Goal: Task Accomplishment & Management: Use online tool/utility

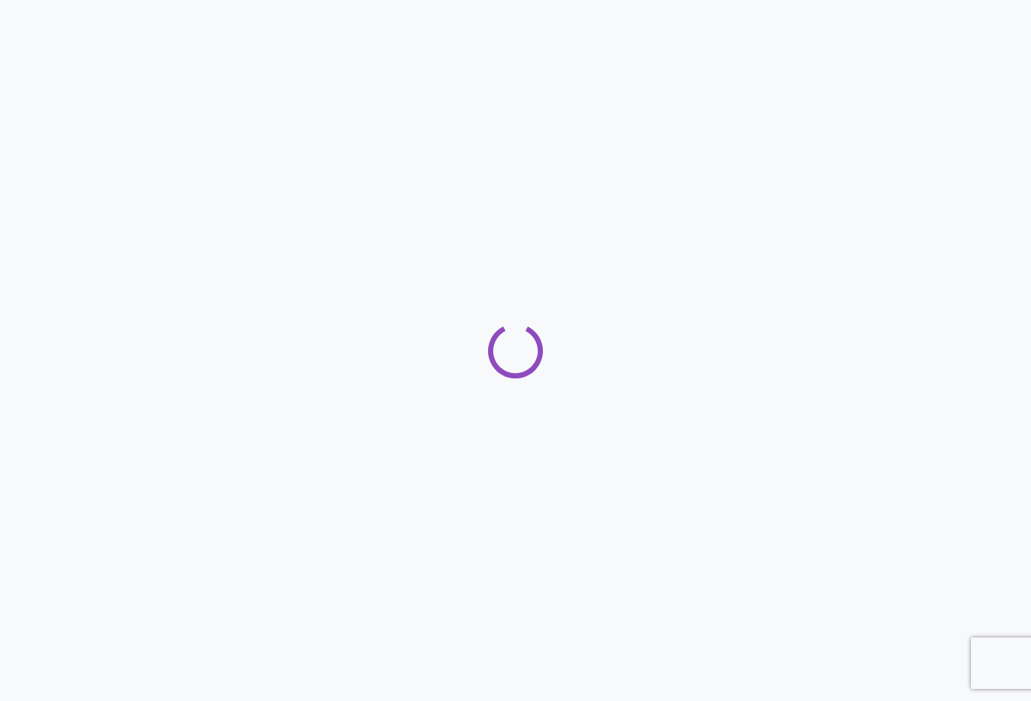
click at [494, 486] on div at bounding box center [515, 350] width 1031 height 701
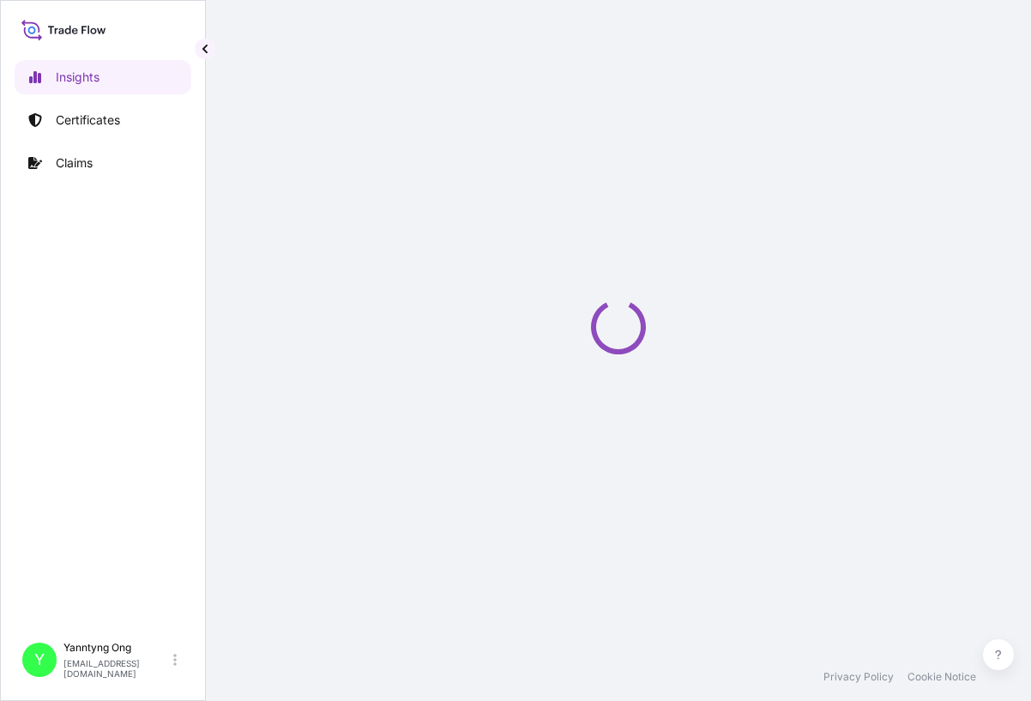
select select "2025"
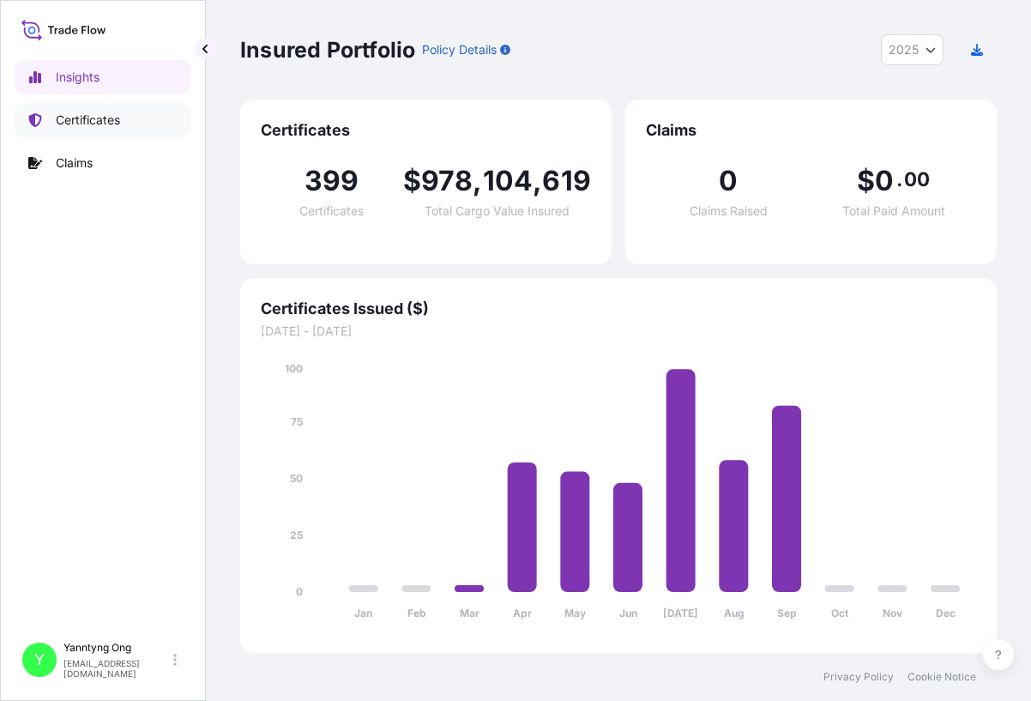
click at [99, 115] on p "Certificates" at bounding box center [88, 120] width 64 height 17
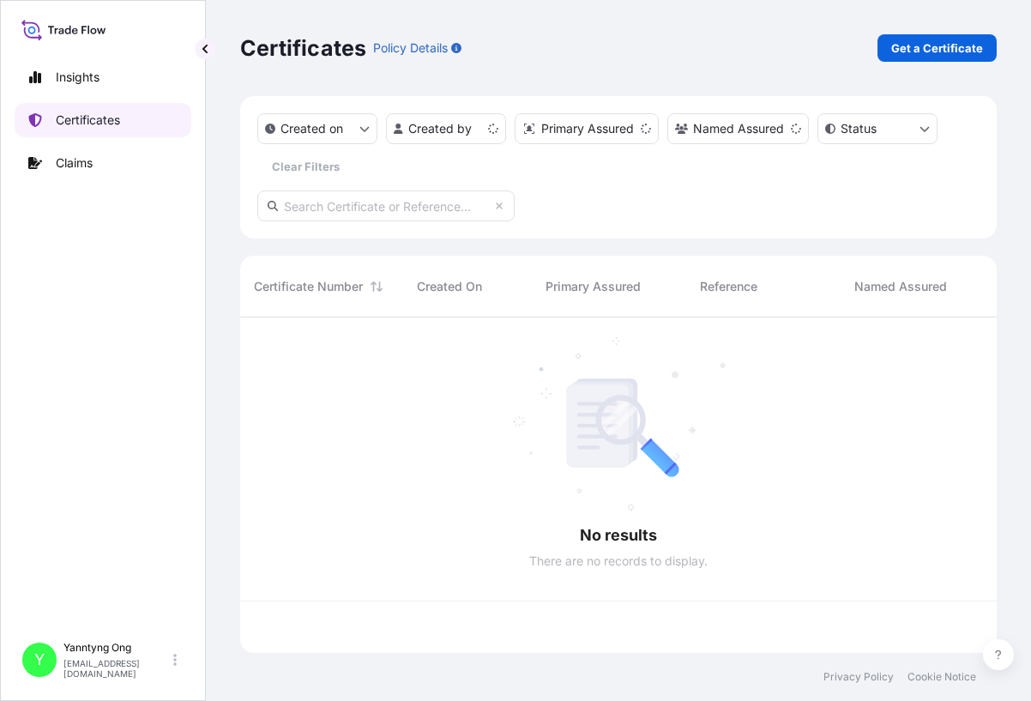
scroll to position [332, 744]
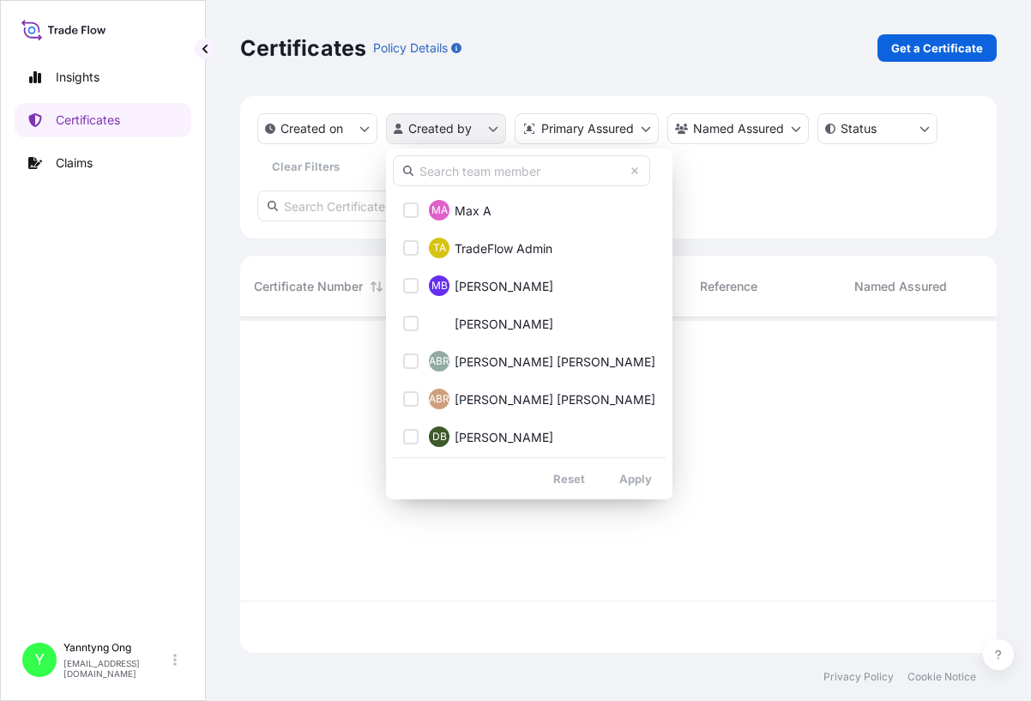
click at [480, 117] on html "Insights Certificates Claims Y Yanntyng Ong ongy2@south32.net Certificates Poli…" at bounding box center [515, 350] width 1031 height 701
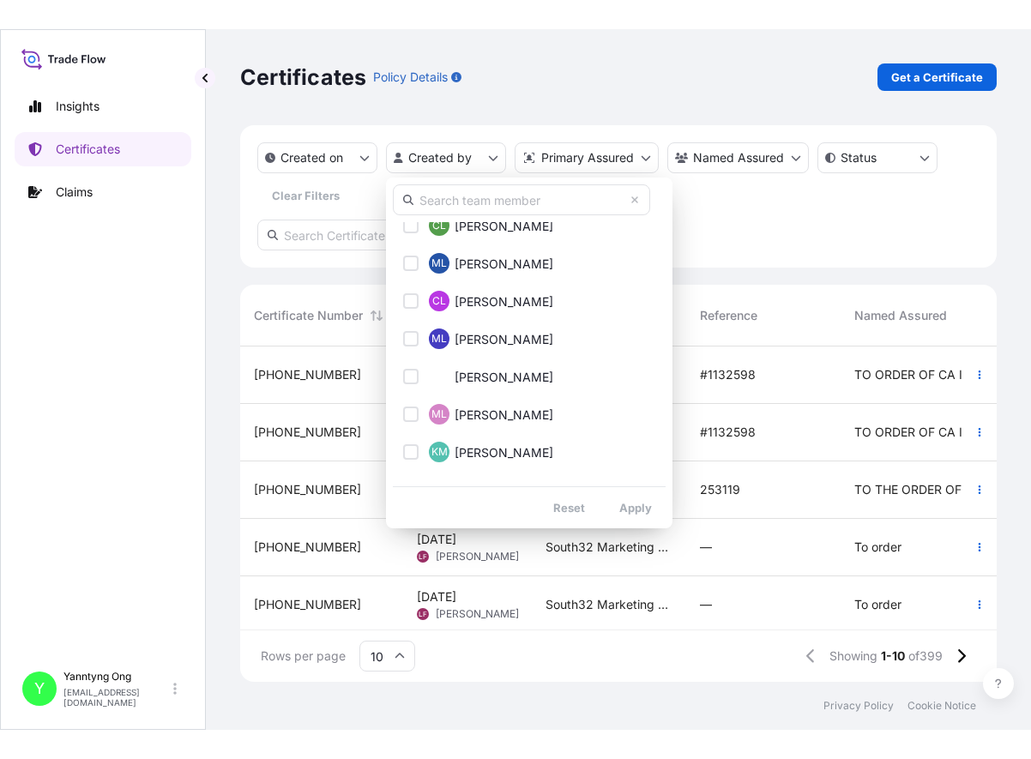
scroll to position [1115, 0]
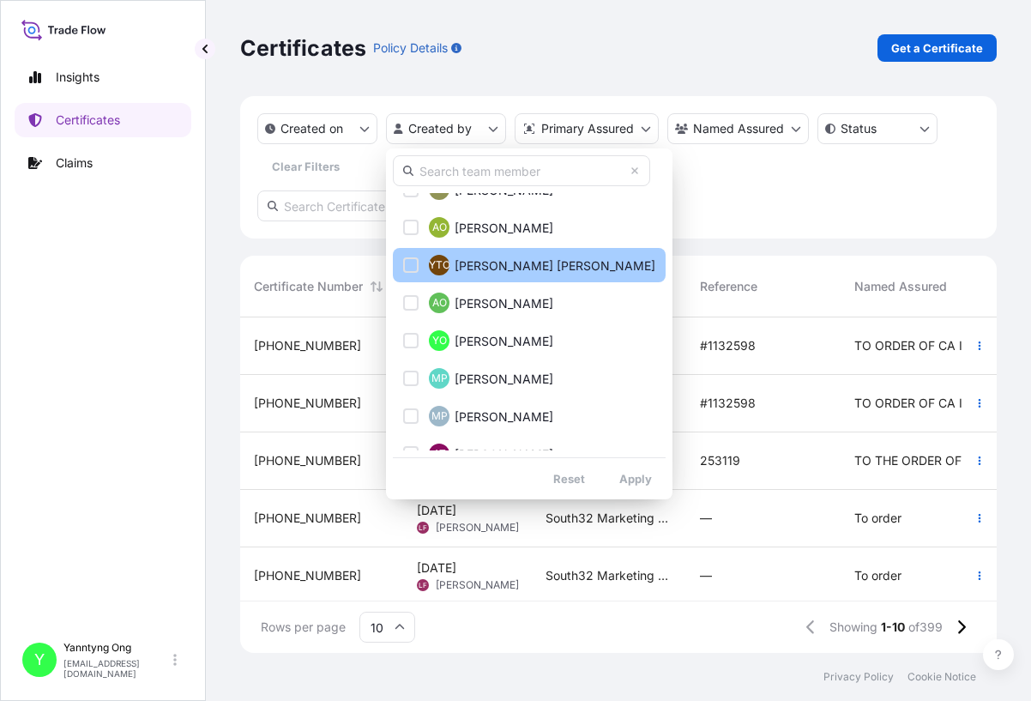
click at [549, 262] on button "YTO Yann Tyng Ong" at bounding box center [529, 265] width 273 height 34
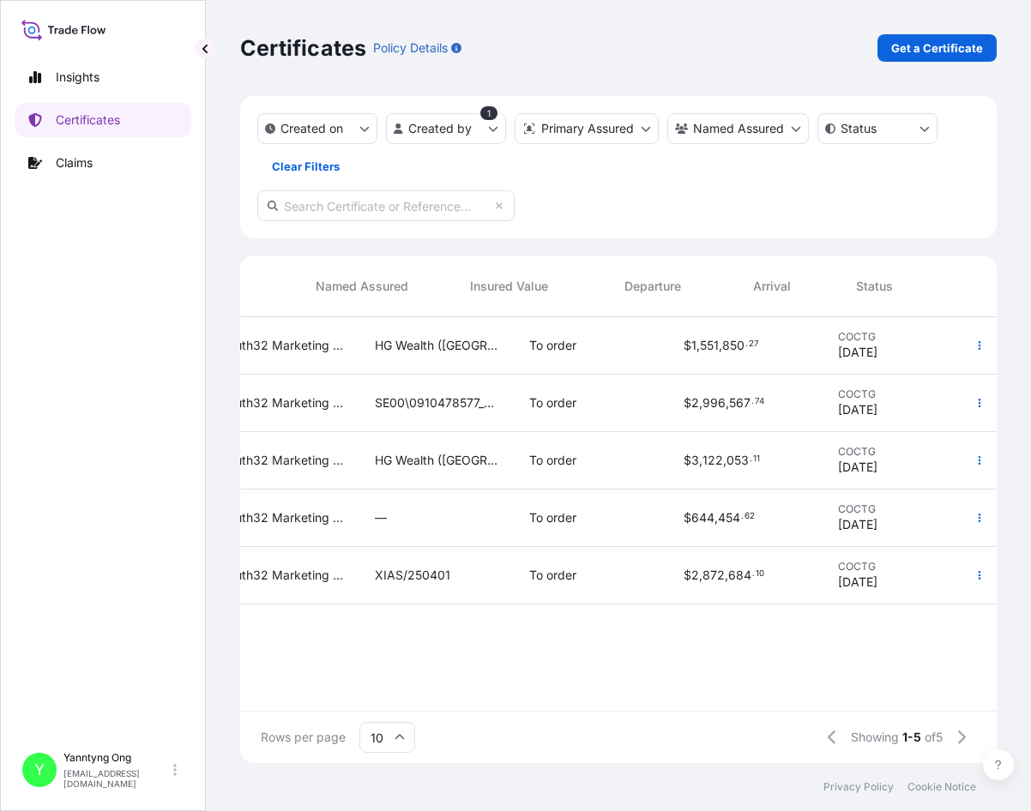
scroll to position [0, 539]
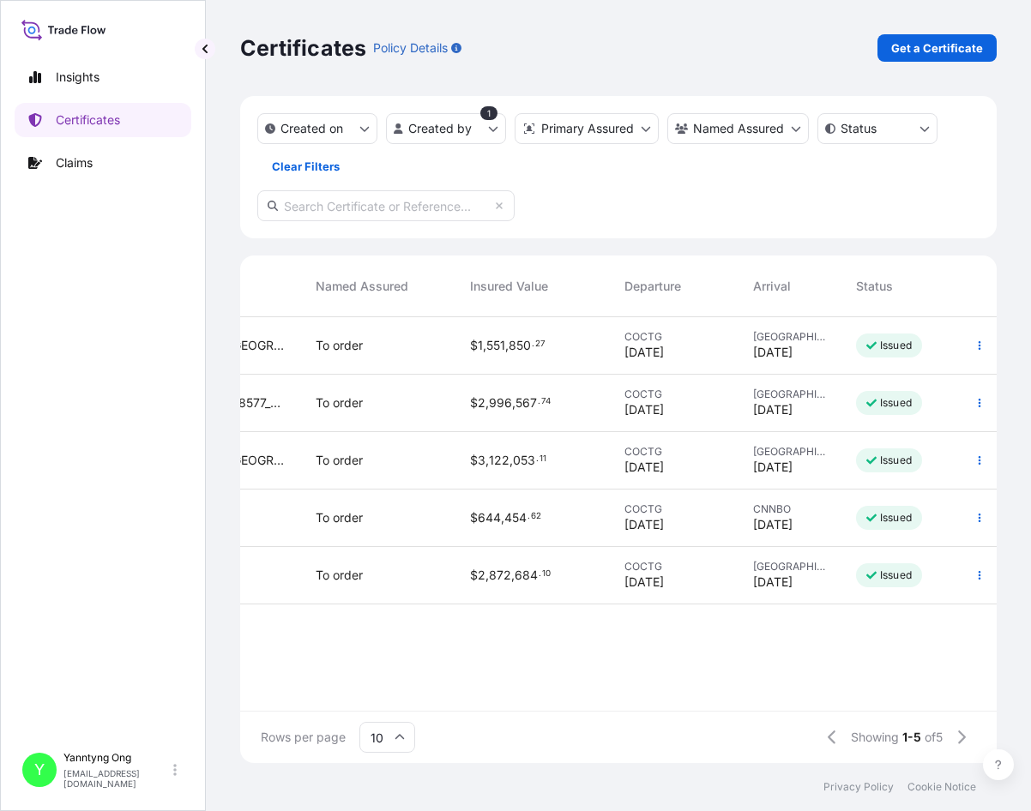
click at [399, 700] on input "10" at bounding box center [387, 737] width 56 height 31
click at [392, 657] on div "25" at bounding box center [387, 654] width 42 height 33
click at [309, 207] on input "text" at bounding box center [385, 205] width 257 height 31
paste input "31709-171"
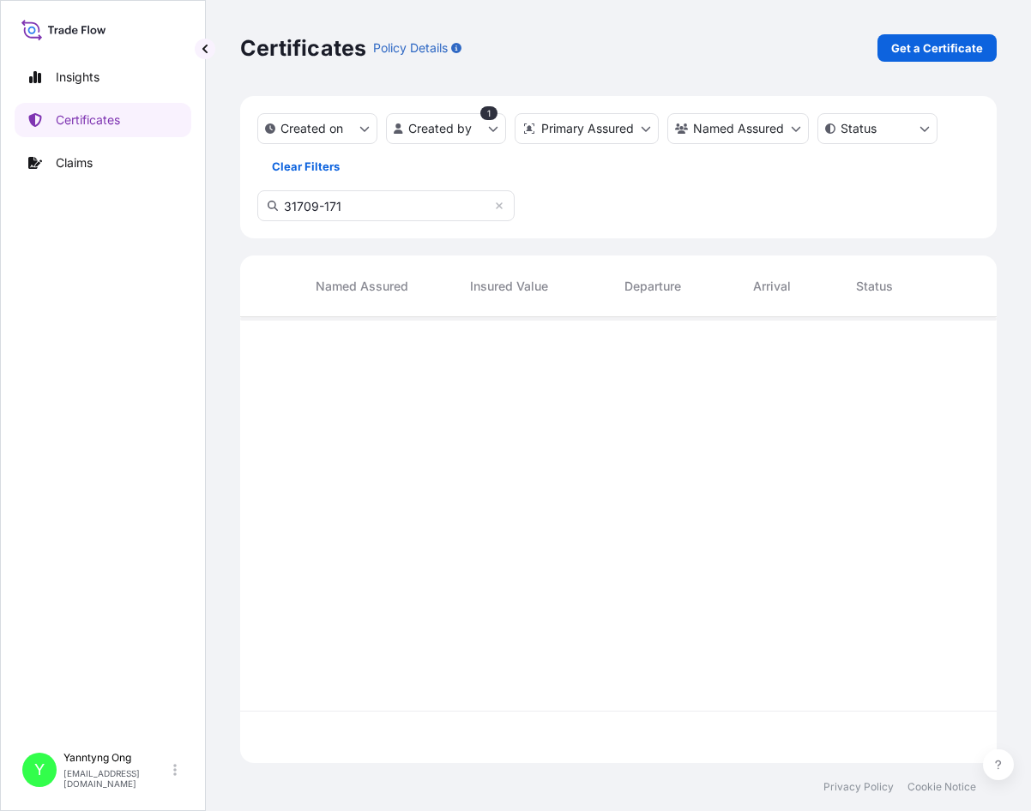
scroll to position [495, 744]
click at [358, 213] on input "31709-171" at bounding box center [385, 205] width 257 height 31
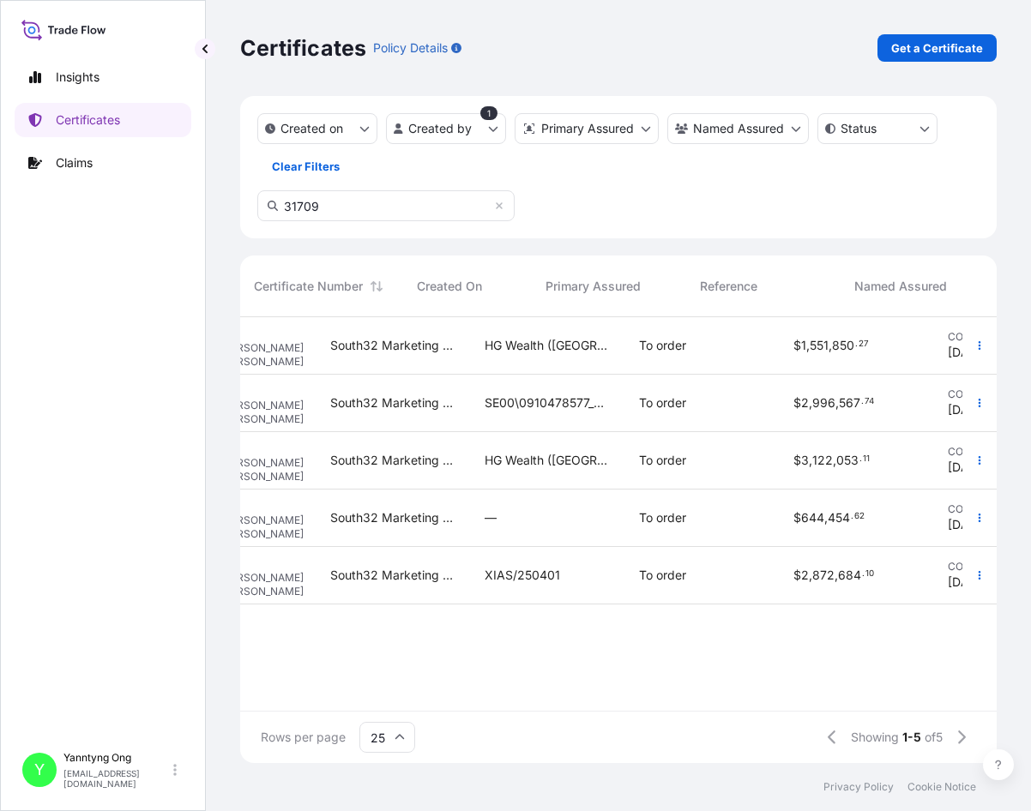
scroll to position [0, 0]
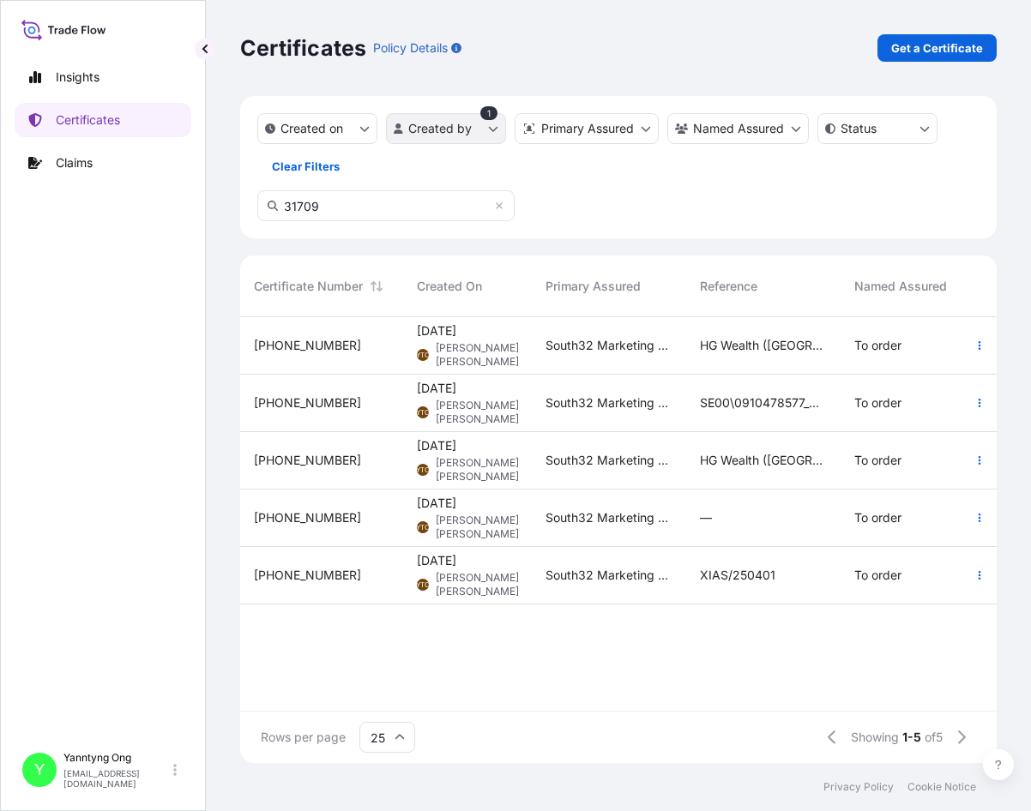
click at [491, 120] on html "Insights Certificates Claims Y Yanntyng Ong ongy2@south32.net Certificates Poli…" at bounding box center [515, 405] width 1031 height 811
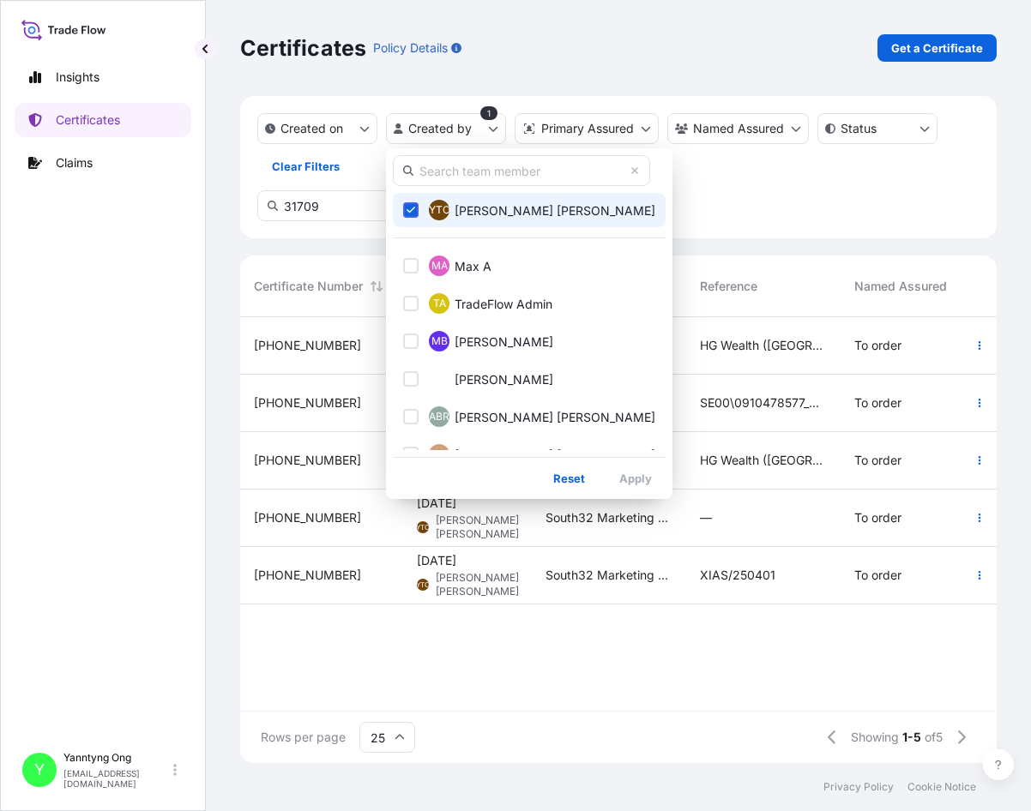
click at [412, 212] on icon "Select Option" at bounding box center [411, 210] width 9 height 10
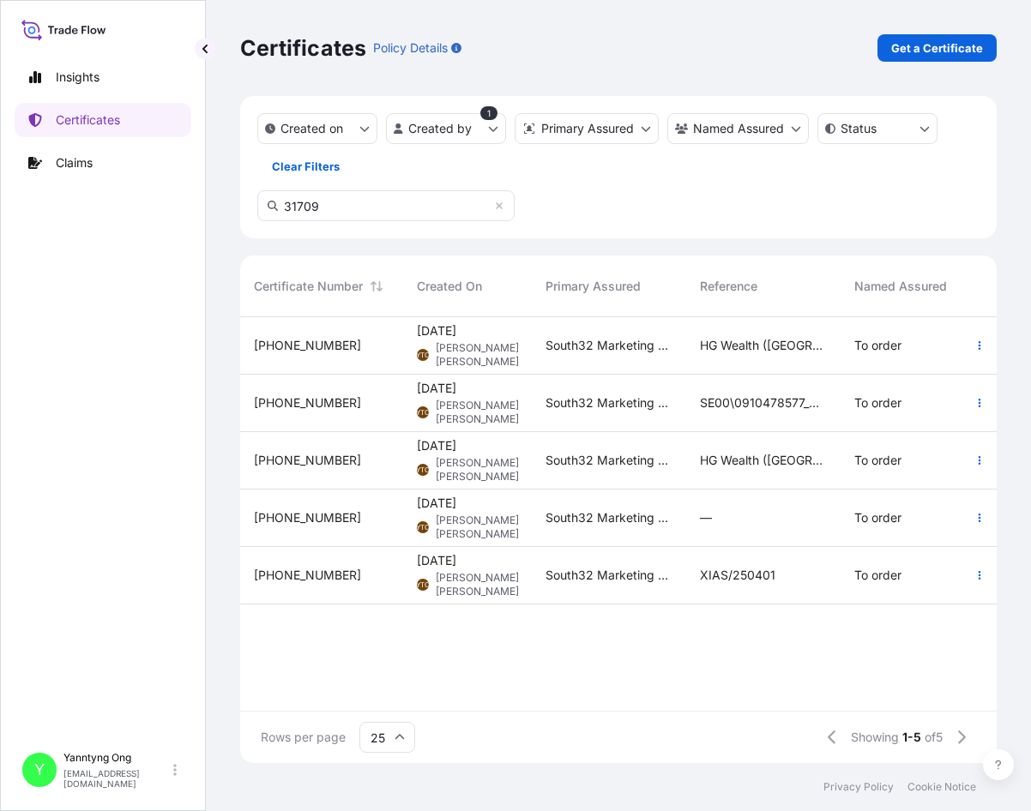
click at [365, 207] on html "Insights Certificates Claims Y Yanntyng Ong ongy2@south32.net Certificates Poli…" at bounding box center [515, 405] width 1031 height 811
click at [365, 207] on input "31709" at bounding box center [385, 205] width 257 height 31
drag, startPoint x: 373, startPoint y: 201, endPoint x: 205, endPoint y: 210, distance: 168.4
click at [205, 210] on div "Insights Certificates Claims Y Yanntyng Ong ongy2@south32.net Certificates Poli…" at bounding box center [515, 405] width 1031 height 811
paste input "-171"
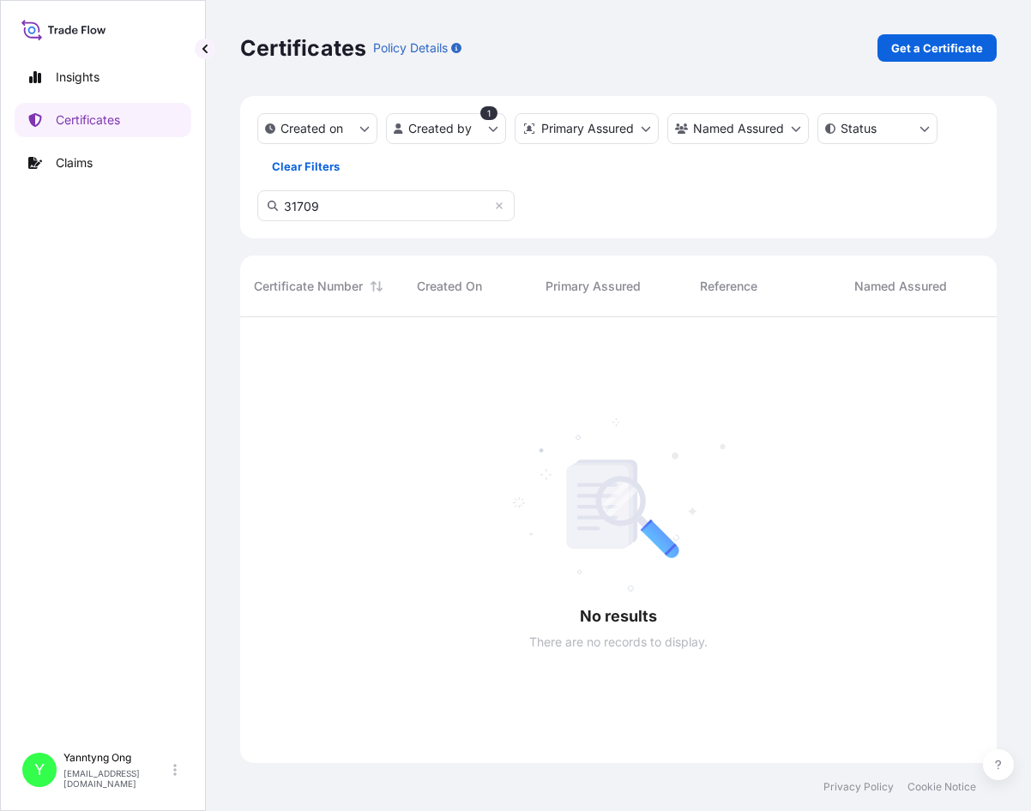
scroll to position [443, 744]
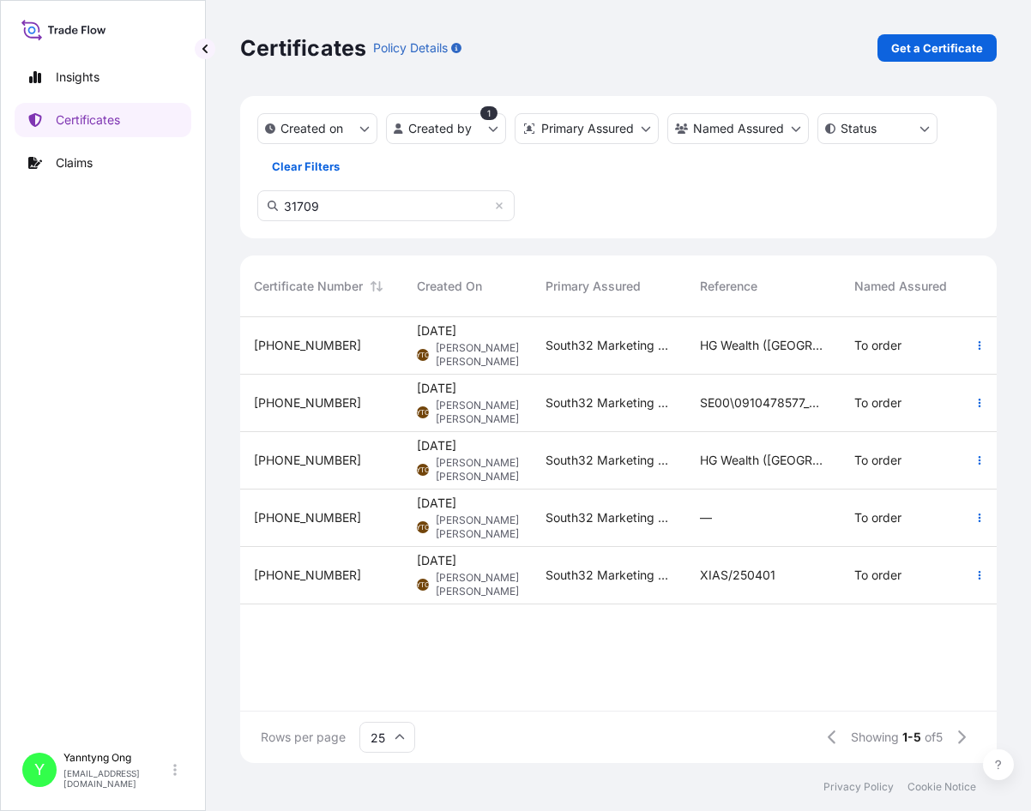
click at [417, 213] on input "31709" at bounding box center [385, 205] width 257 height 31
drag, startPoint x: 397, startPoint y: 207, endPoint x: 188, endPoint y: 184, distance: 210.5
click at [188, 184] on div "Insights Certificates Claims Y Yanntyng Ong ongy2@south32.net Certificates Poli…" at bounding box center [515, 405] width 1031 height 811
paste input "SE00\0910479653"
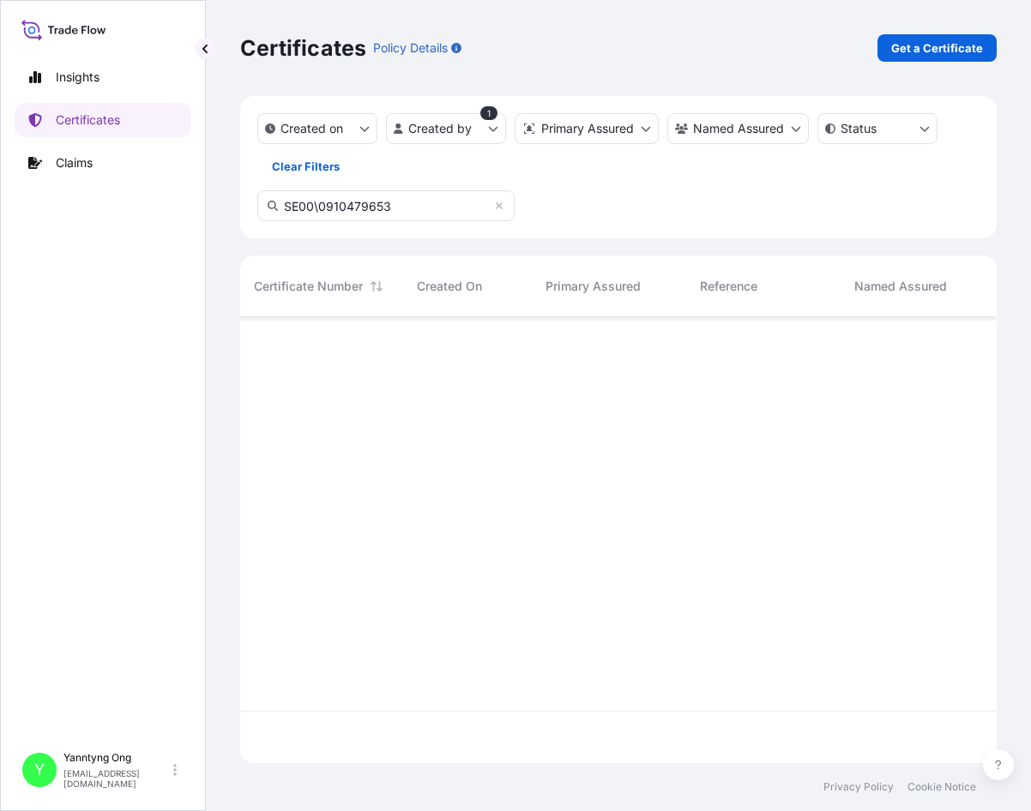
scroll to position [495, 744]
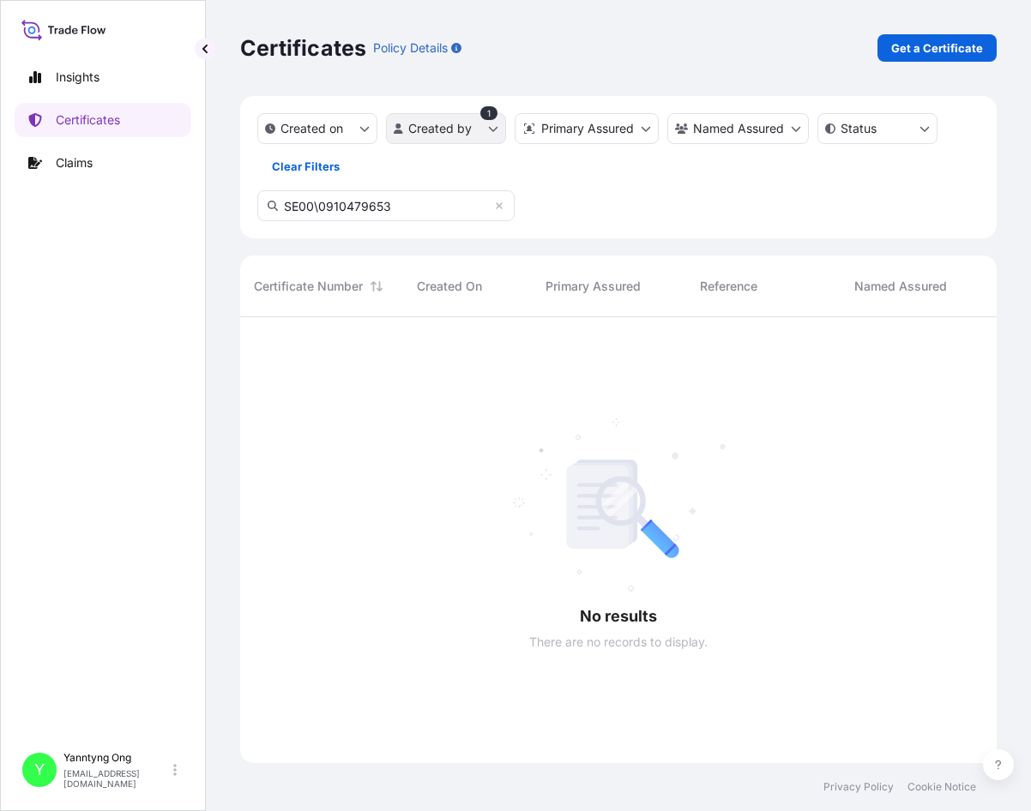
type input "SE00\0910479653"
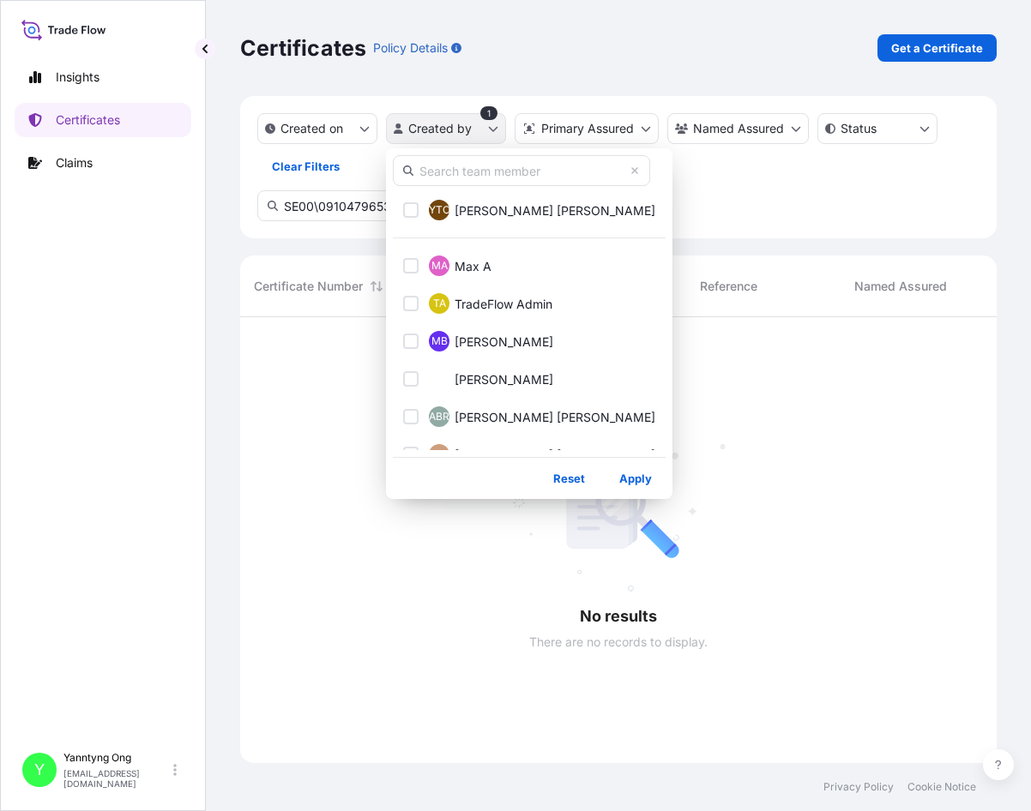
click at [480, 121] on html "Insights Certificates Claims Y Yanntyng Ong ongy2@south32.net Certificates Poli…" at bounding box center [515, 405] width 1031 height 811
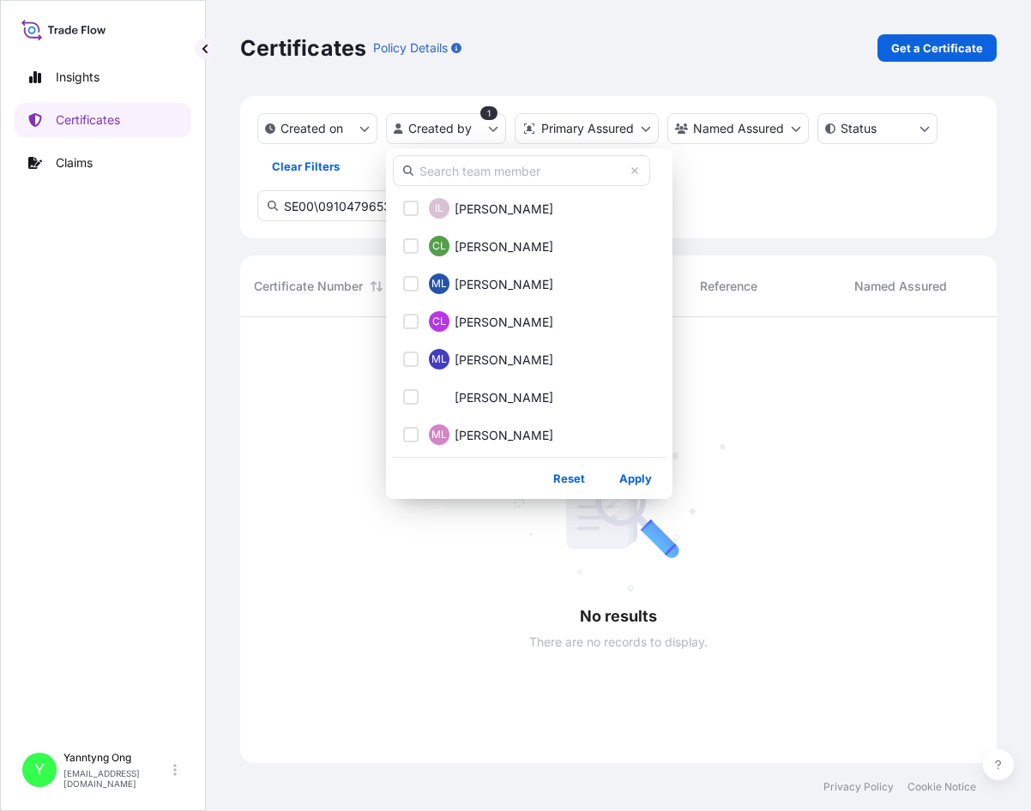
scroll to position [0, 0]
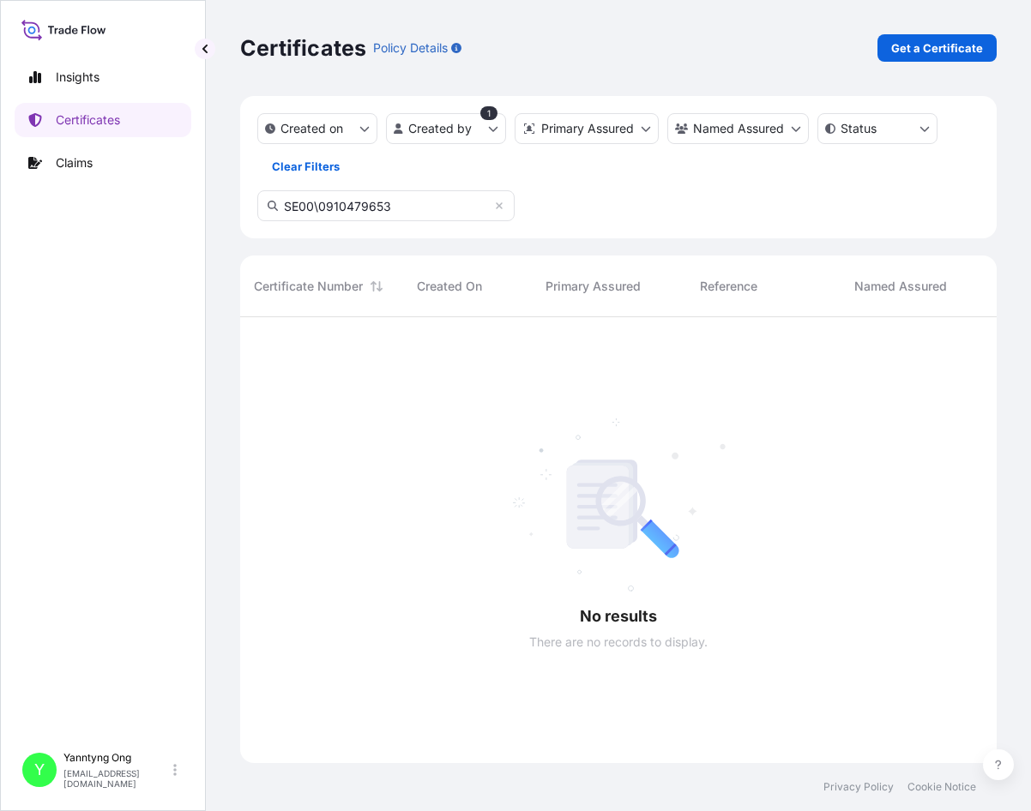
click at [718, 166] on html "Insights Certificates Claims Y Yanntyng Ong ongy2@south32.net Certificates Poli…" at bounding box center [515, 405] width 1031 height 811
click at [87, 120] on p "Certificates" at bounding box center [88, 120] width 64 height 17
click at [426, 198] on input "SE00\0910479653" at bounding box center [385, 205] width 257 height 31
drag, startPoint x: 420, startPoint y: 207, endPoint x: 30, endPoint y: 159, distance: 393.2
click at [30, 159] on div "Insights Certificates Claims Y Yanntyng Ong ongy2@south32.net Certificates Poli…" at bounding box center [515, 405] width 1031 height 811
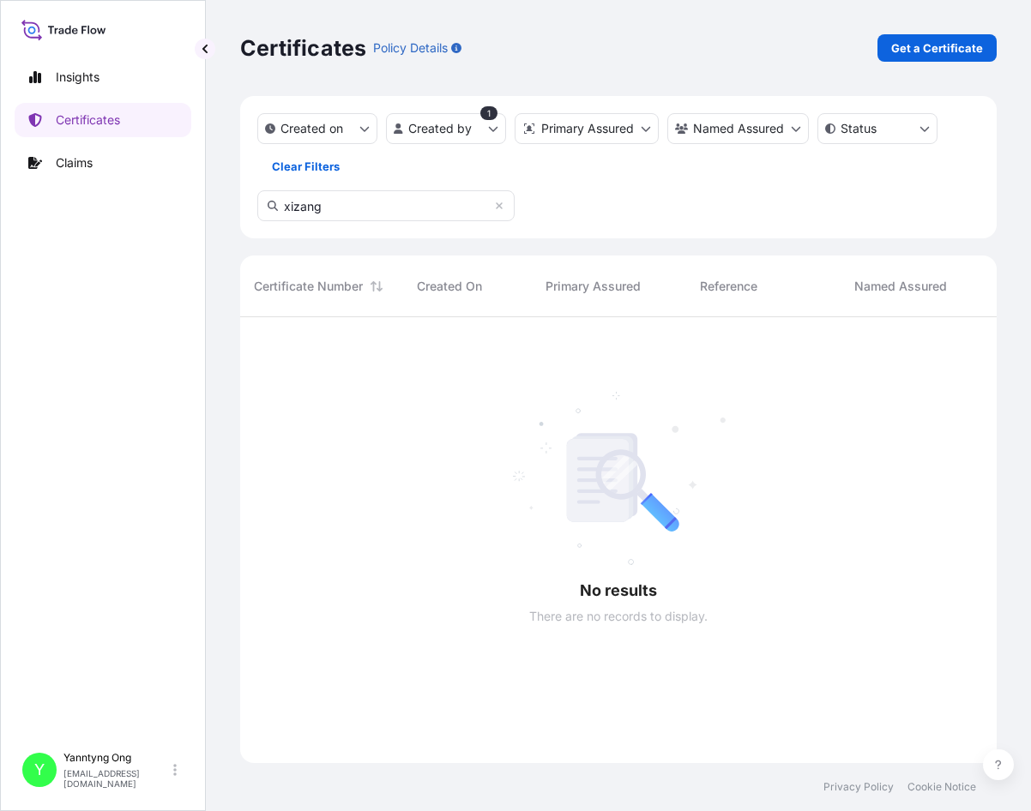
scroll to position [495, 744]
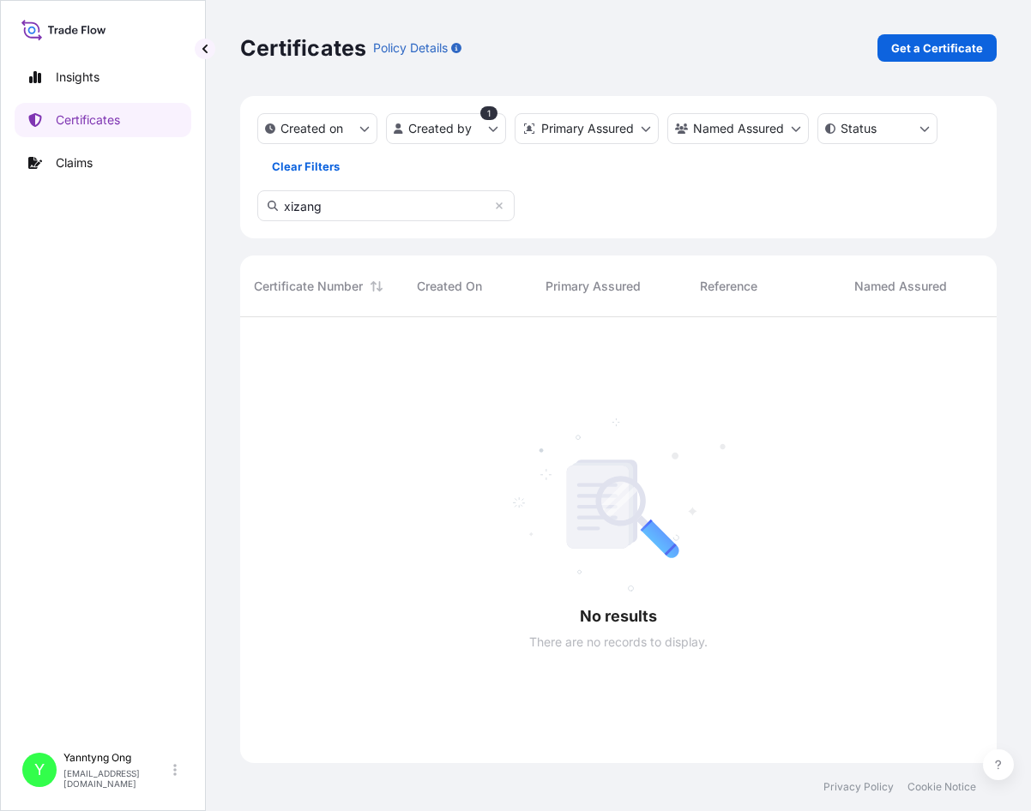
type input "xizang"
click at [422, 376] on div at bounding box center [887, 540] width 1295 height 446
drag, startPoint x: 362, startPoint y: 210, endPoint x: 238, endPoint y: 195, distance: 125.3
click at [238, 195] on div "Certificates Policy Details Get a Certificate Created on Created by 1 Primary A…" at bounding box center [618, 381] width 825 height 763
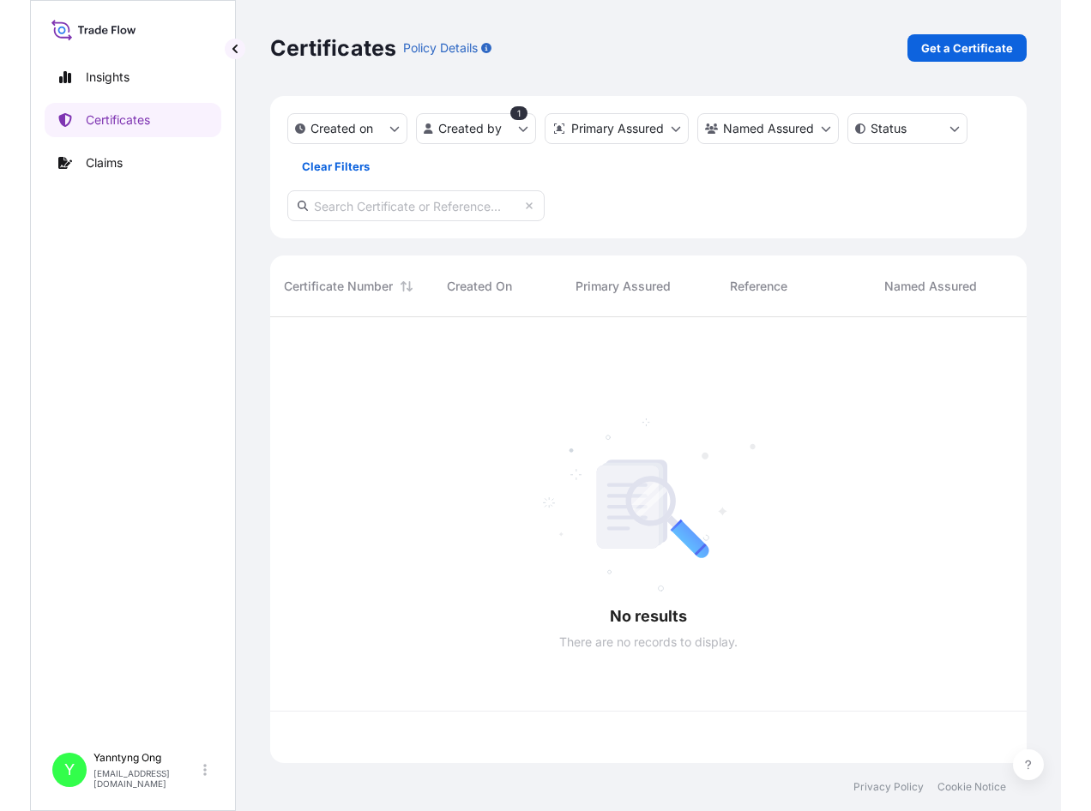
scroll to position [443, 744]
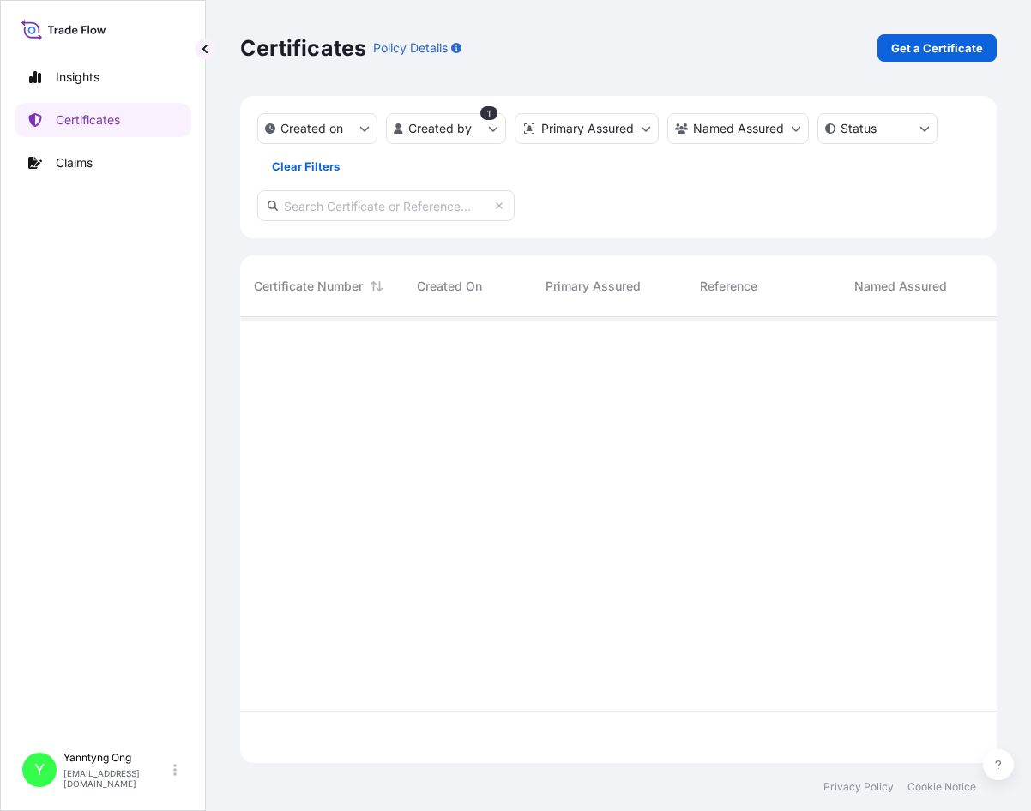
click at [377, 194] on input "text" at bounding box center [385, 205] width 257 height 31
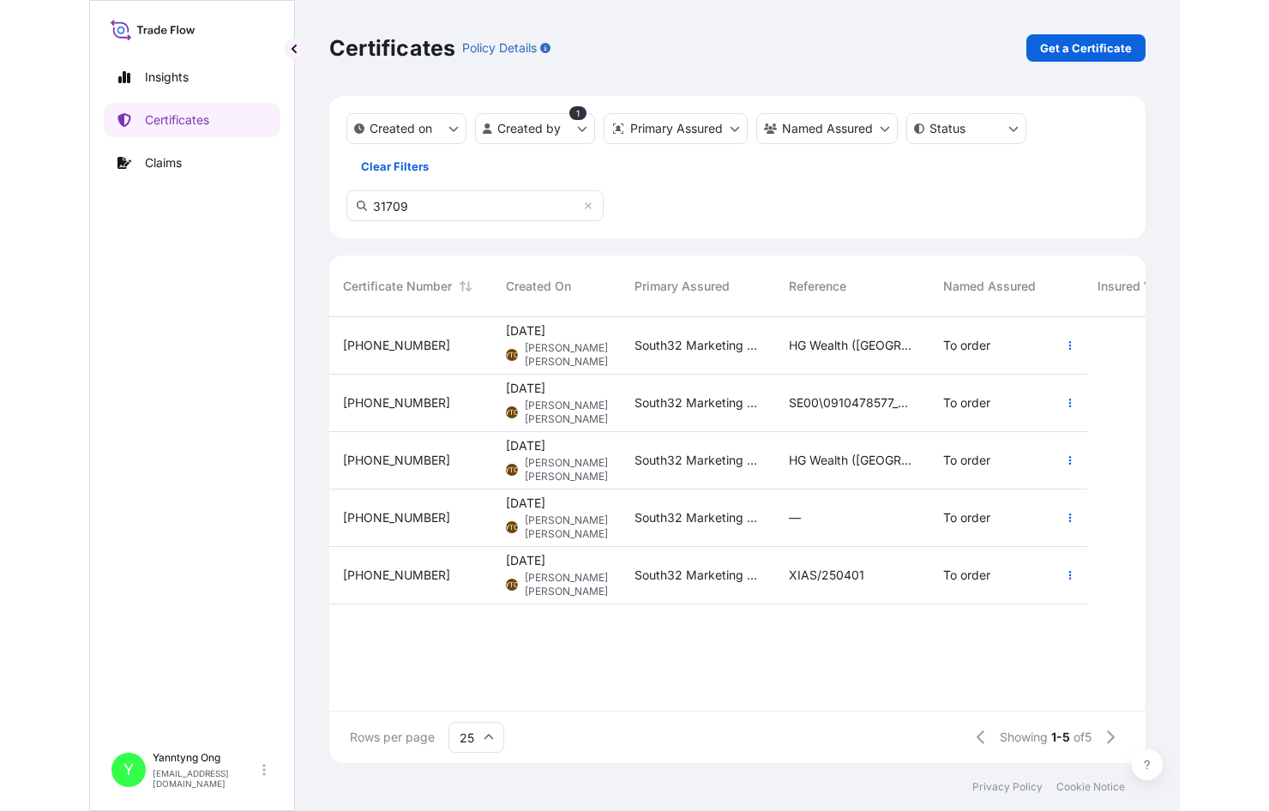
scroll to position [479, 982]
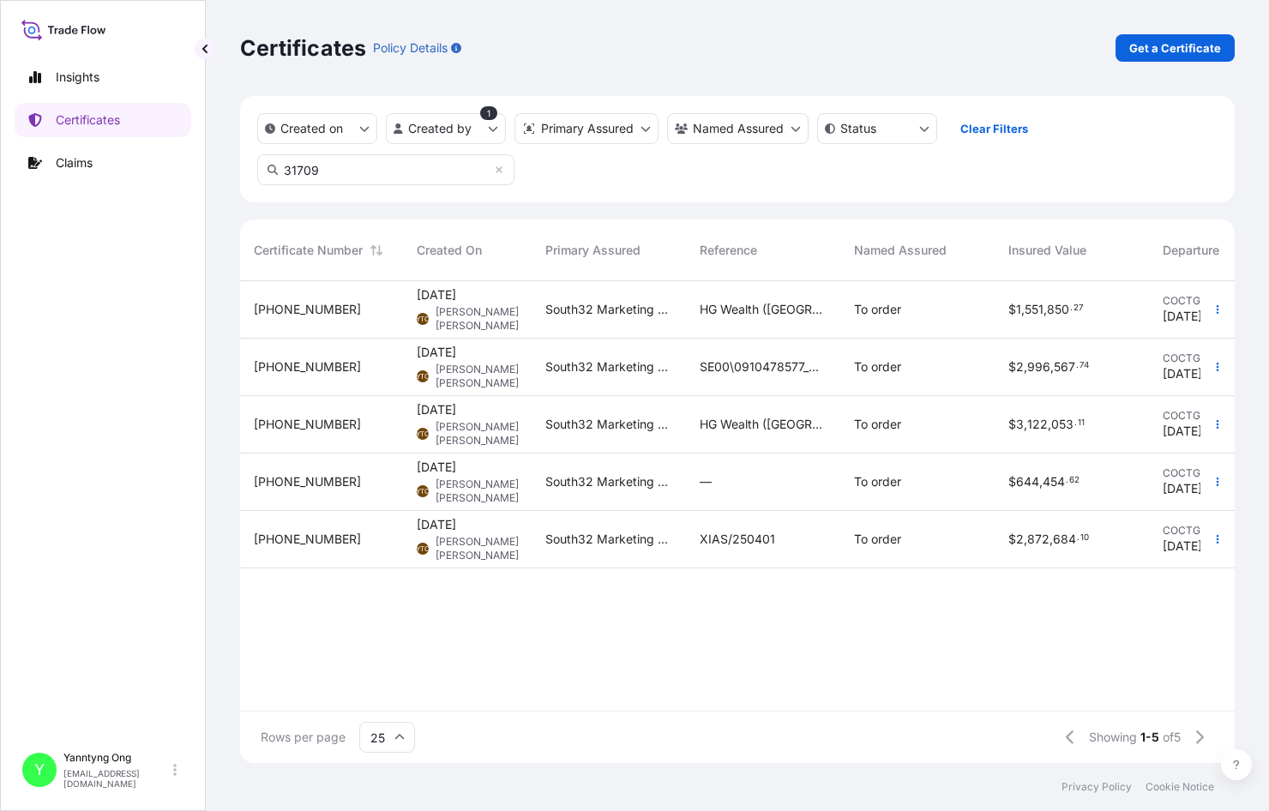
type input "31709"
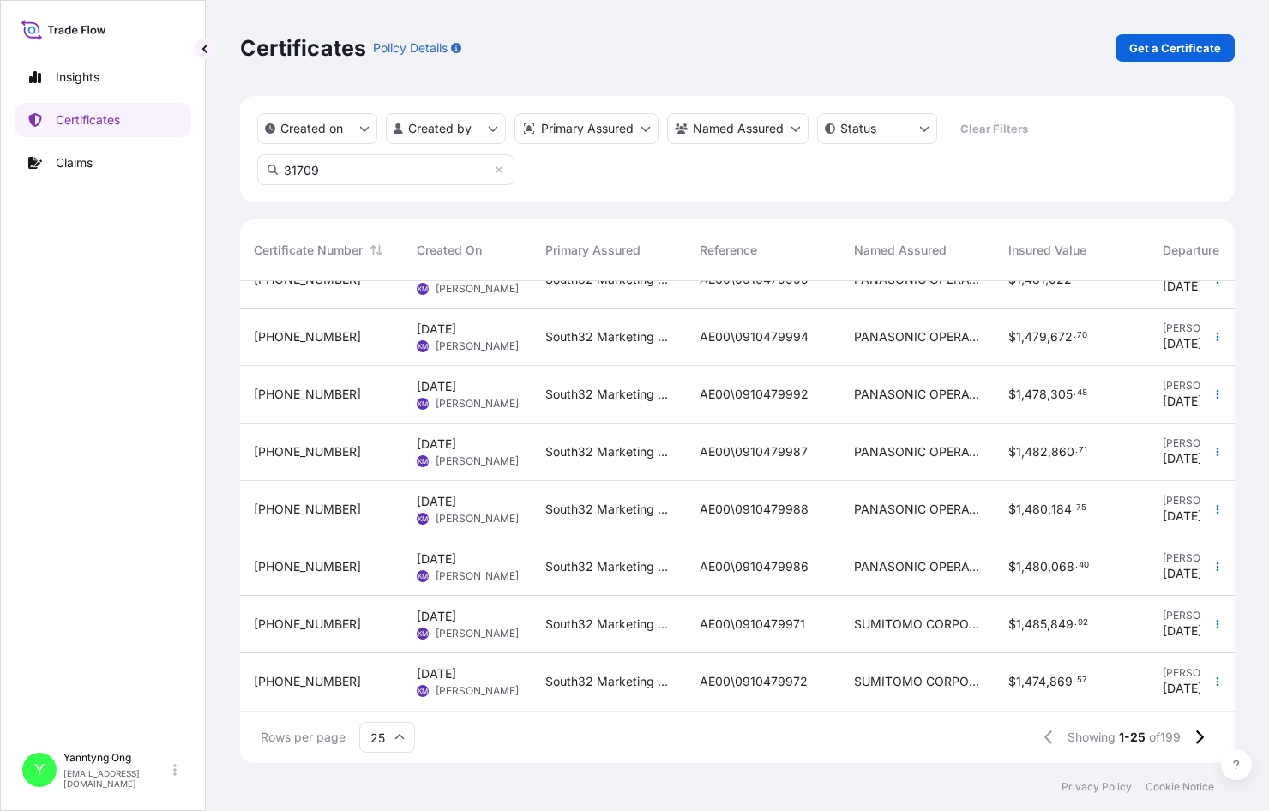
scroll to position [1020, 0]
click at [1030, 700] on icon at bounding box center [1199, 737] width 9 height 15
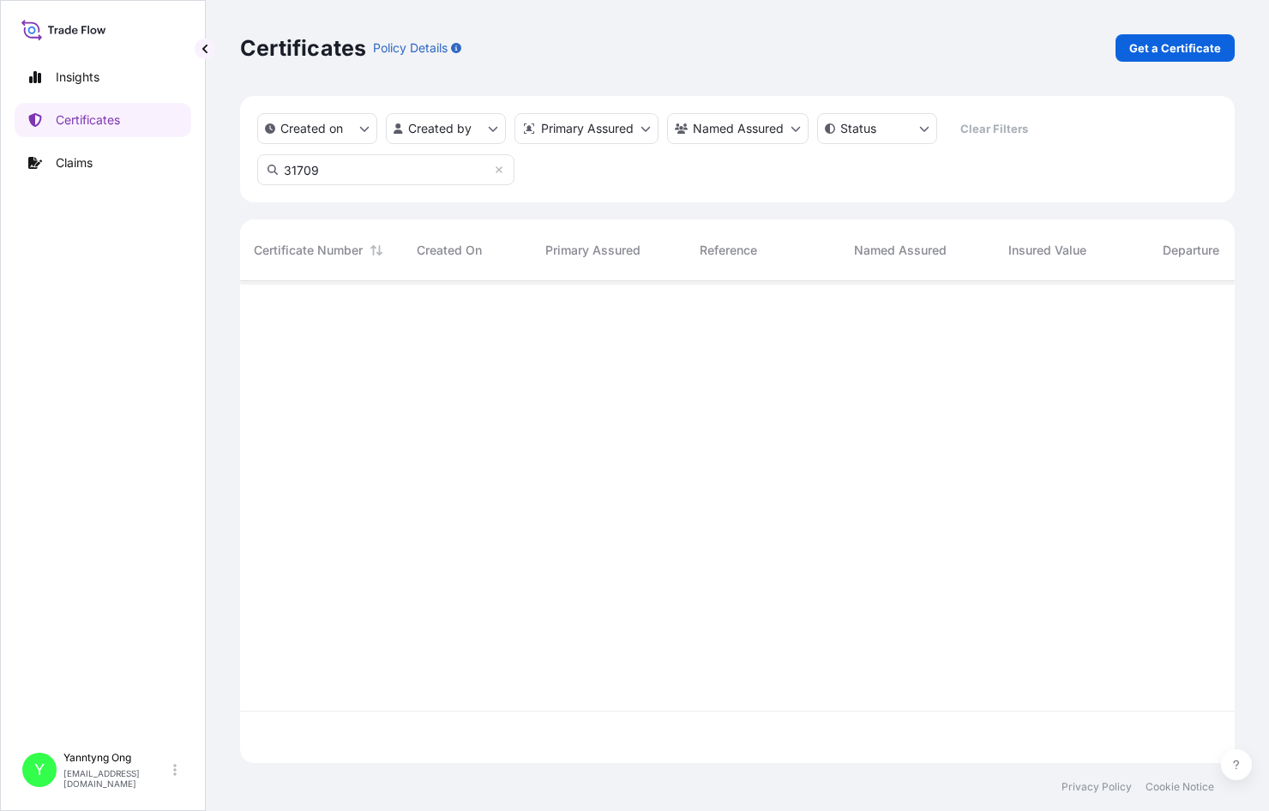
scroll to position [0, 0]
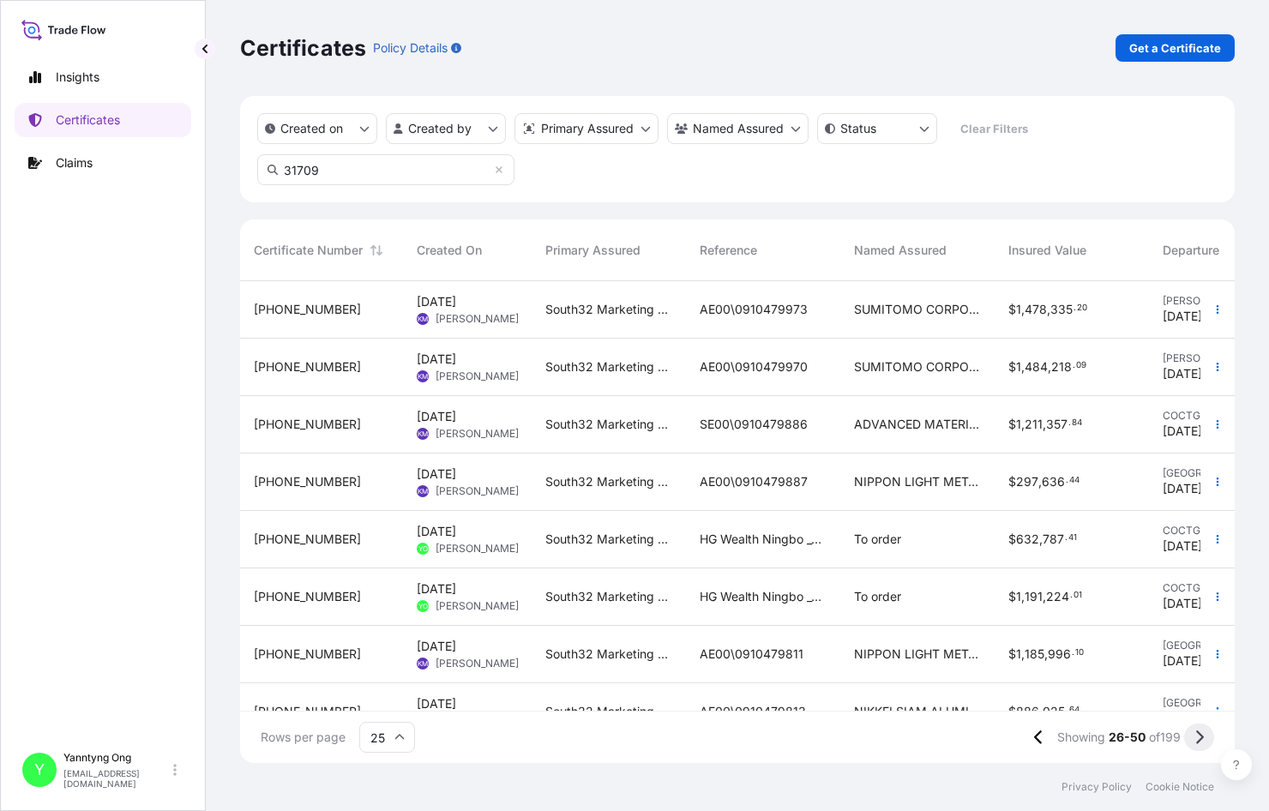
click at [1030, 700] on button at bounding box center [1200, 737] width 30 height 27
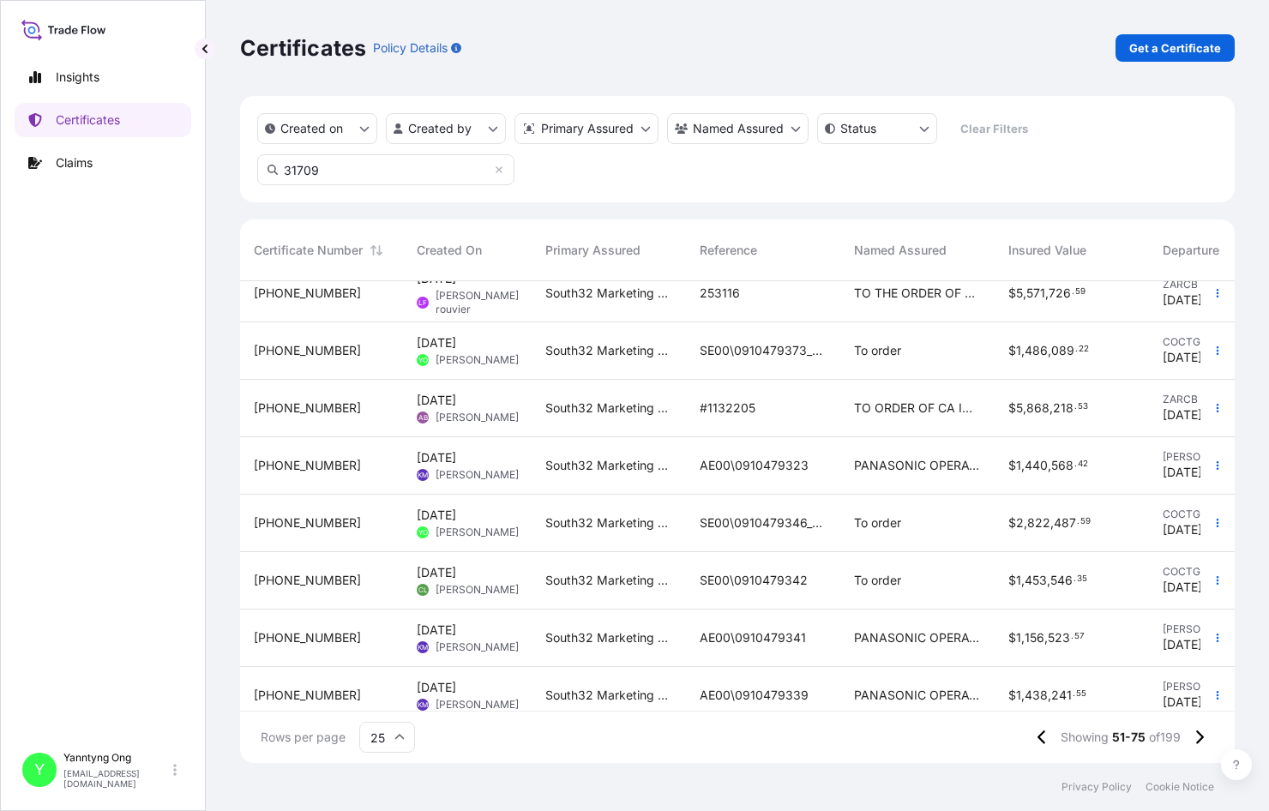
scroll to position [76, 0]
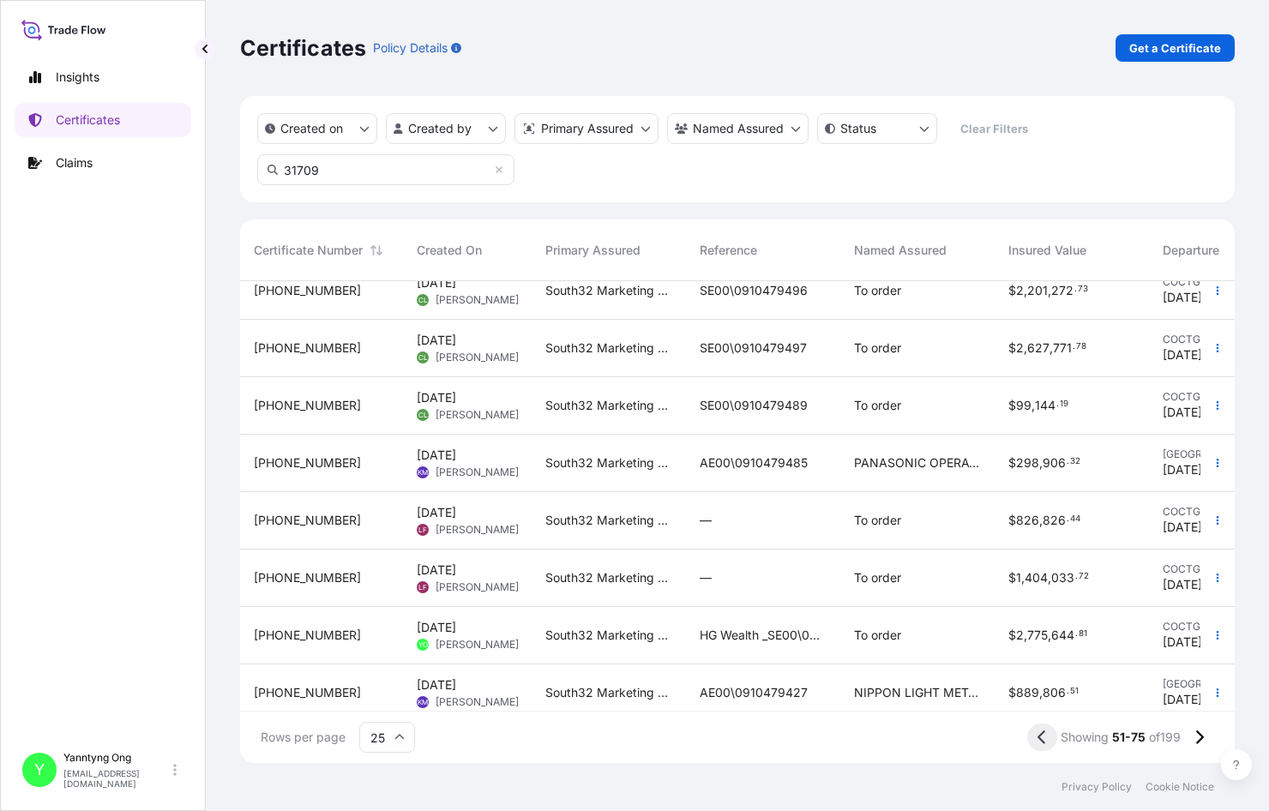
click at [1030, 700] on icon at bounding box center [1042, 737] width 9 height 15
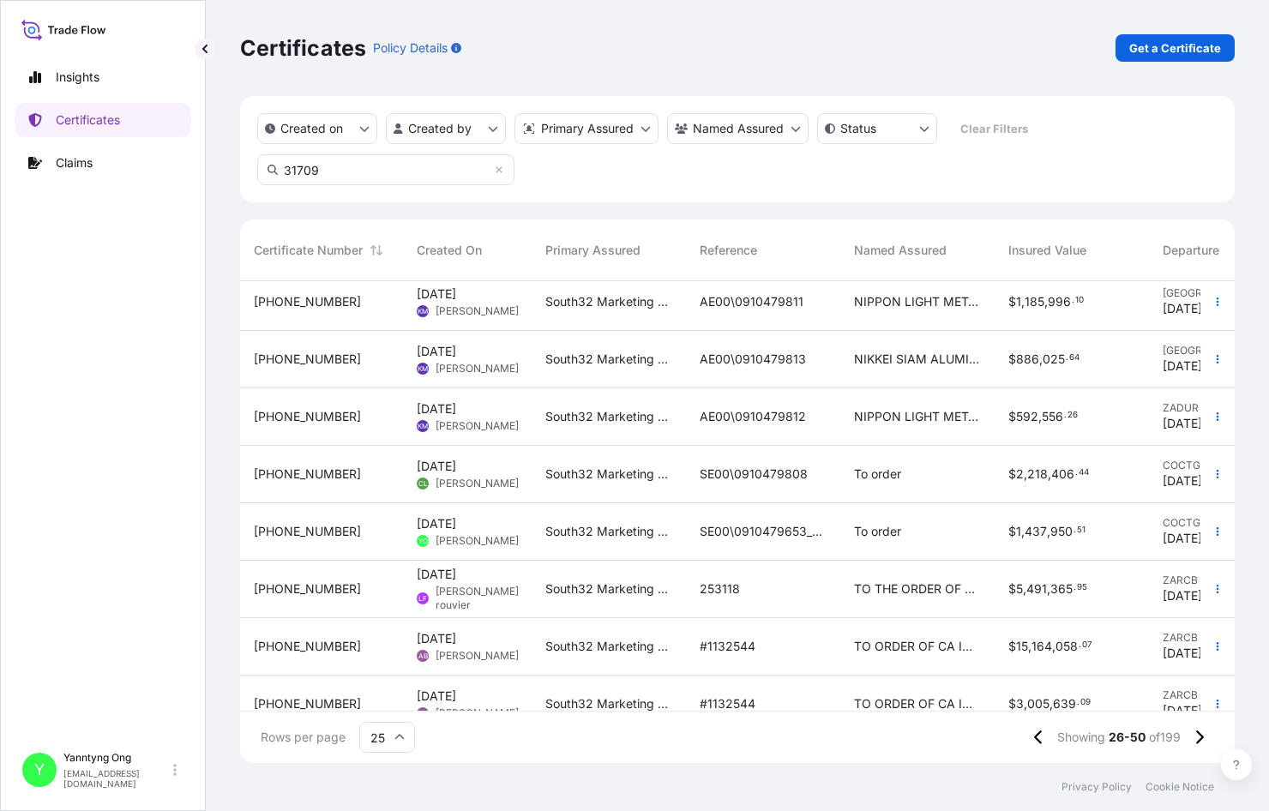
scroll to position [343, 0]
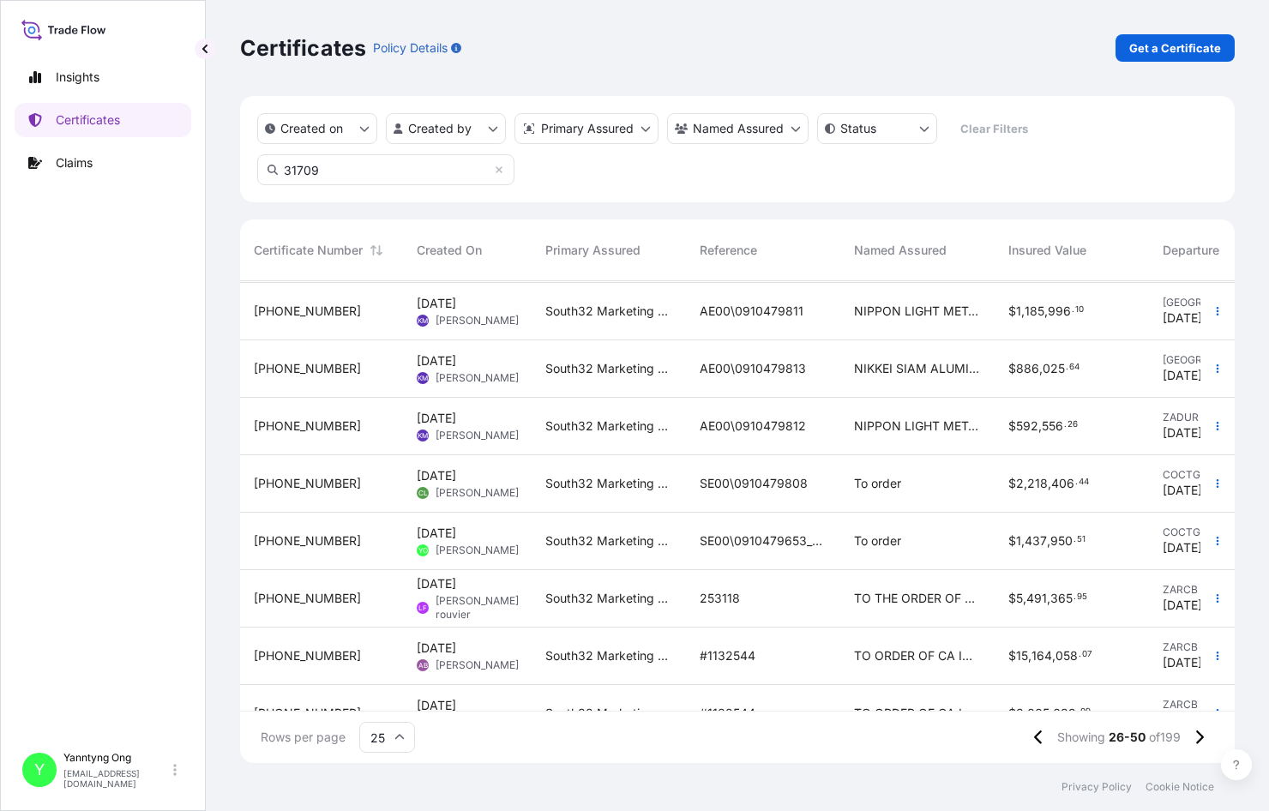
click at [740, 540] on span "SE00\0910479653_XiZang" at bounding box center [763, 541] width 127 height 17
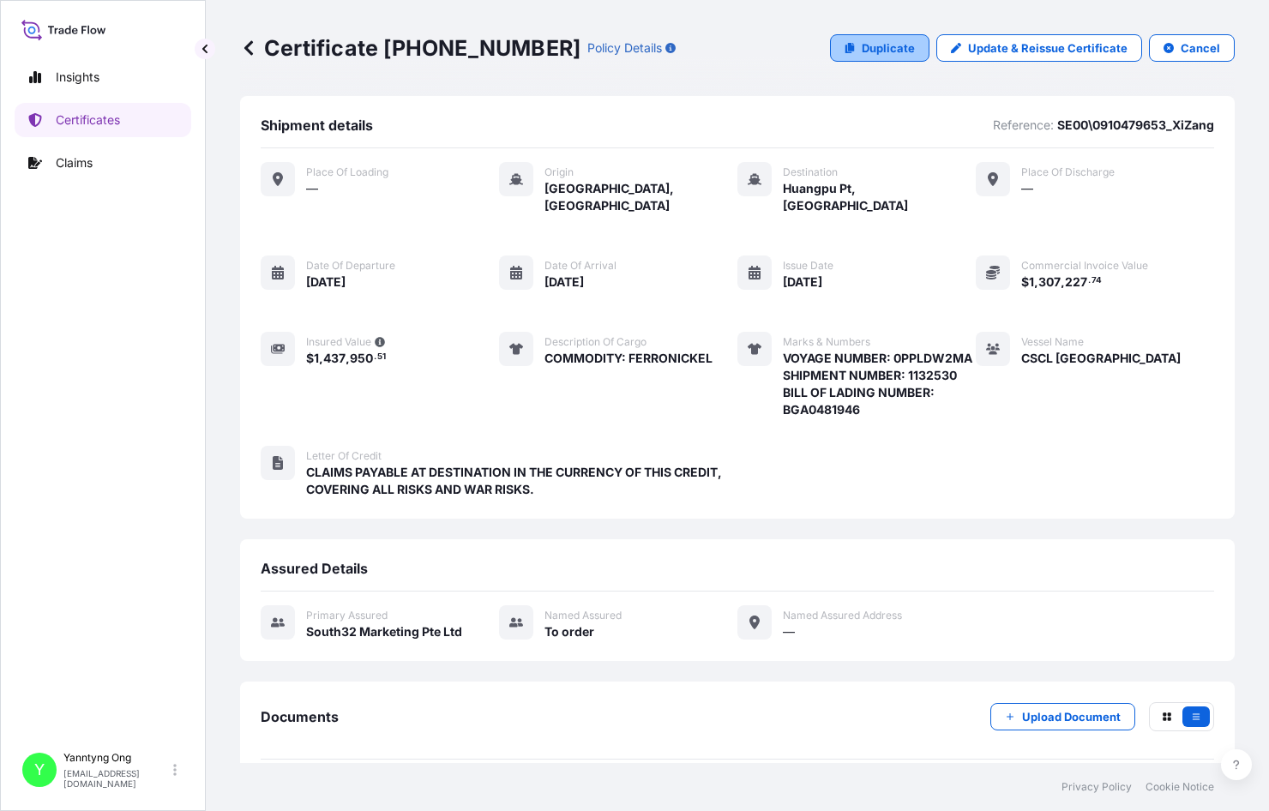
click at [890, 51] on p "Duplicate" at bounding box center [888, 47] width 53 height 17
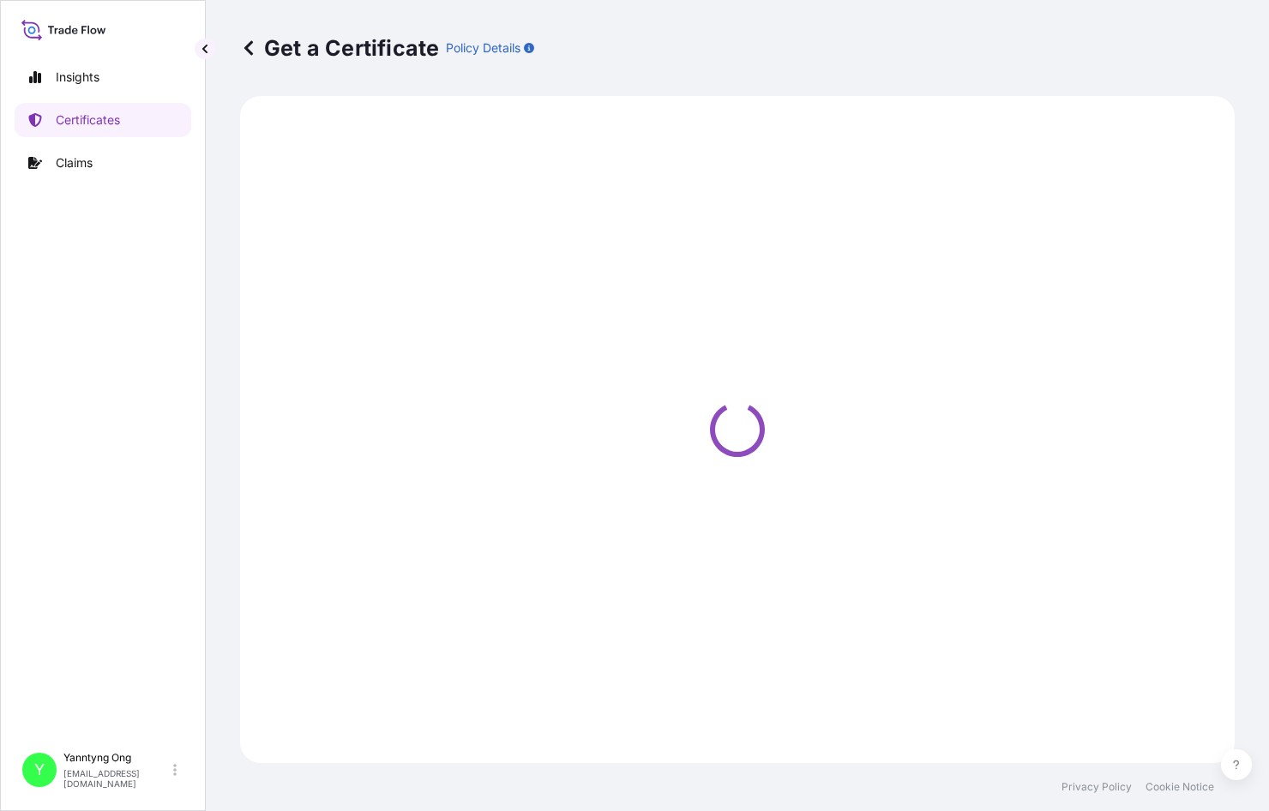
select select "Sea"
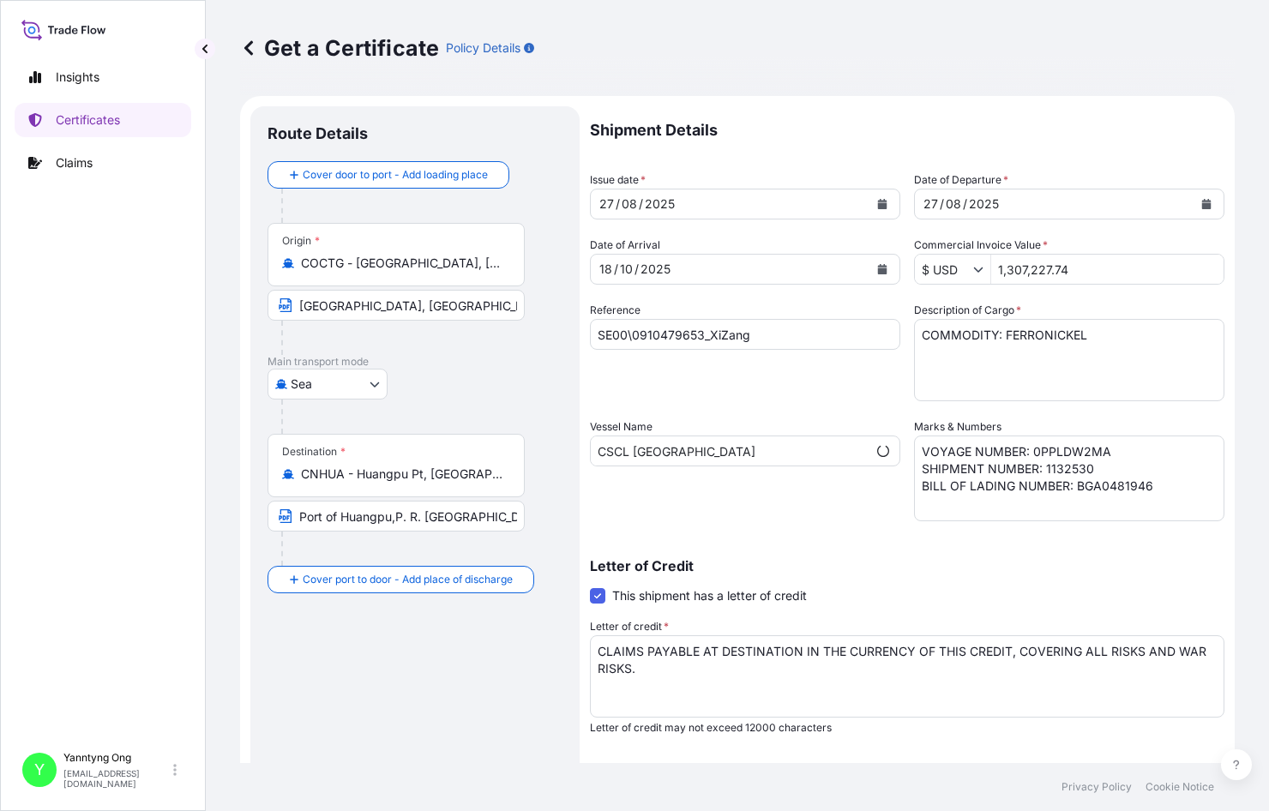
select select "31709"
click at [595, 339] on input "SE00\0910479653_XiZang" at bounding box center [745, 334] width 310 height 31
drag, startPoint x: 704, startPoint y: 335, endPoint x: 797, endPoint y: 346, distance: 93.3
click at [797, 346] on input "SE00\0910479653_XiZang" at bounding box center [745, 334] width 310 height 31
click at [596, 333] on input "SE00\0910479653" at bounding box center [745, 334] width 310 height 31
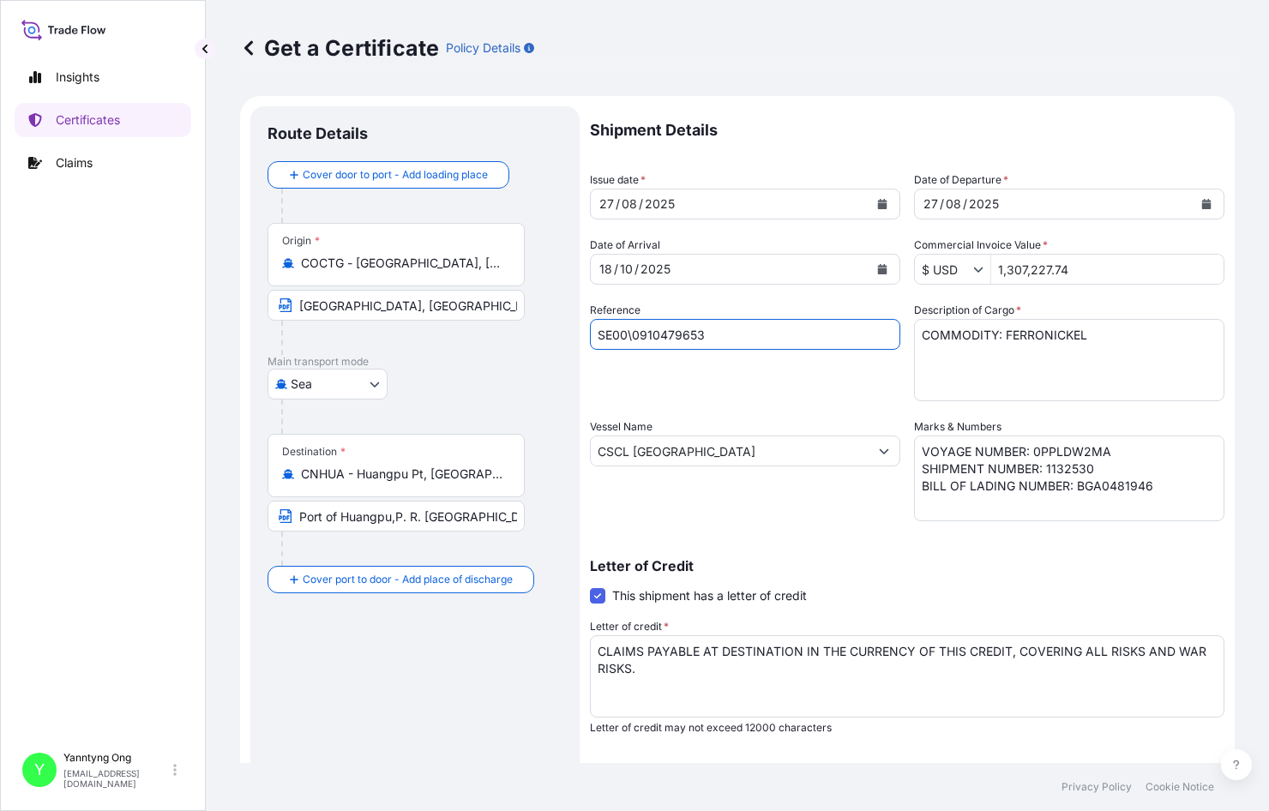
paste input "_XiZang"
click at [594, 386] on div "Reference _XiZang_SE00\0910479653" at bounding box center [745, 351] width 310 height 99
click at [602, 333] on input "_XiZang_SE00\0910479653" at bounding box center [745, 334] width 310 height 31
drag, startPoint x: 644, startPoint y: 336, endPoint x: 829, endPoint y: 339, distance: 185.3
click at [829, 339] on input "XiZang_SE00\0910479653" at bounding box center [745, 334] width 310 height 31
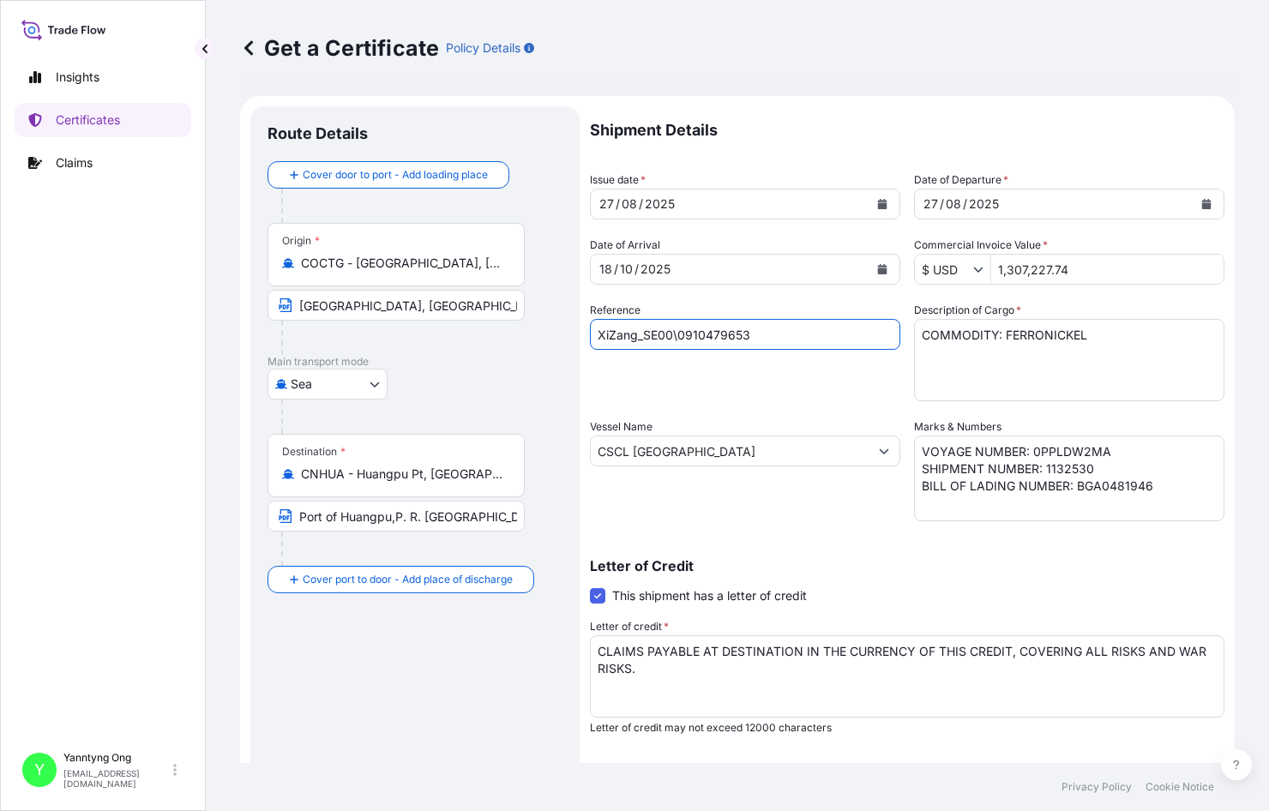
paste input "80075"
type input "XiZang_SE00\0910480075"
click at [878, 270] on icon "Calendar" at bounding box center [882, 269] width 9 height 10
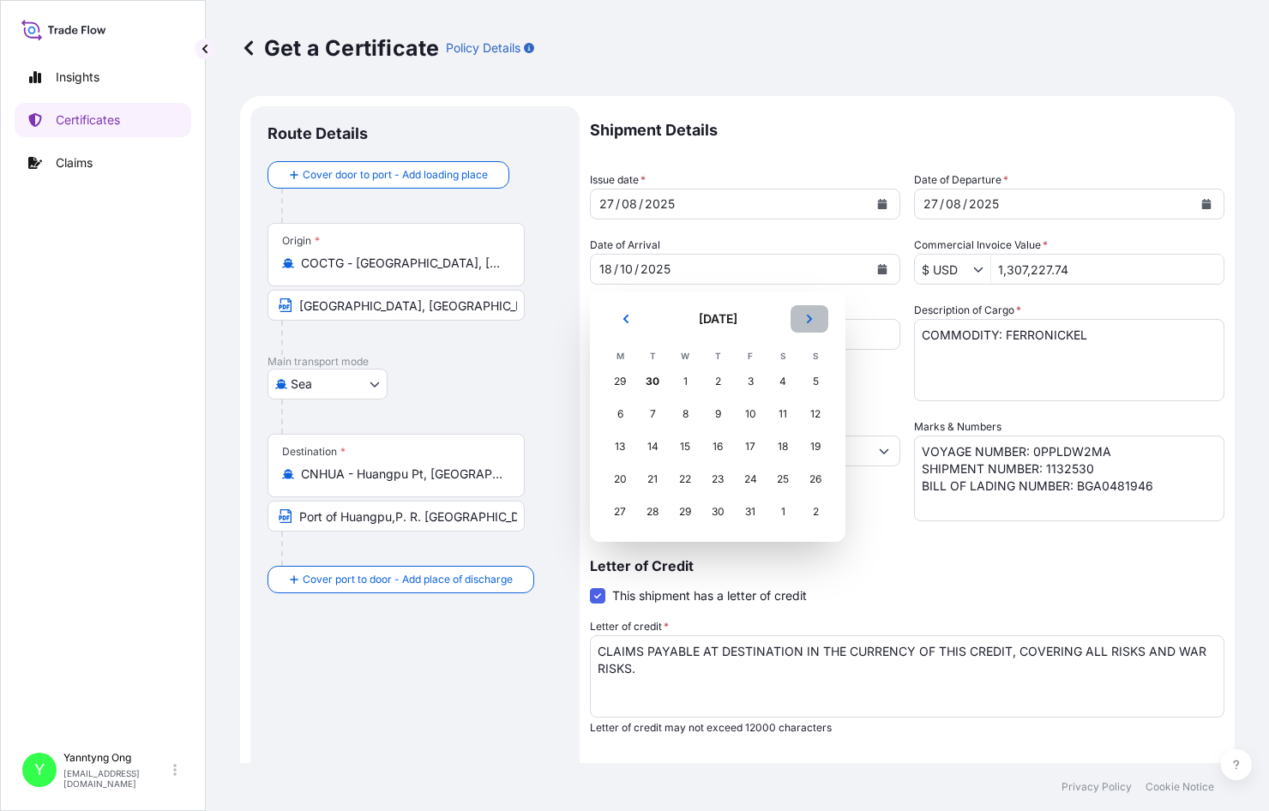
click at [808, 322] on icon "Next" at bounding box center [809, 319] width 5 height 9
click at [679, 478] on div "19" at bounding box center [685, 479] width 31 height 31
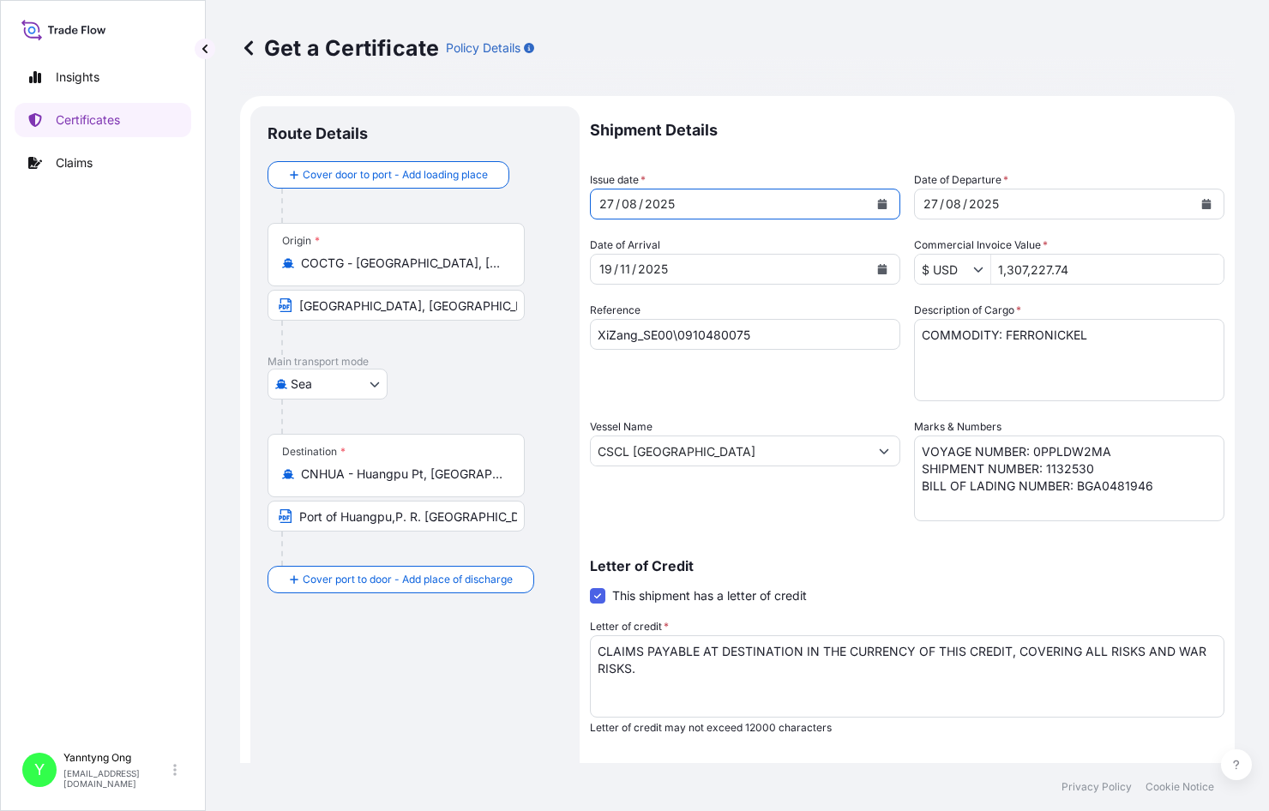
click at [674, 197] on div "2025" at bounding box center [659, 204] width 33 height 21
click at [878, 202] on icon "Calendar" at bounding box center [882, 204] width 9 height 10
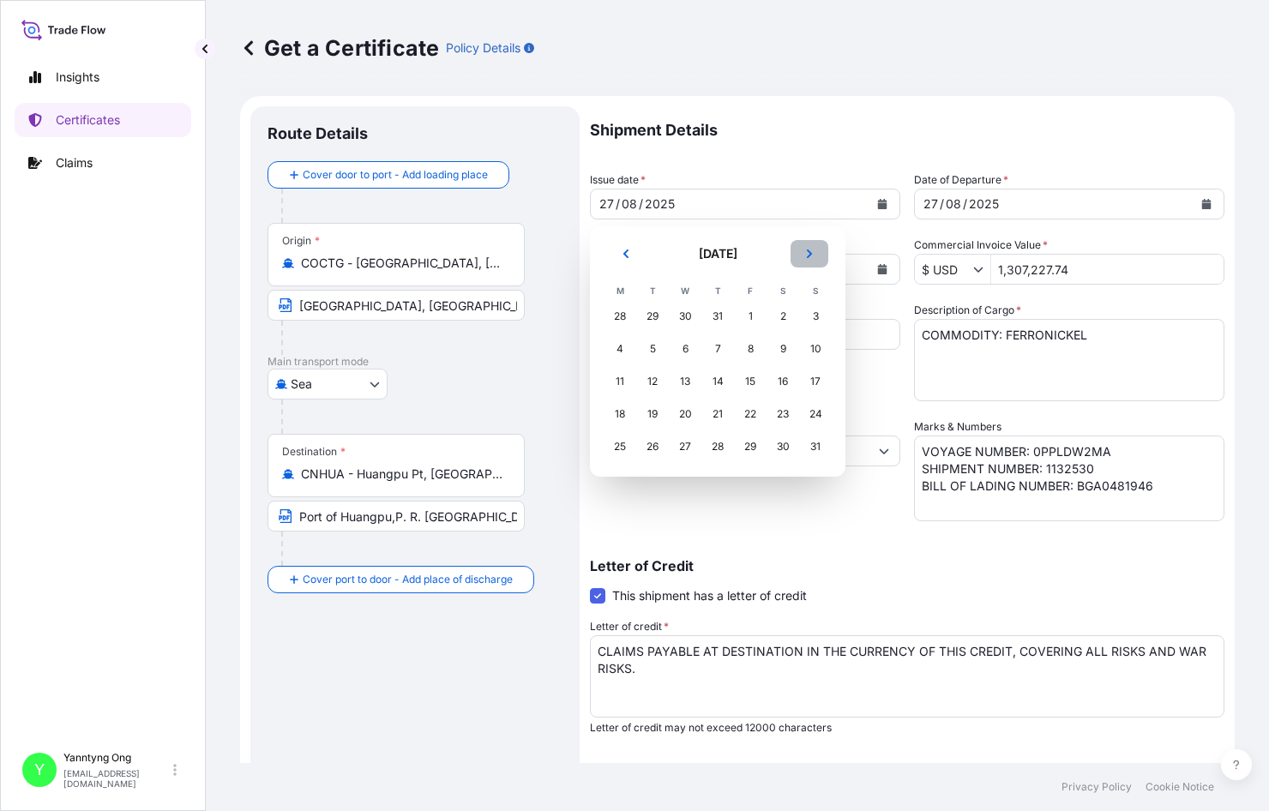
click at [802, 249] on button "Next" at bounding box center [810, 253] width 38 height 27
click at [653, 420] on div "23" at bounding box center [652, 414] width 31 height 31
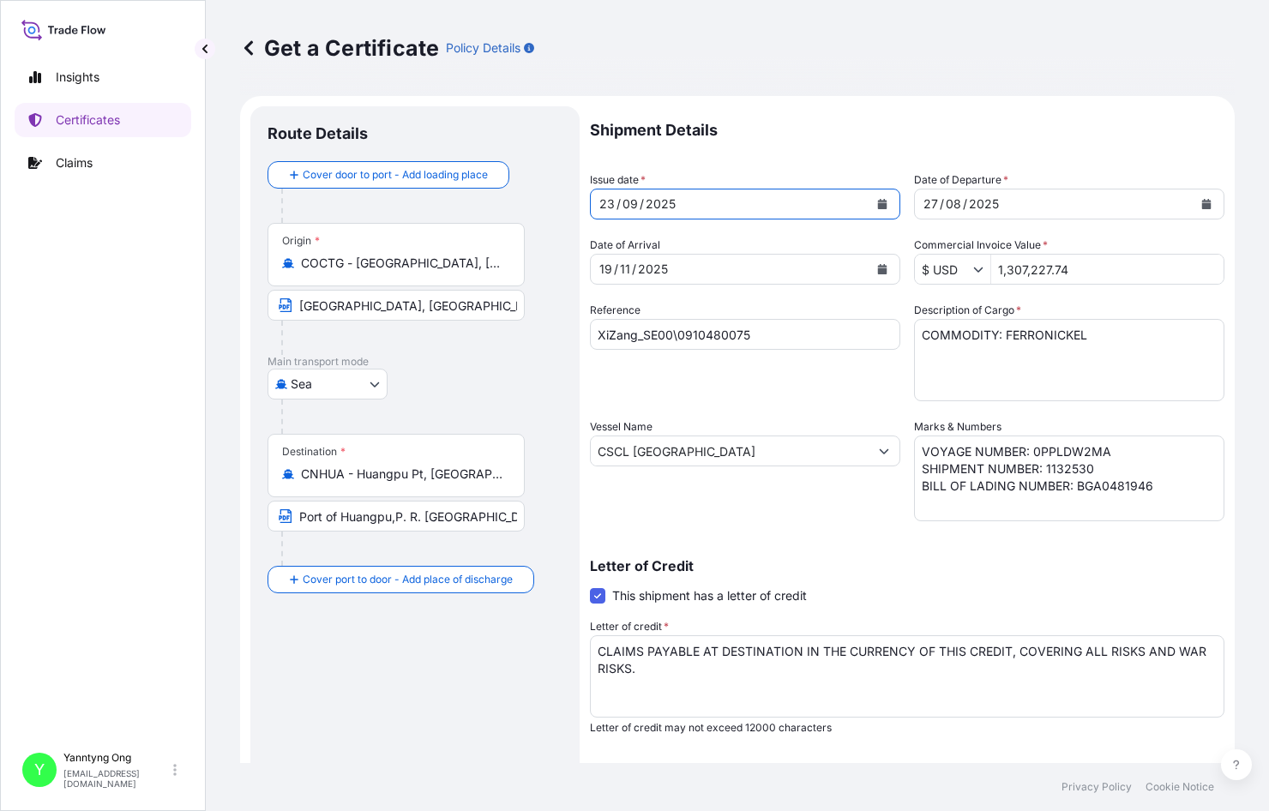
click at [1030, 201] on icon "Calendar" at bounding box center [1207, 204] width 9 height 10
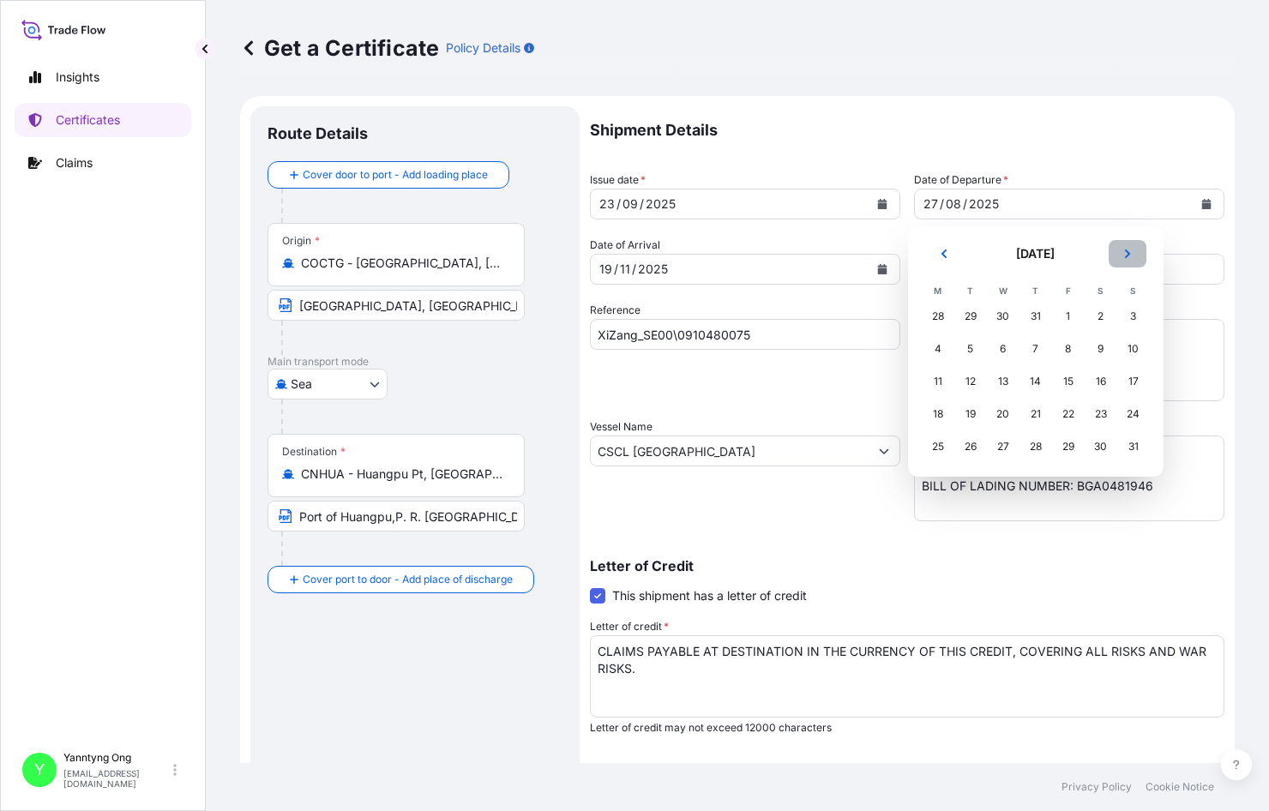
click at [1030, 260] on button "Next" at bounding box center [1128, 253] width 38 height 27
click at [975, 414] on div "23" at bounding box center [971, 414] width 31 height 31
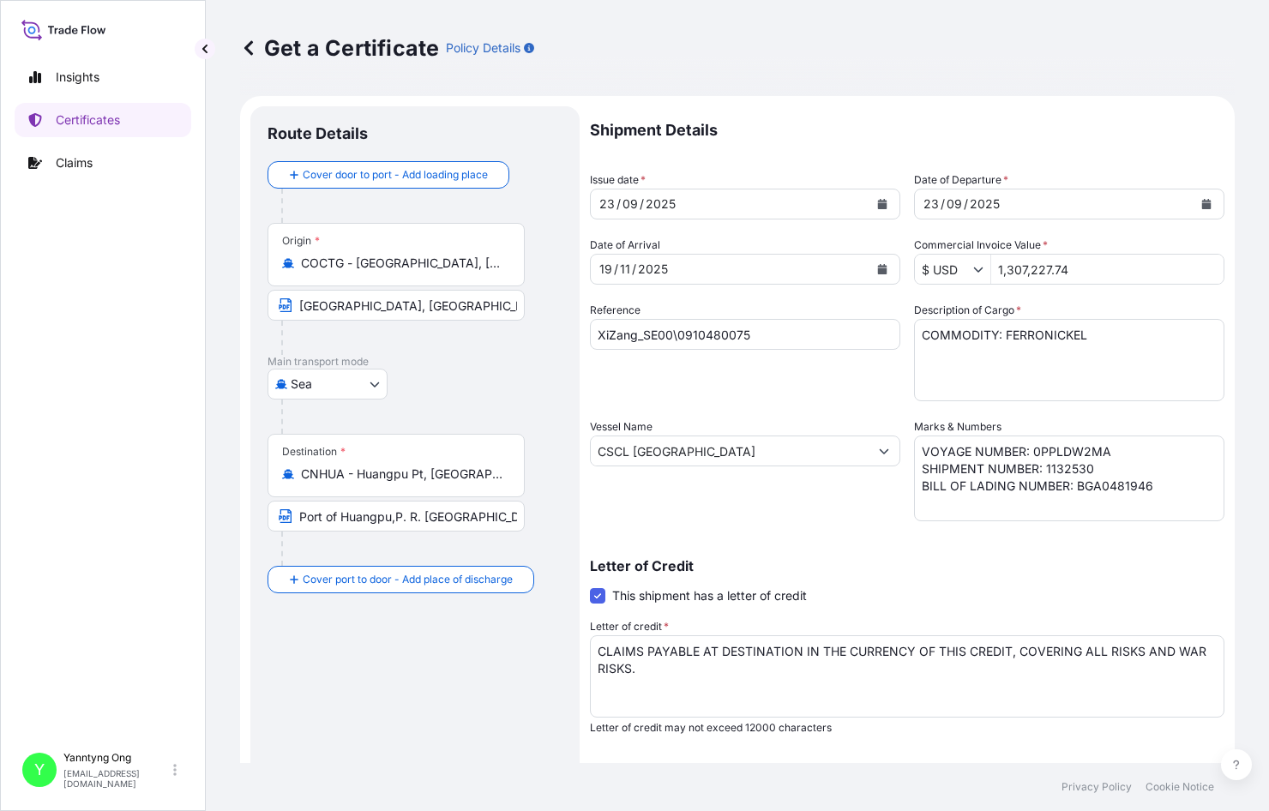
click at [667, 391] on div "Reference XiZang_SE00\0910480075" at bounding box center [745, 351] width 310 height 99
drag, startPoint x: 990, startPoint y: 269, endPoint x: 1100, endPoint y: 279, distance: 110.2
click at [1030, 279] on input "1,307,227.74" at bounding box center [1108, 269] width 232 height 31
type input "1,333,236.55"
click at [1020, 367] on textarea "COMMODITY: FERRONICKEL" at bounding box center [1069, 360] width 310 height 82
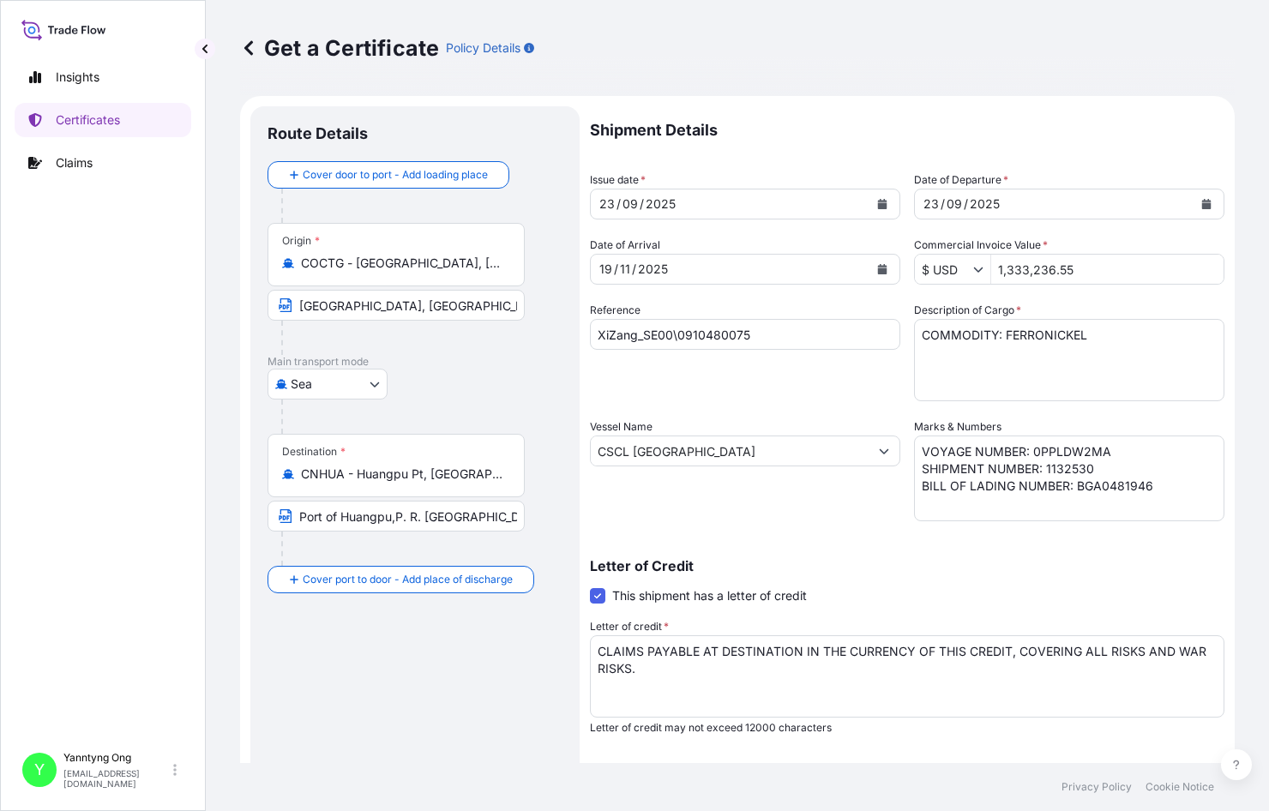
click at [668, 413] on div "Shipment Details Issue date * 23 / 09 / 2025 Date of Departure * 23 / 09 / 2025…" at bounding box center [907, 514] width 635 height 817
drag, startPoint x: 1112, startPoint y: 446, endPoint x: 1028, endPoint y: 451, distance: 83.4
click at [1028, 451] on textarea "VOYAGE NUMBER: 0PPLDW2MA SHIPMENT NUMBER: 1132530 BILL OF LADING NUMBER: BGA048…" at bounding box center [1069, 479] width 310 height 86
paste textarea "LW2MA"
click at [1030, 467] on textarea "VOYAGE NUMBER: 0PPLDW2MA SHIPMENT NUMBER: 1132530 BILL OF LADING NUMBER: BGA048…" at bounding box center [1069, 479] width 310 height 86
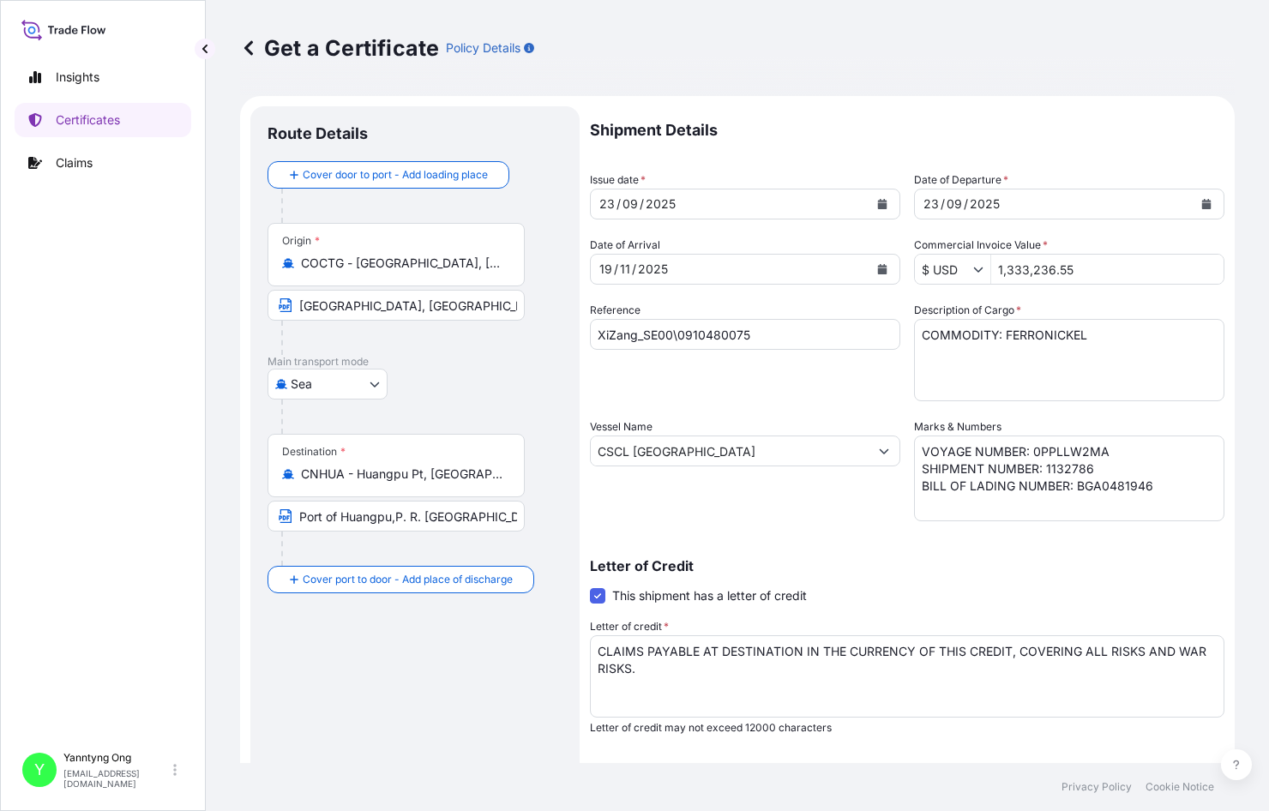
click at [503, 125] on div "Route Details" at bounding box center [415, 143] width 295 height 38
drag, startPoint x: 1144, startPoint y: 484, endPoint x: 1070, endPoint y: 483, distance: 73.8
click at [1030, 483] on textarea "VOYAGE NUMBER: 0PPLDW2MA SHIPMENT NUMBER: 1132530 BILL OF LADING NUMBER: BGA048…" at bounding box center [1069, 479] width 310 height 86
paste textarea "6302"
type textarea "VOYAGE NUMBER: 0PPLLW2MA SHIPMENT NUMBER: 1132786 BILL OF LADING NUMBER: BGA048…"
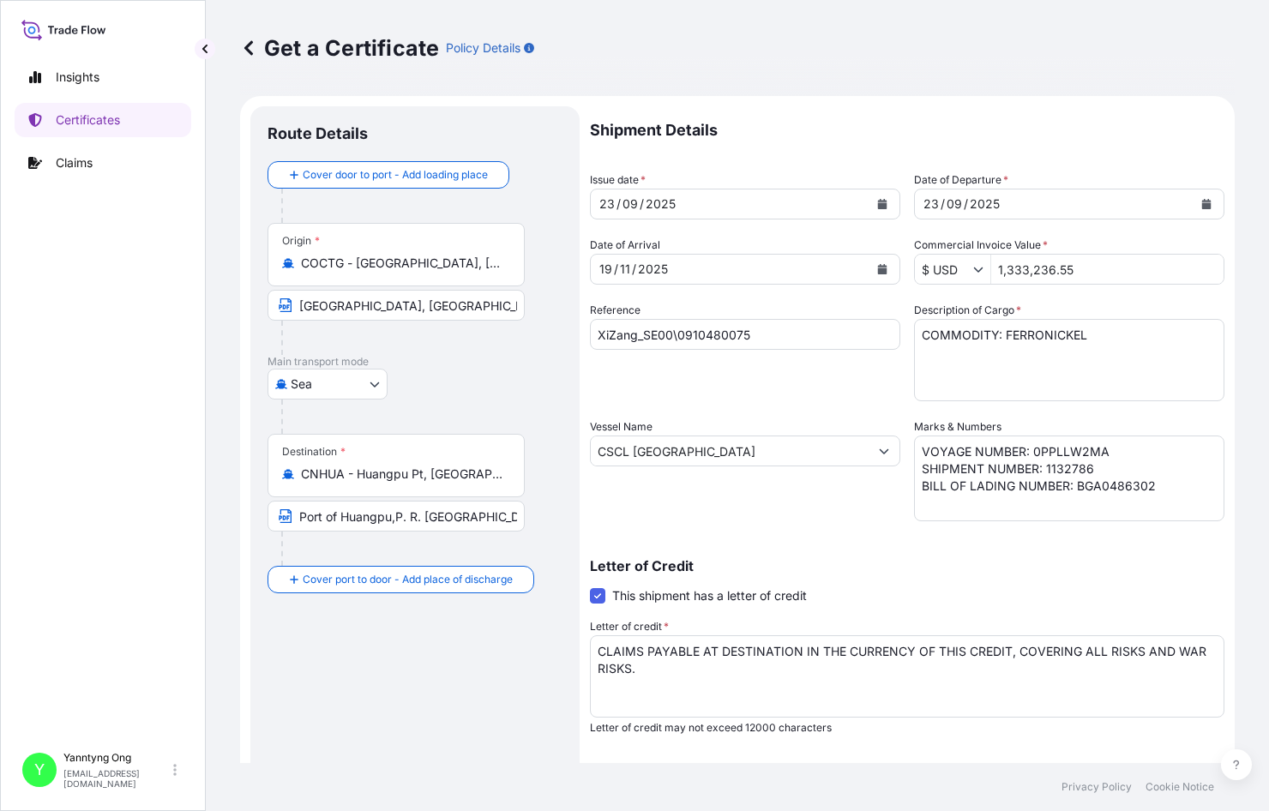
click at [662, 360] on div "Reference XiZang_SE00\0910480075" at bounding box center [745, 351] width 310 height 99
drag, startPoint x: 720, startPoint y: 456, endPoint x: 581, endPoint y: 443, distance: 140.4
click at [581, 443] on form "Route Details Cover door to port - Add loading place Place of loading Road / In…" at bounding box center [737, 539] width 995 height 886
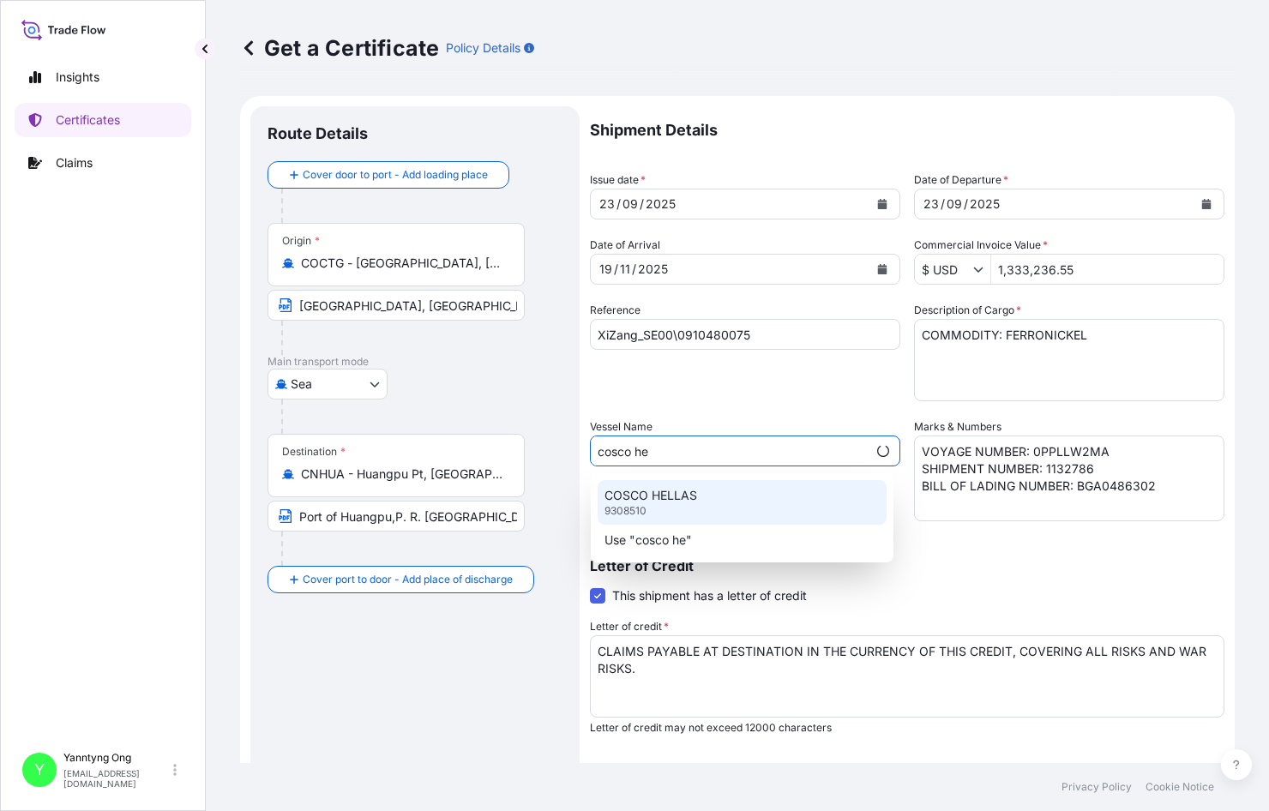
click at [700, 503] on div "COSCO HELLAS 9308510" at bounding box center [742, 502] width 289 height 45
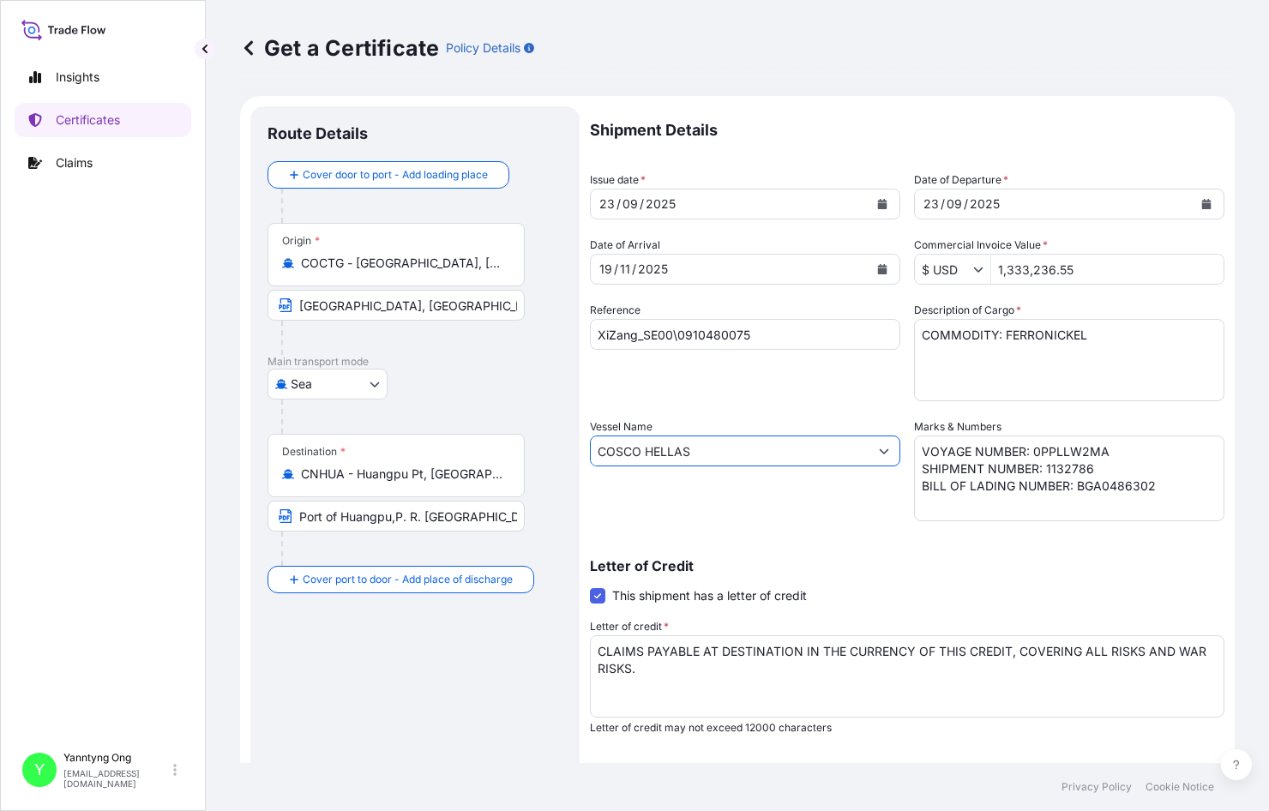
type input "COSCO HELLAS"
click at [709, 399] on div "Reference XiZang_SE00\0910480075" at bounding box center [745, 351] width 310 height 99
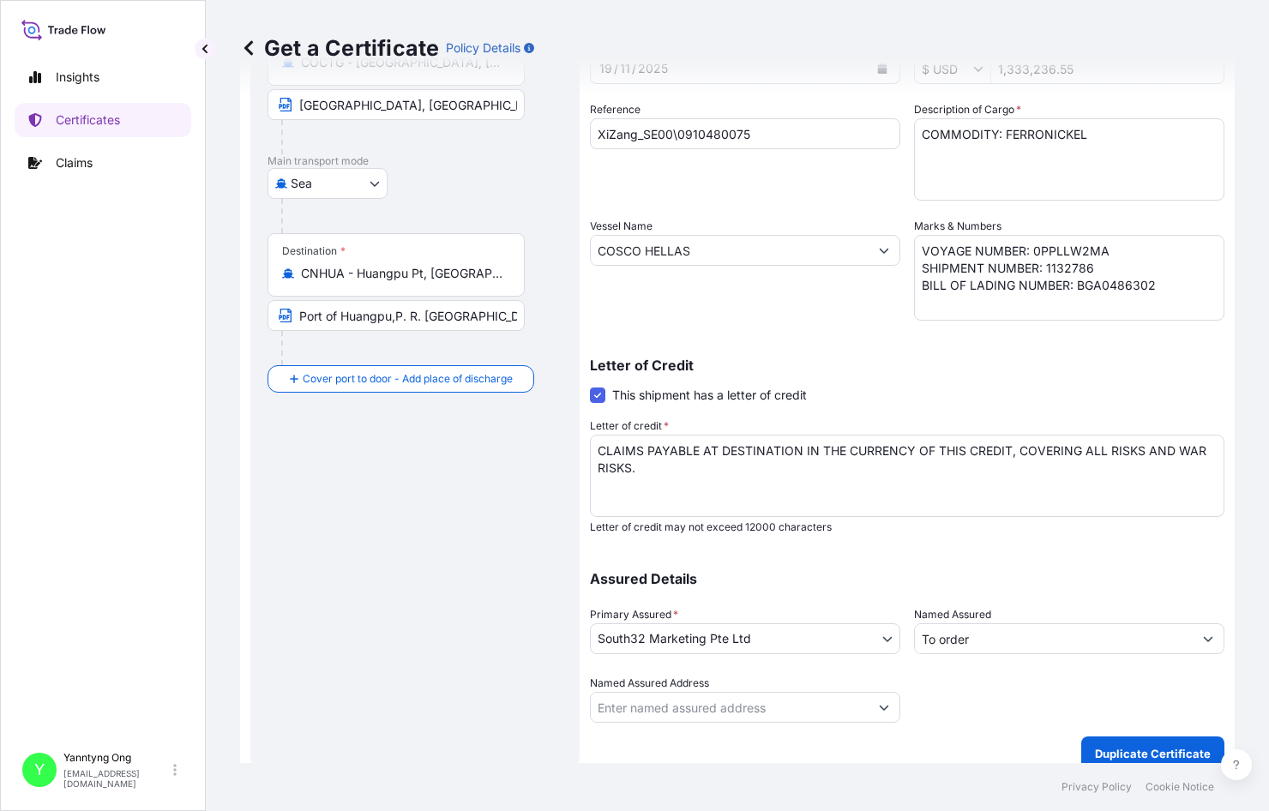
scroll to position [219, 0]
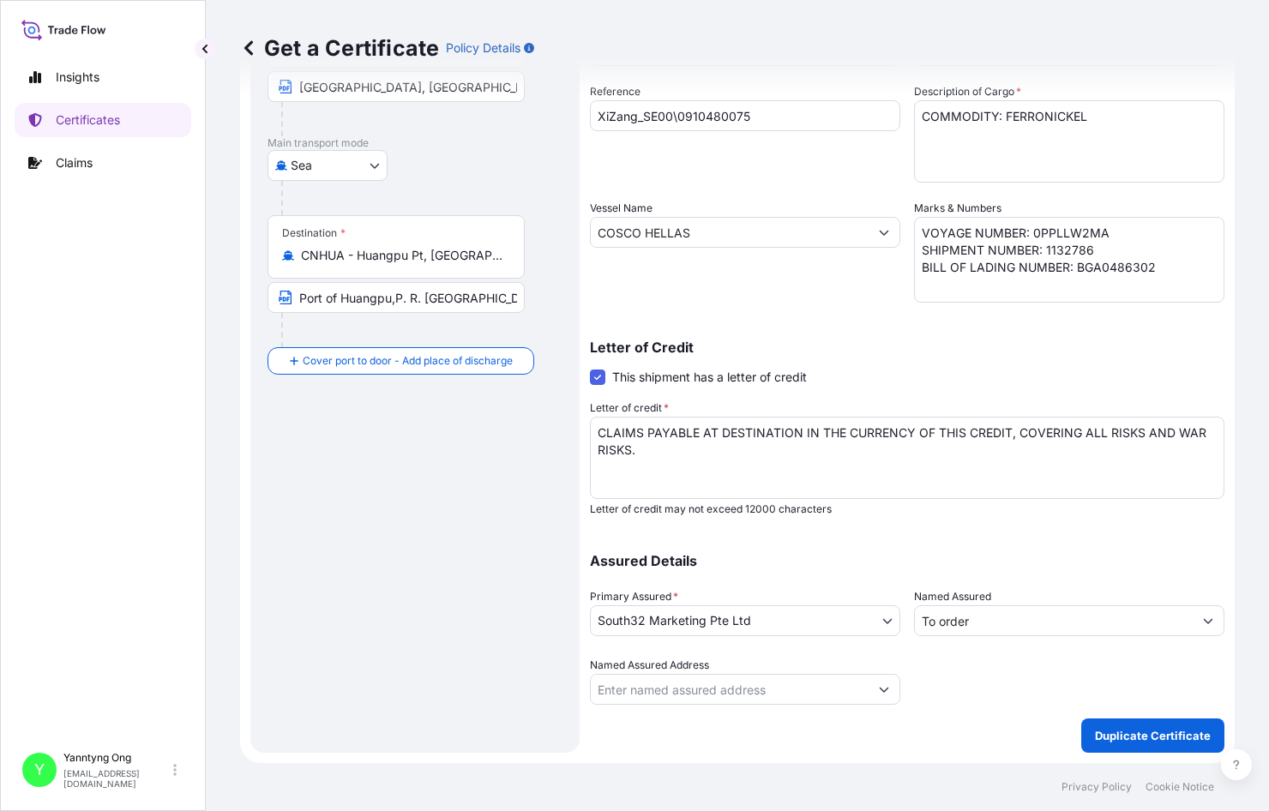
click at [704, 284] on div "Vessel Name COSCO HELLAS" at bounding box center [745, 251] width 310 height 103
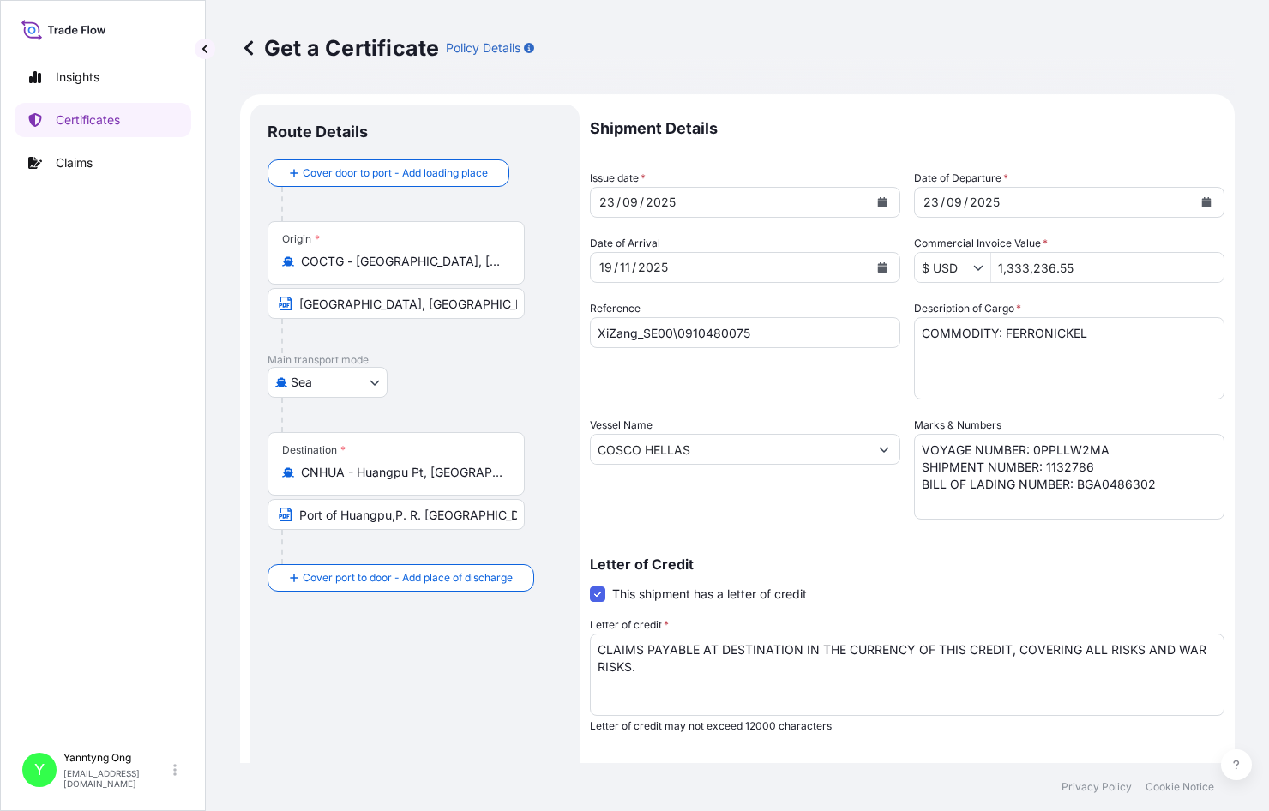
scroll to position [0, 0]
click at [702, 369] on div "Reference XiZang_SE00\0910480075" at bounding box center [745, 351] width 310 height 99
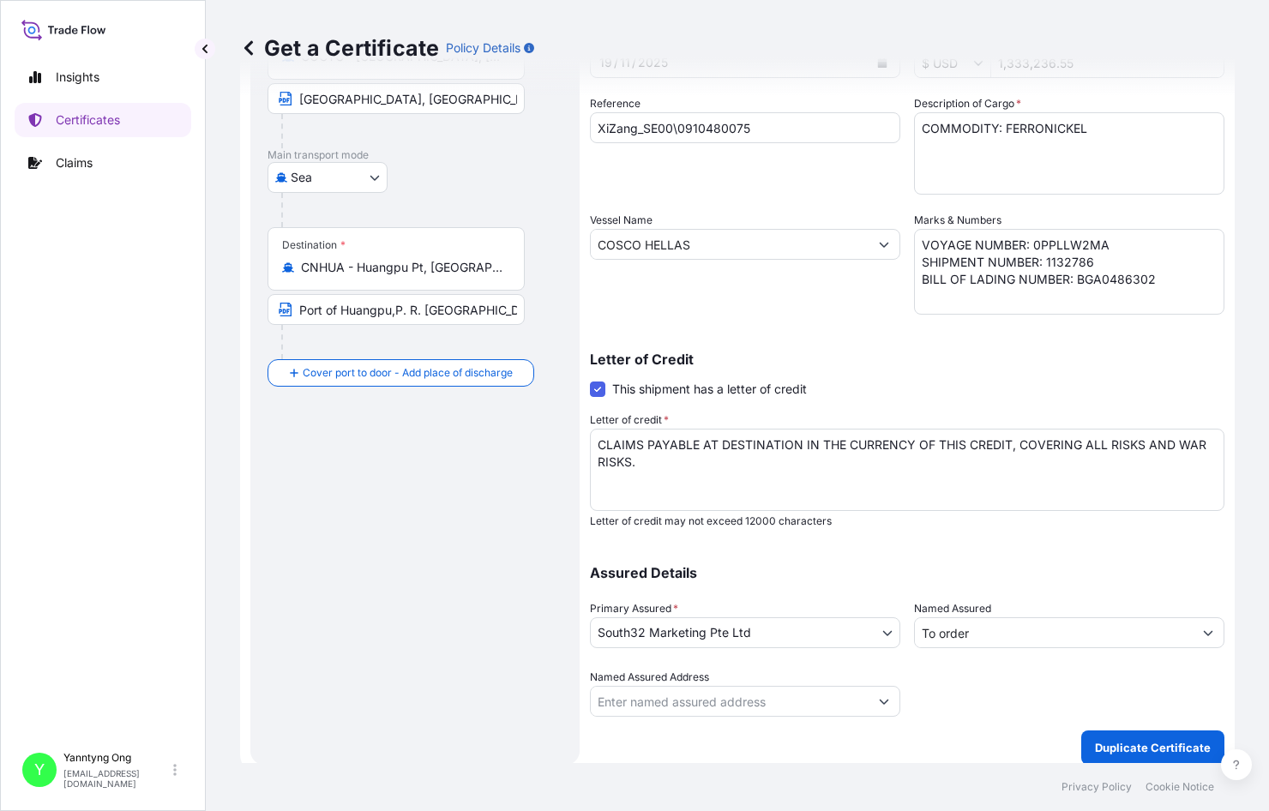
scroll to position [219, 0]
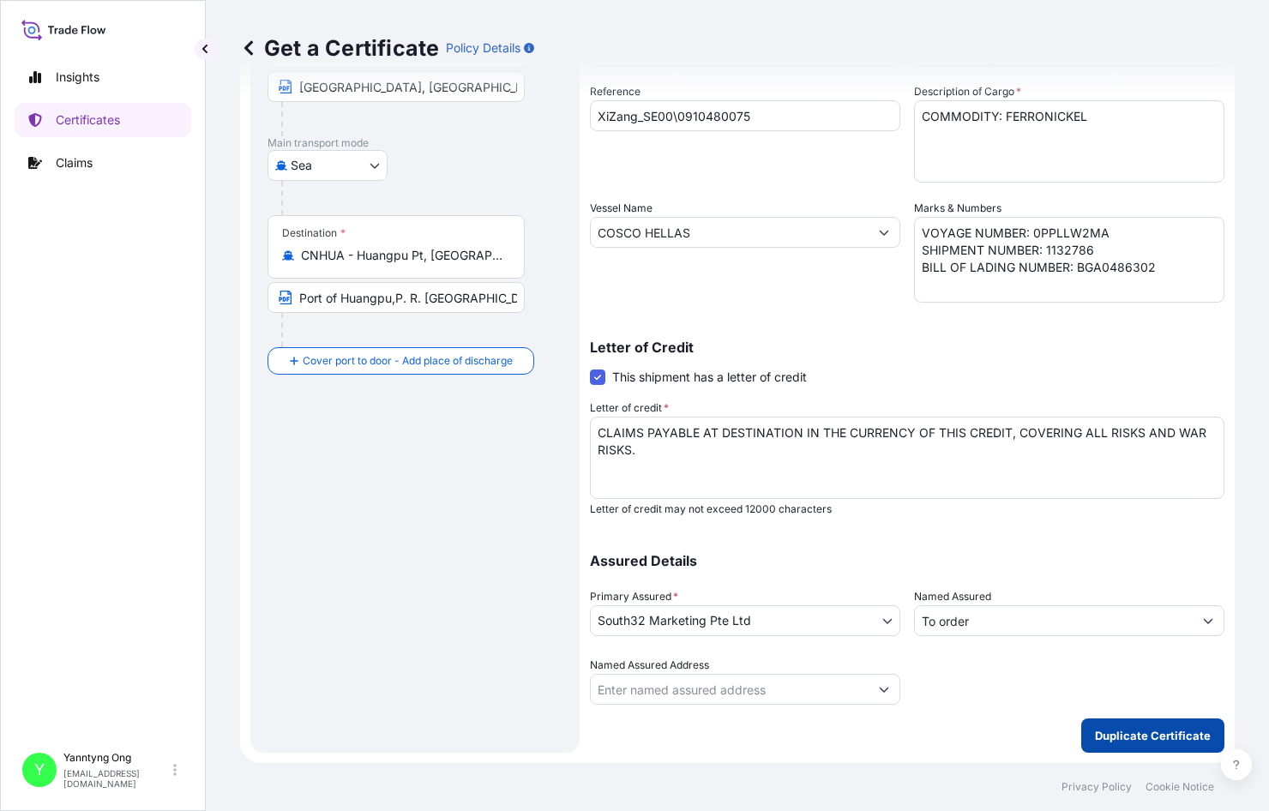
click at [1030, 700] on p "Duplicate Certificate" at bounding box center [1153, 735] width 116 height 17
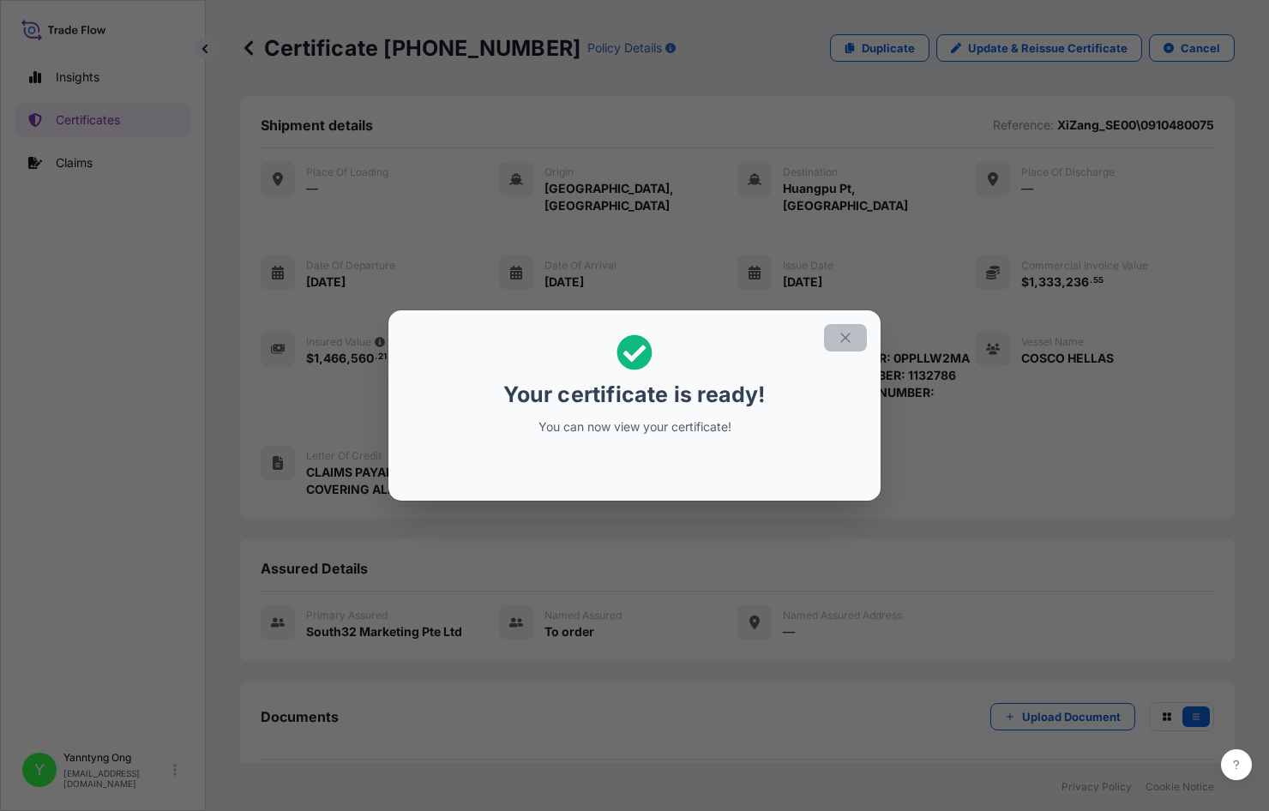
click at [847, 340] on icon "button" at bounding box center [845, 337] width 9 height 9
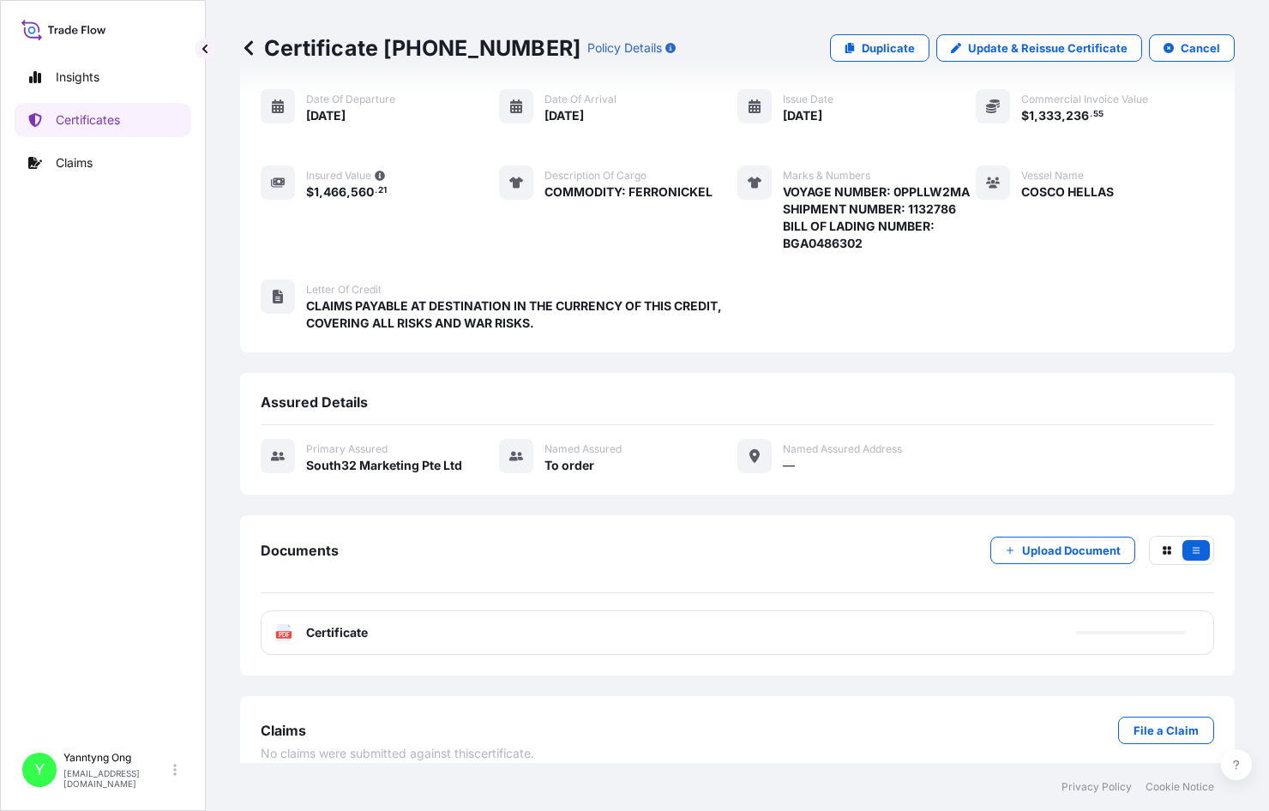
scroll to position [169, 0]
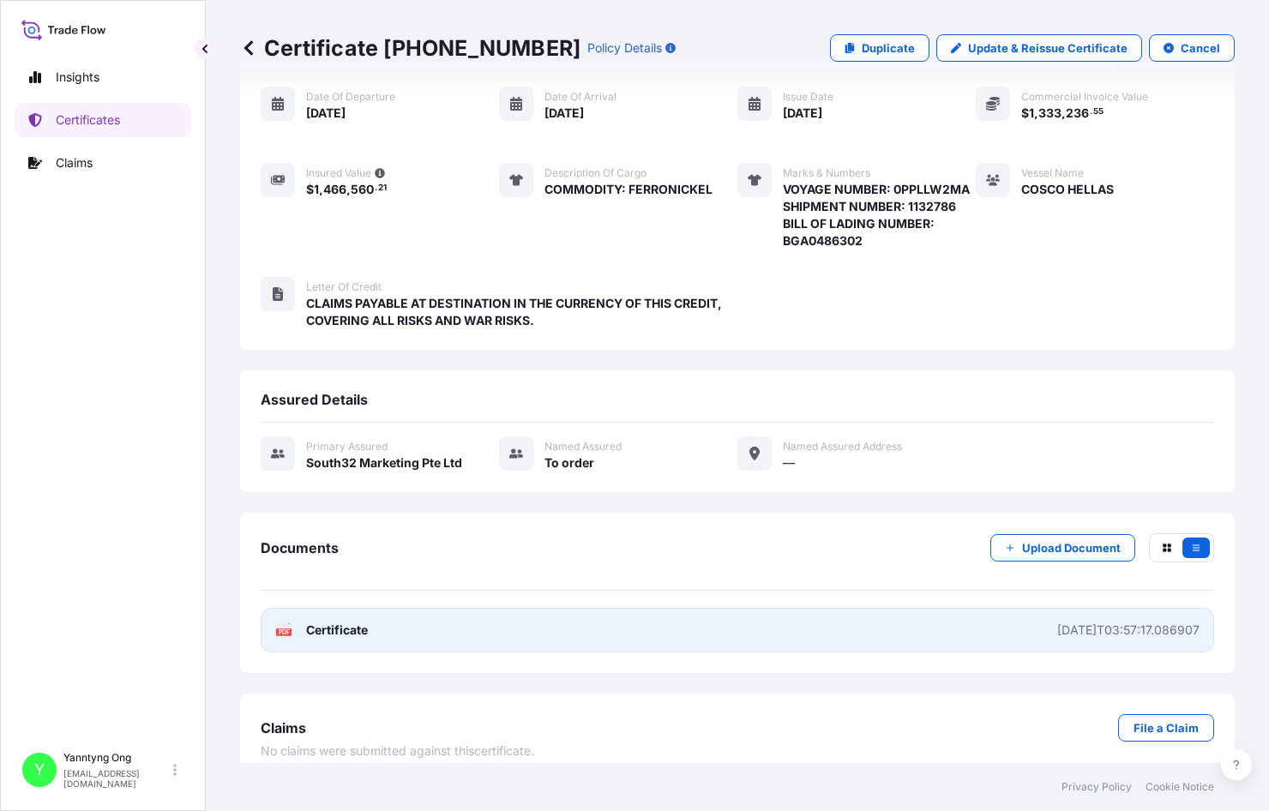
click at [735, 608] on link "PDF Certificate [DATE]T03:57:17.086907" at bounding box center [738, 630] width 954 height 45
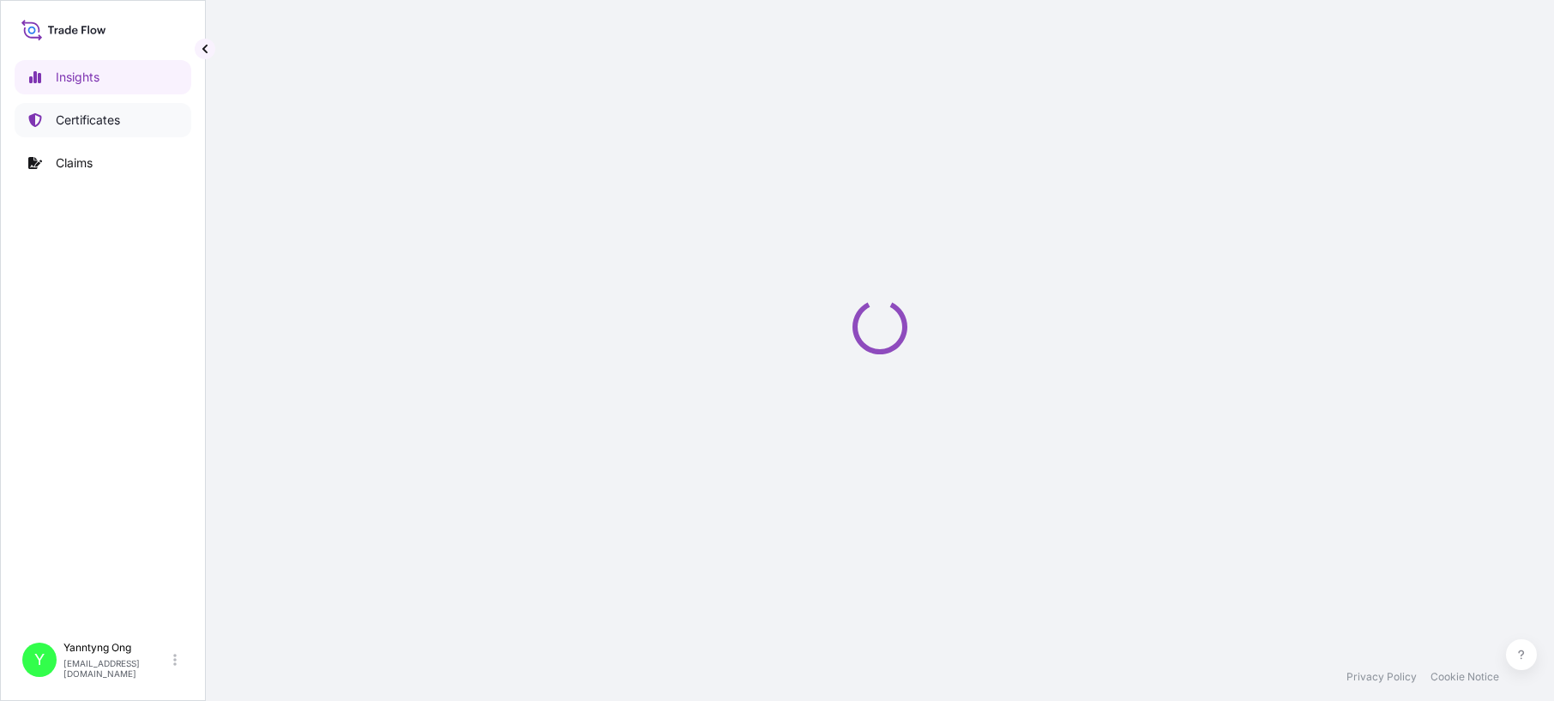
click at [63, 121] on p "Certificates" at bounding box center [88, 120] width 64 height 17
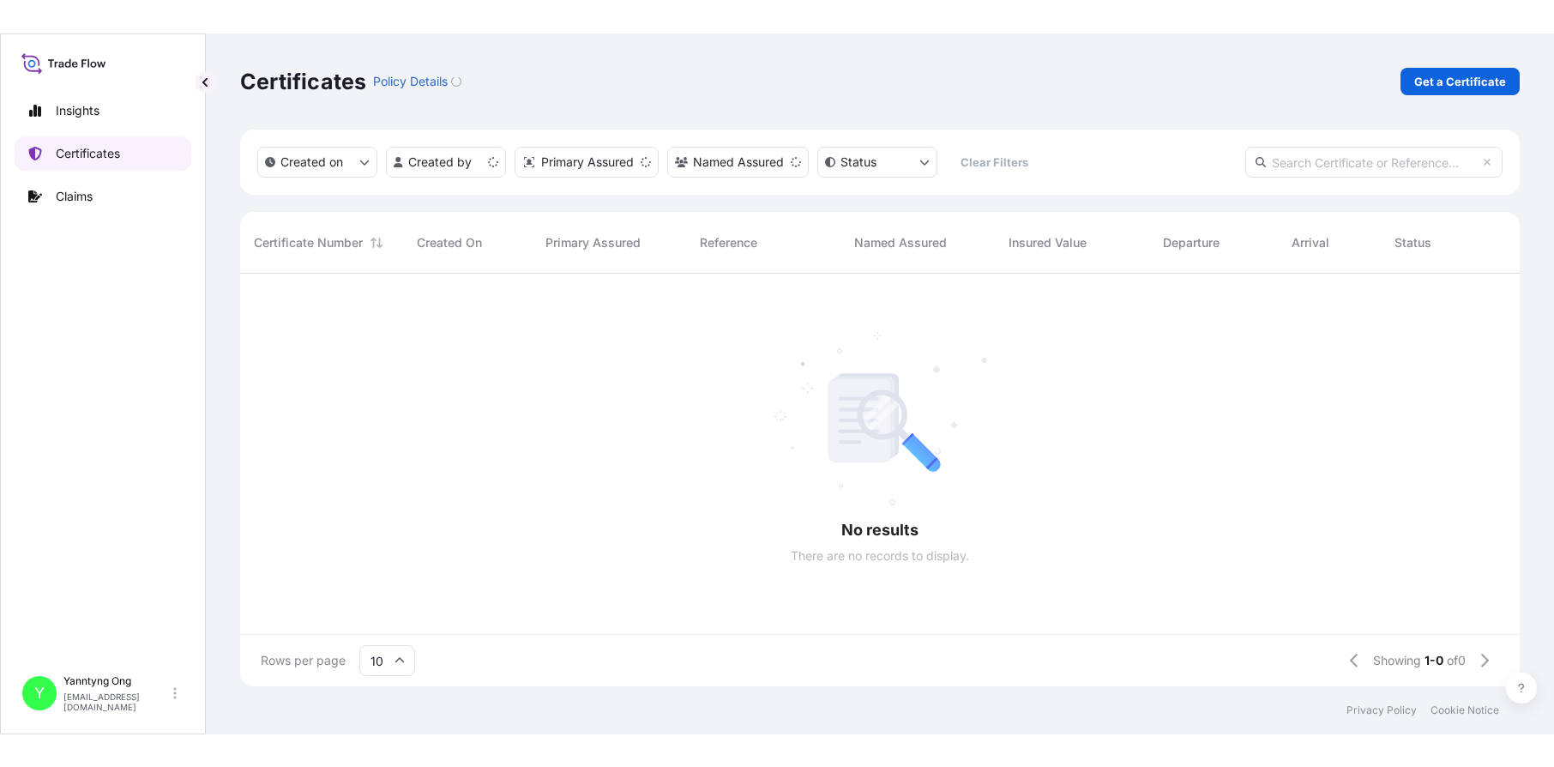
scroll to position [409, 1267]
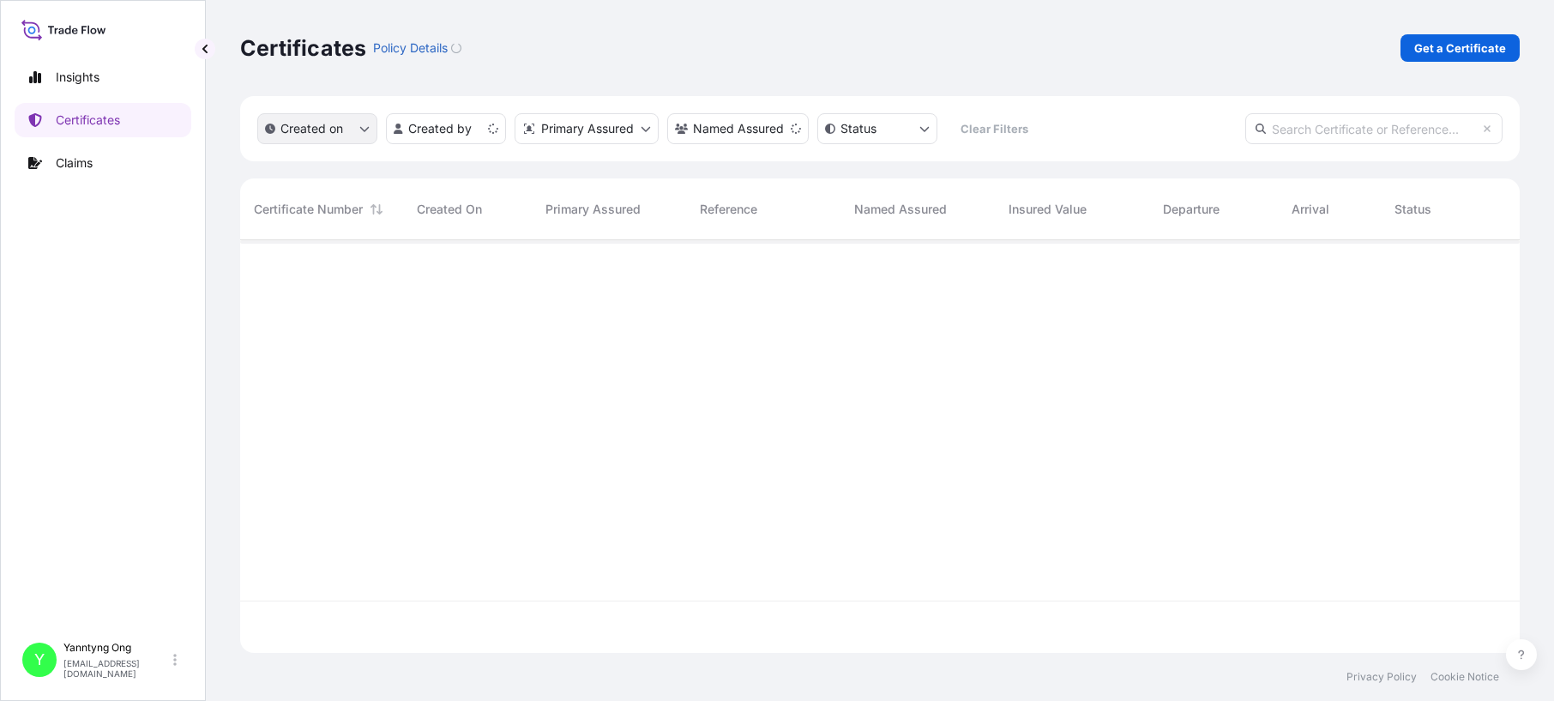
click at [364, 133] on icon "createdOn Filter options" at bounding box center [364, 129] width 10 height 10
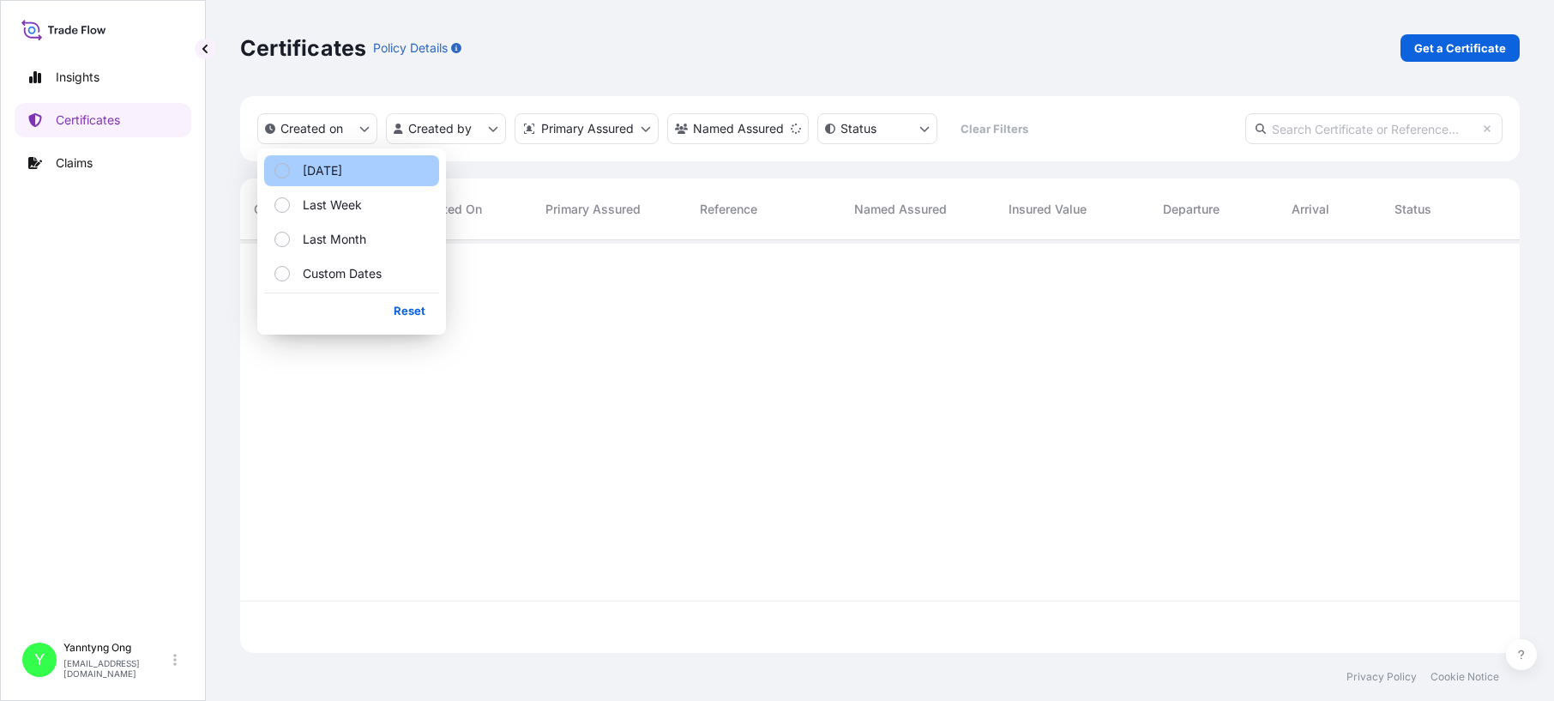
click at [314, 174] on p "[DATE]" at bounding box center [322, 170] width 39 height 17
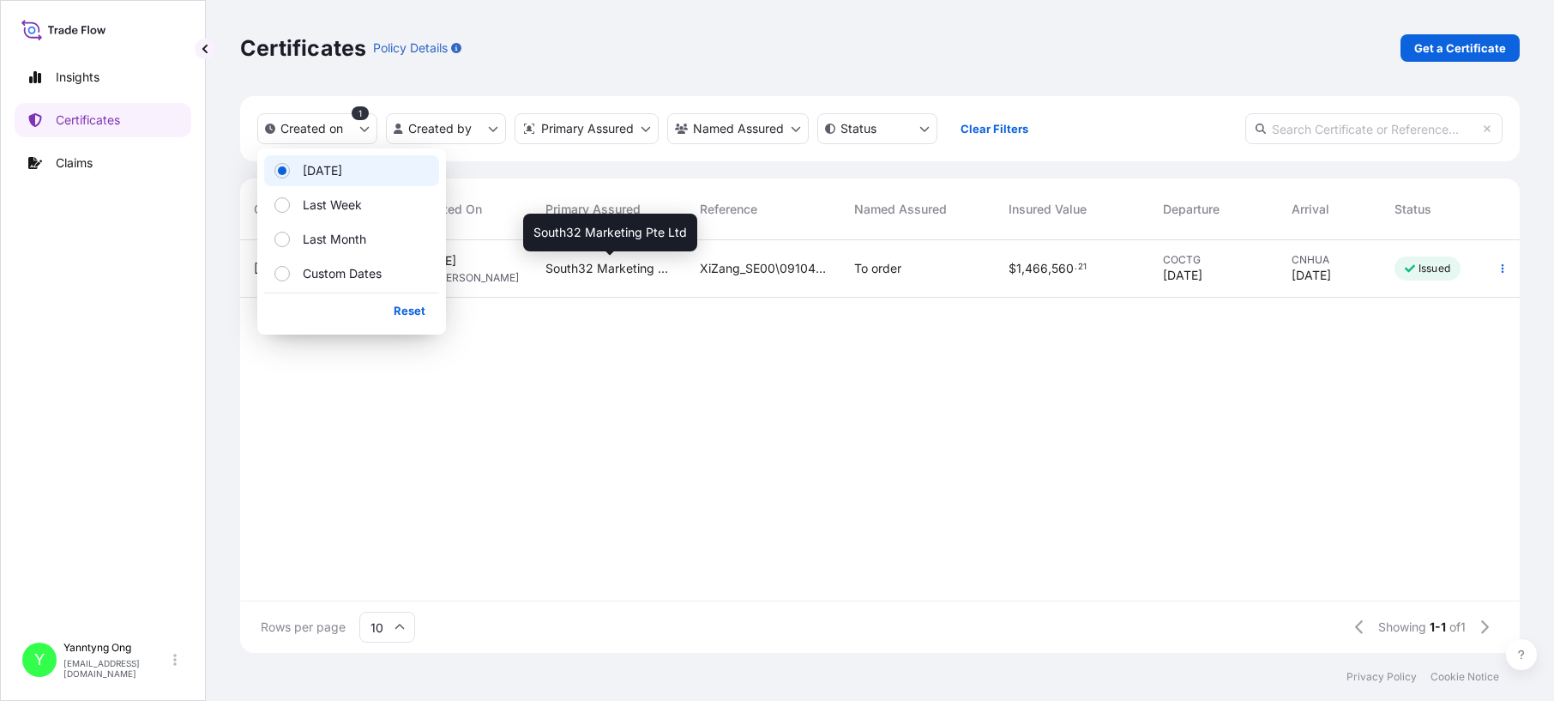
click at [576, 260] on span "South32 Marketing Pte Ltd" at bounding box center [609, 268] width 127 height 17
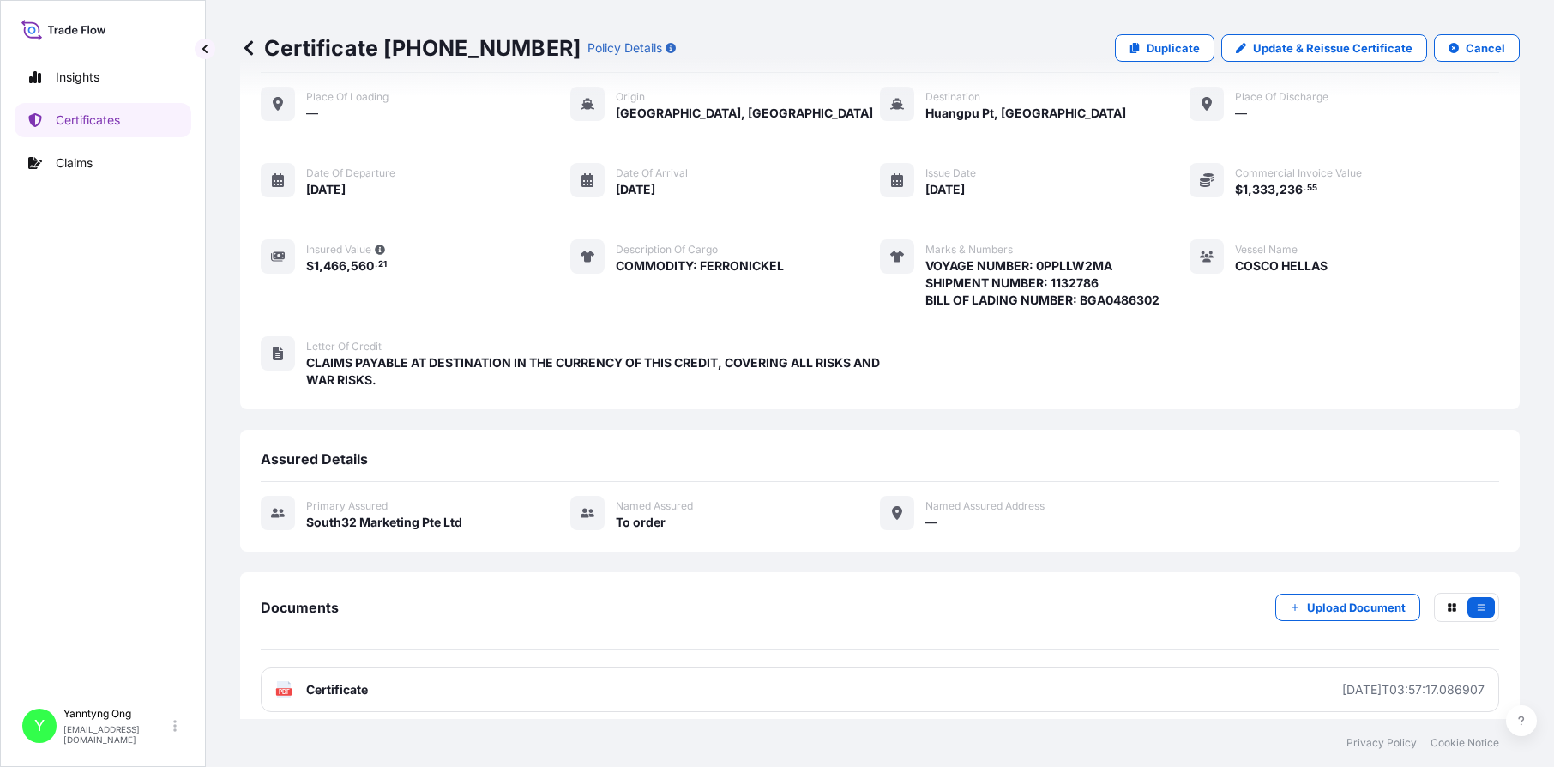
scroll to position [196, 0]
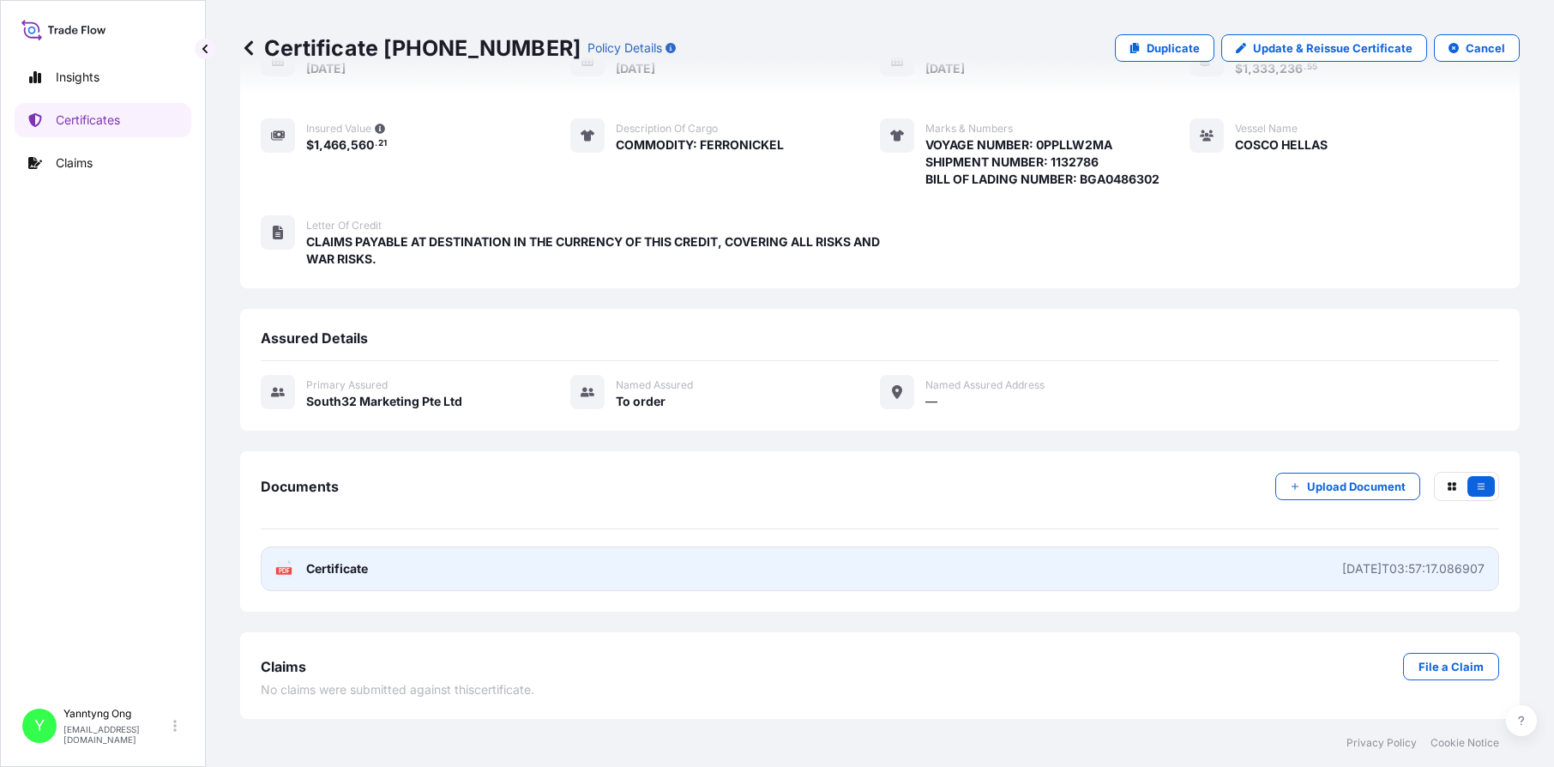
click at [595, 582] on link "PDF Certificate [DATE]T03:57:17.086907" at bounding box center [880, 568] width 1239 height 45
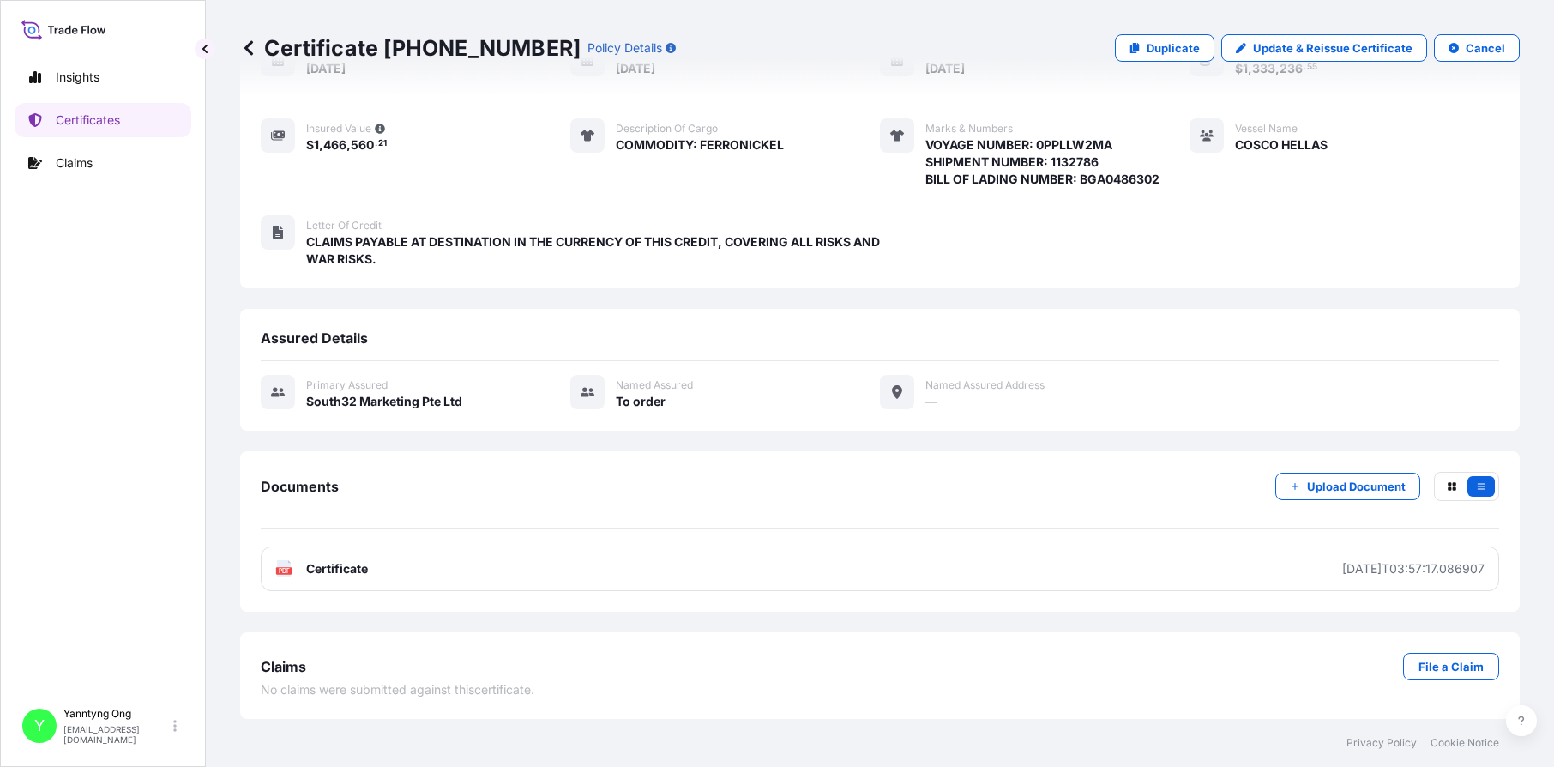
click at [455, 130] on div "Place of Loading — Origin [GEOGRAPHIC_DATA], [GEOGRAPHIC_DATA] Destination Huan…" at bounding box center [880, 77] width 1239 height 222
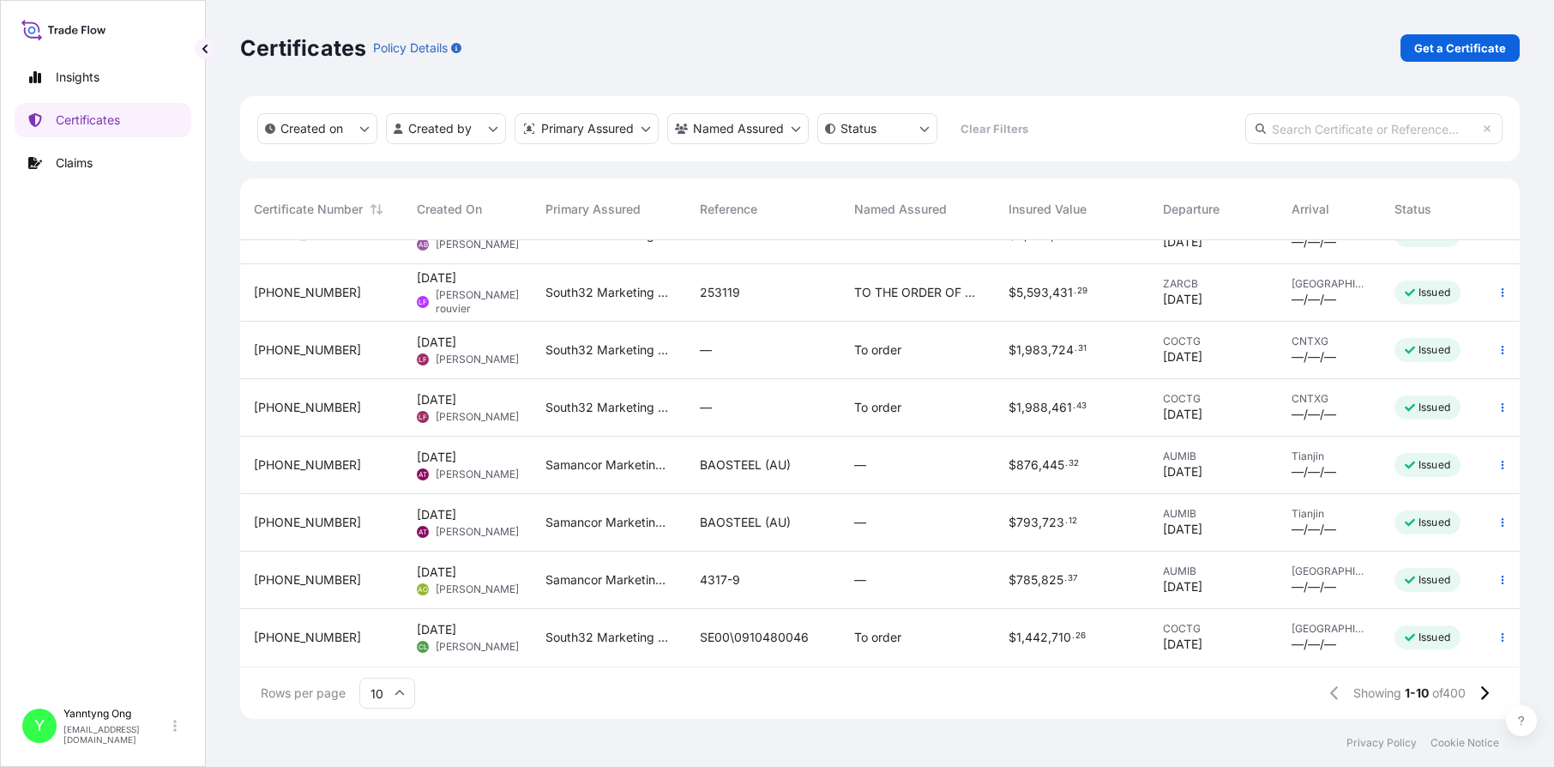
scroll to position [161, 0]
click at [1030, 694] on icon at bounding box center [1484, 692] width 9 height 15
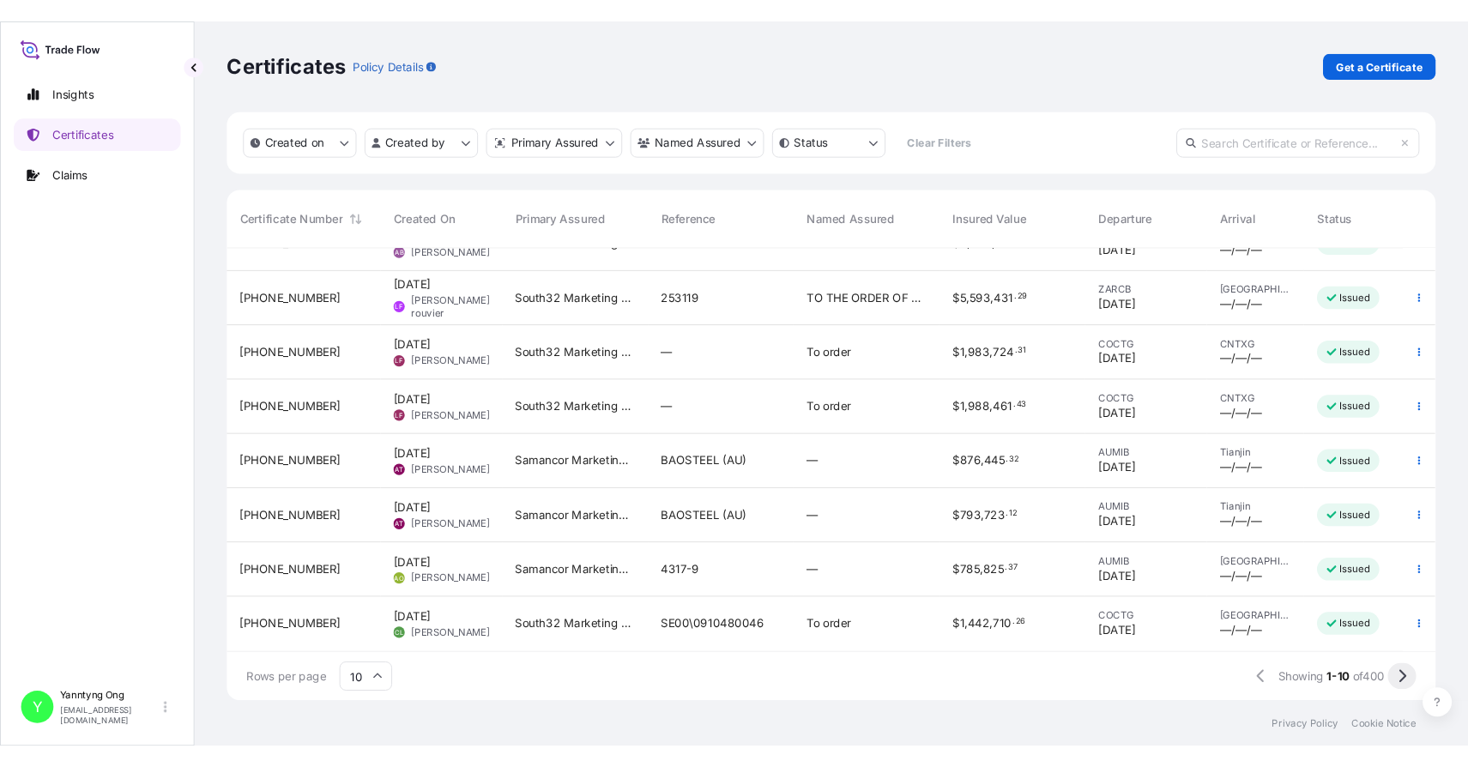
scroll to position [0, 0]
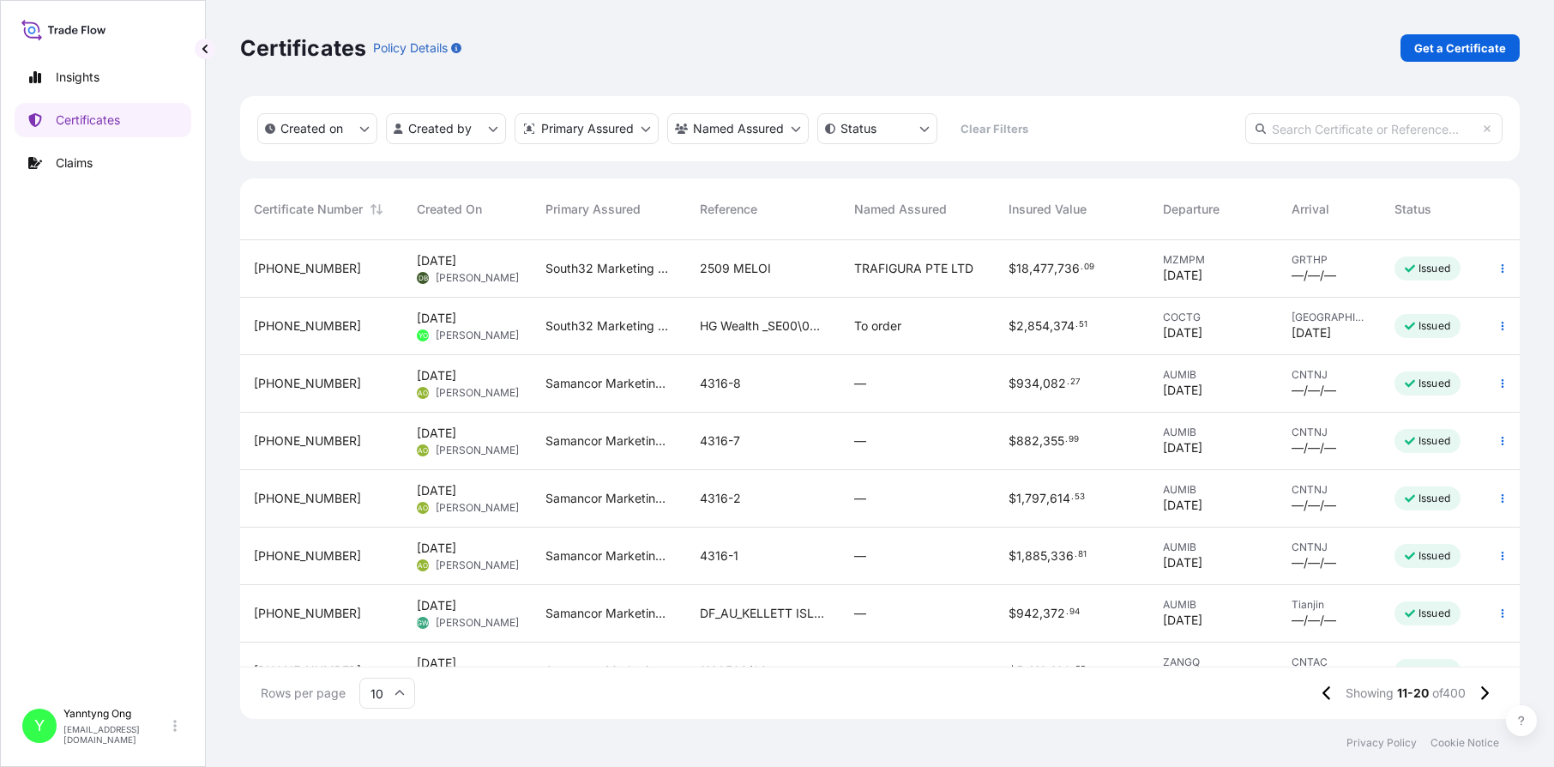
click at [865, 328] on span "To order" at bounding box center [877, 325] width 47 height 17
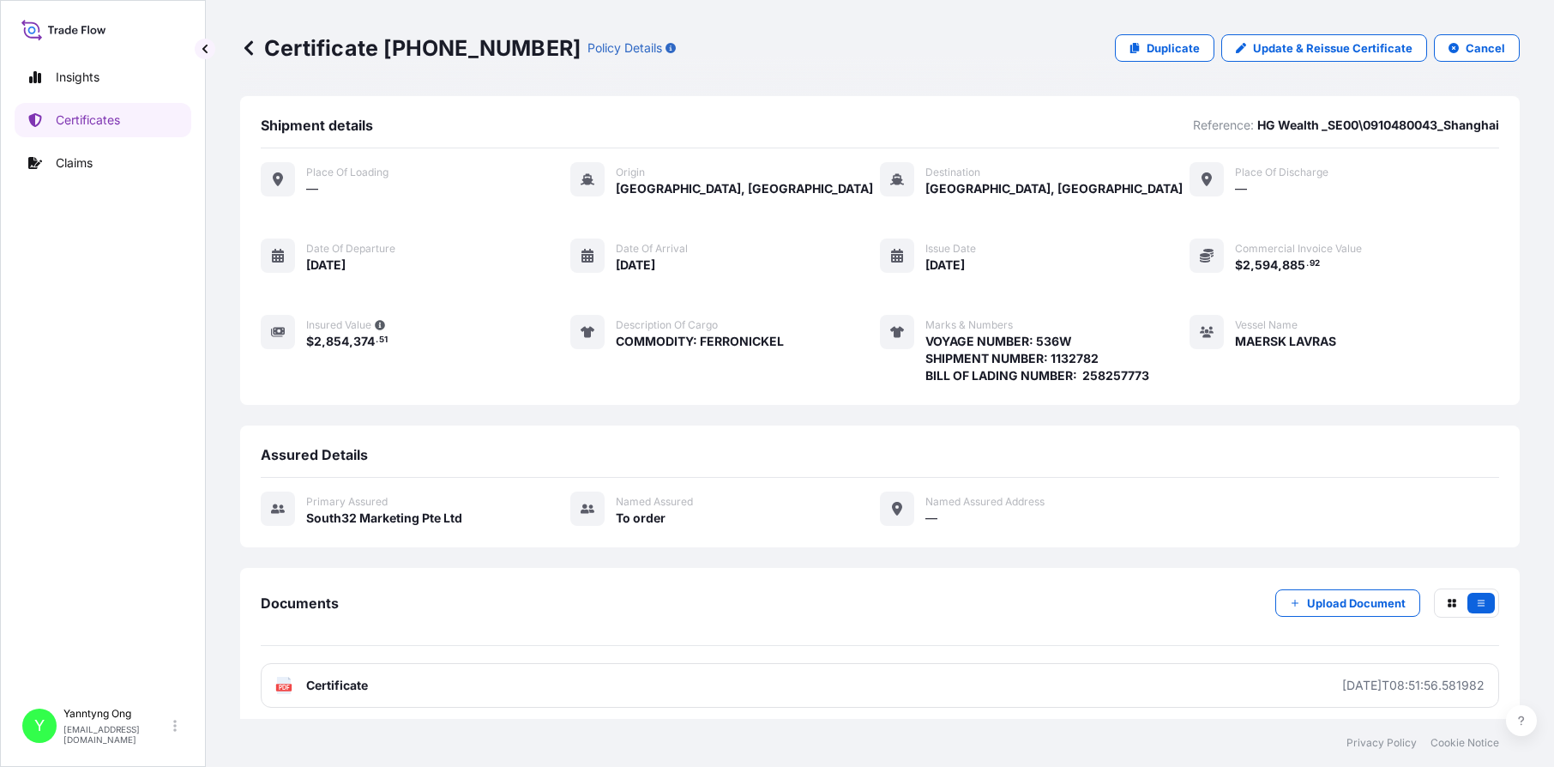
click at [709, 59] on div "Certificate [PHONE_NUMBER] Policy Details Duplicate Update & Reissue Certificat…" at bounding box center [880, 47] width 1280 height 27
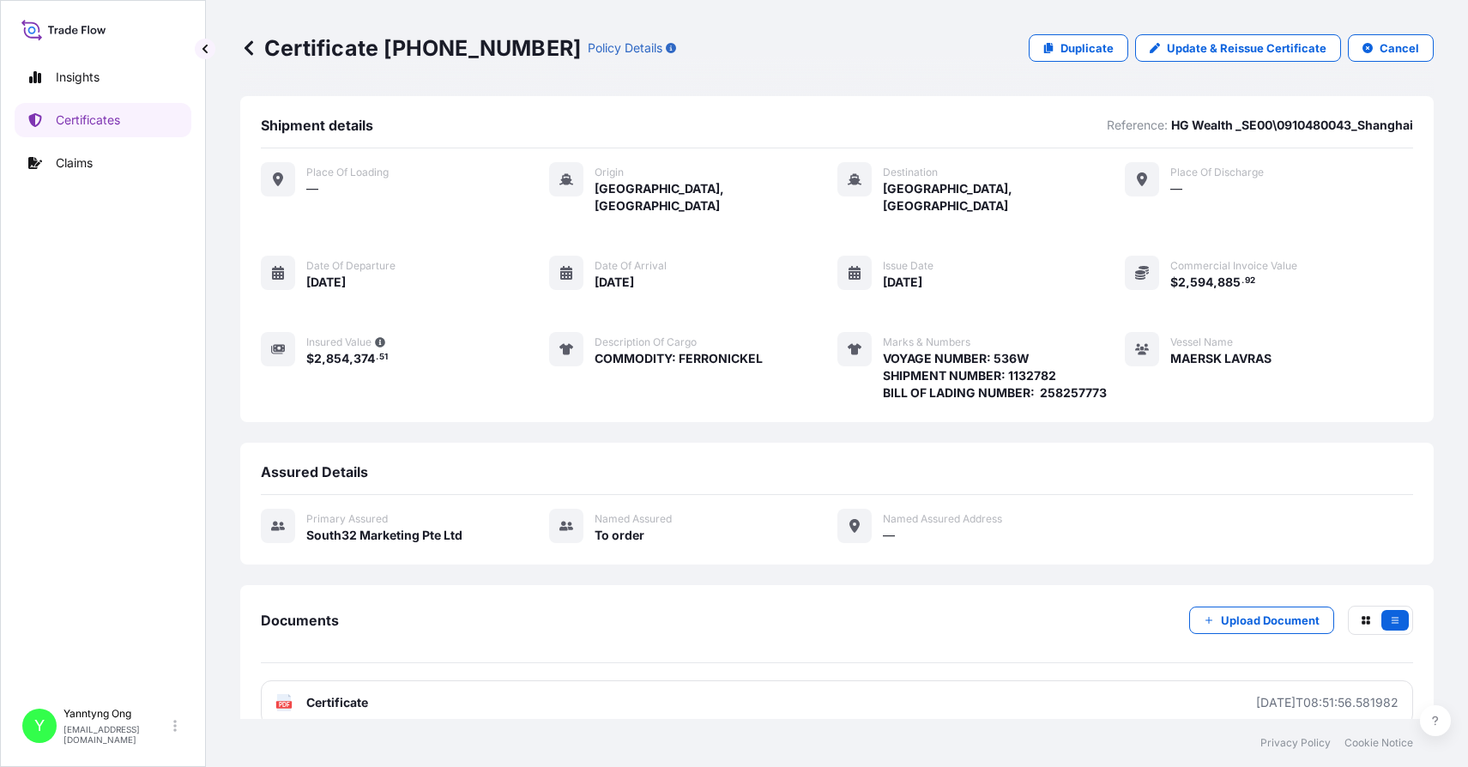
click at [443, 195] on div "Place of Loading — Origin [GEOGRAPHIC_DATA], [GEOGRAPHIC_DATA] Destination [GEO…" at bounding box center [837, 281] width 1152 height 239
click at [1030, 45] on p "Duplicate" at bounding box center [1086, 47] width 53 height 17
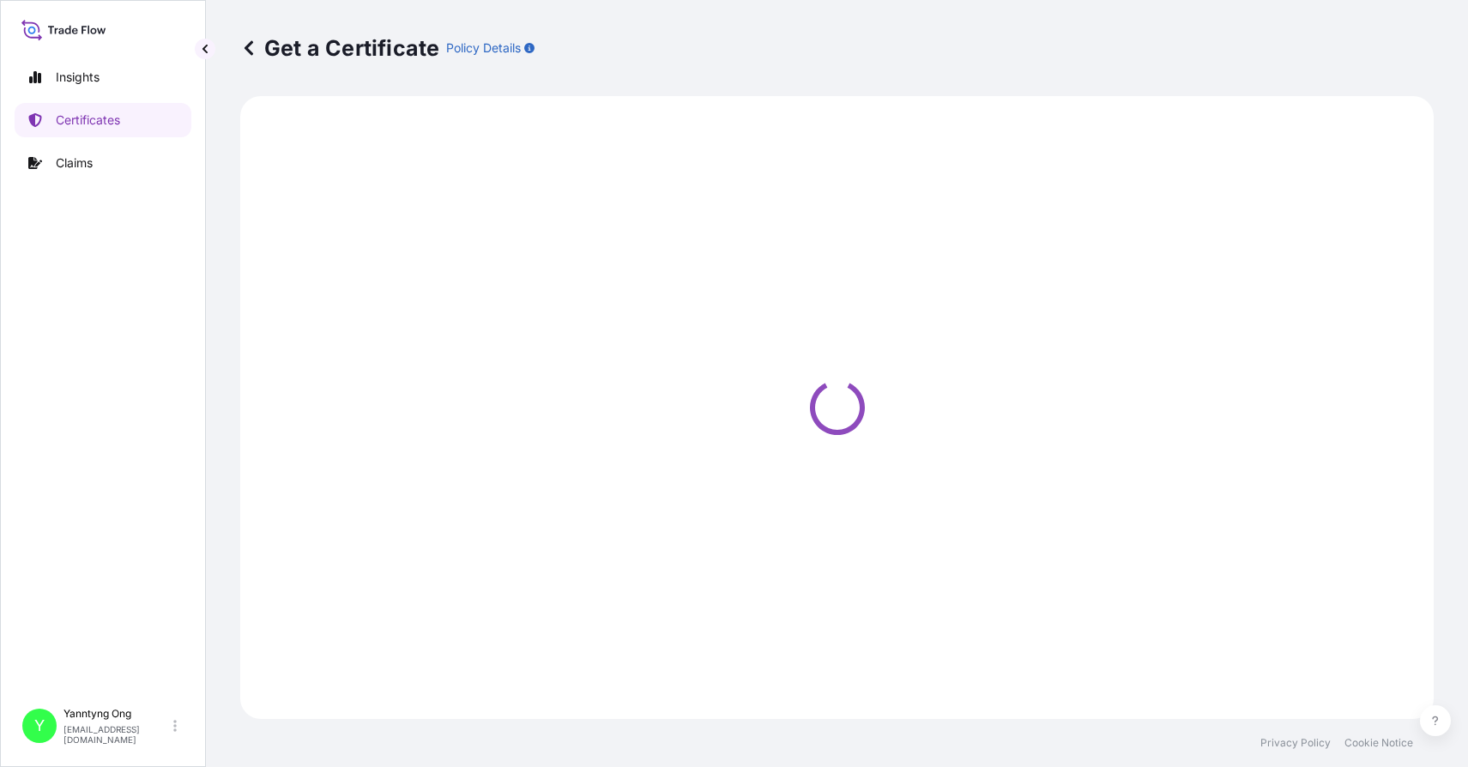
select select "Sea"
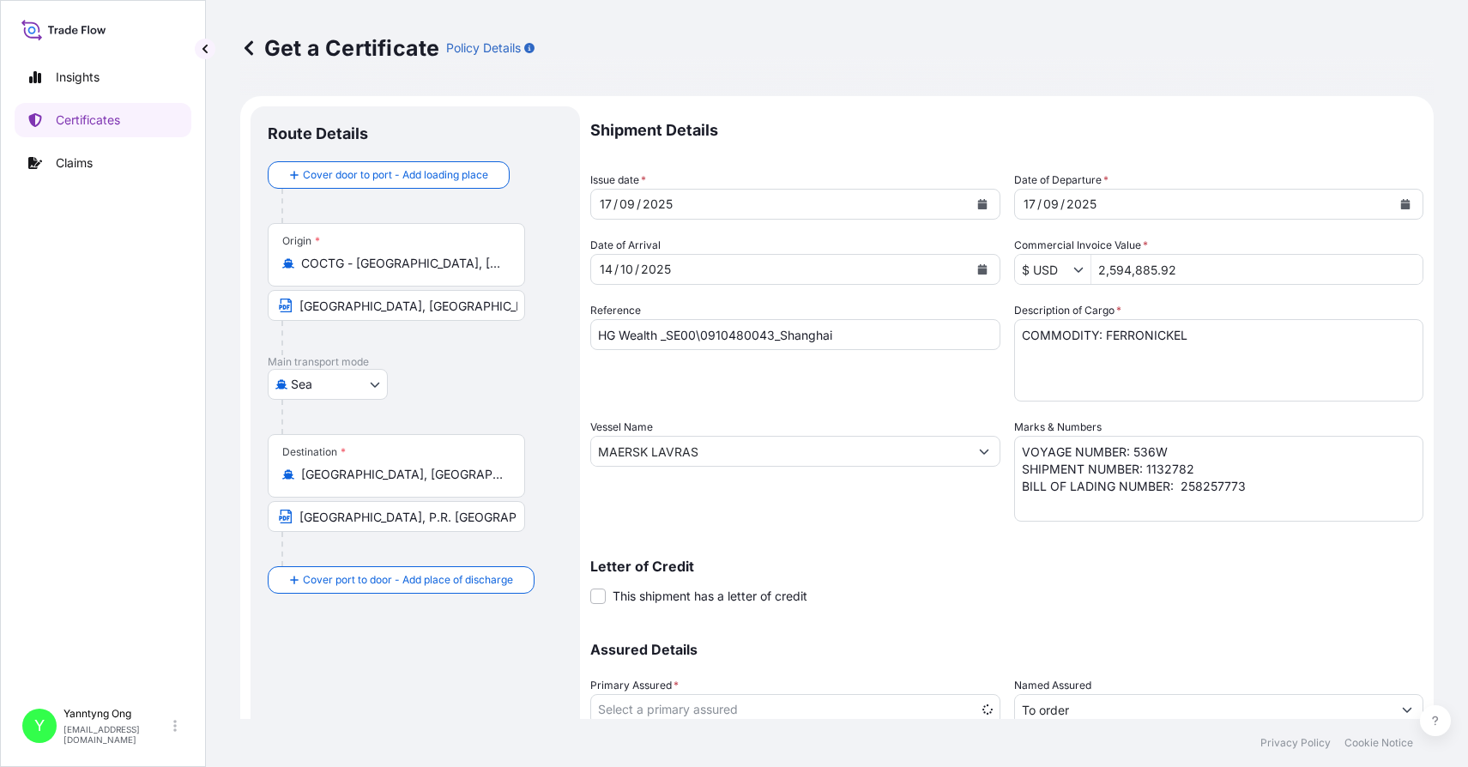
select select "31709"
click at [703, 196] on div "[DATE]" at bounding box center [779, 204] width 377 height 31
click at [977, 199] on icon "Calendar" at bounding box center [981, 204] width 9 height 10
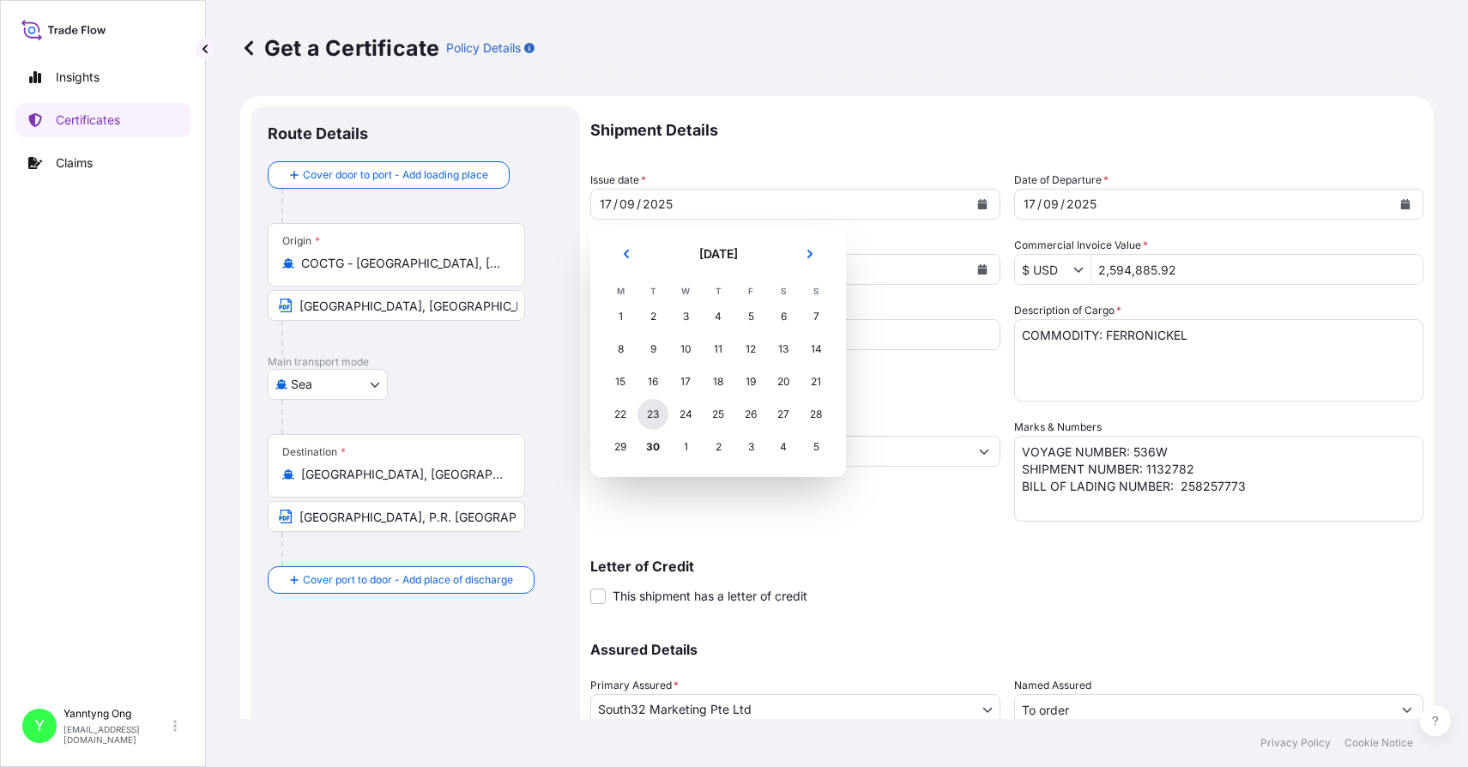
click at [662, 420] on div "23" at bounding box center [652, 414] width 31 height 31
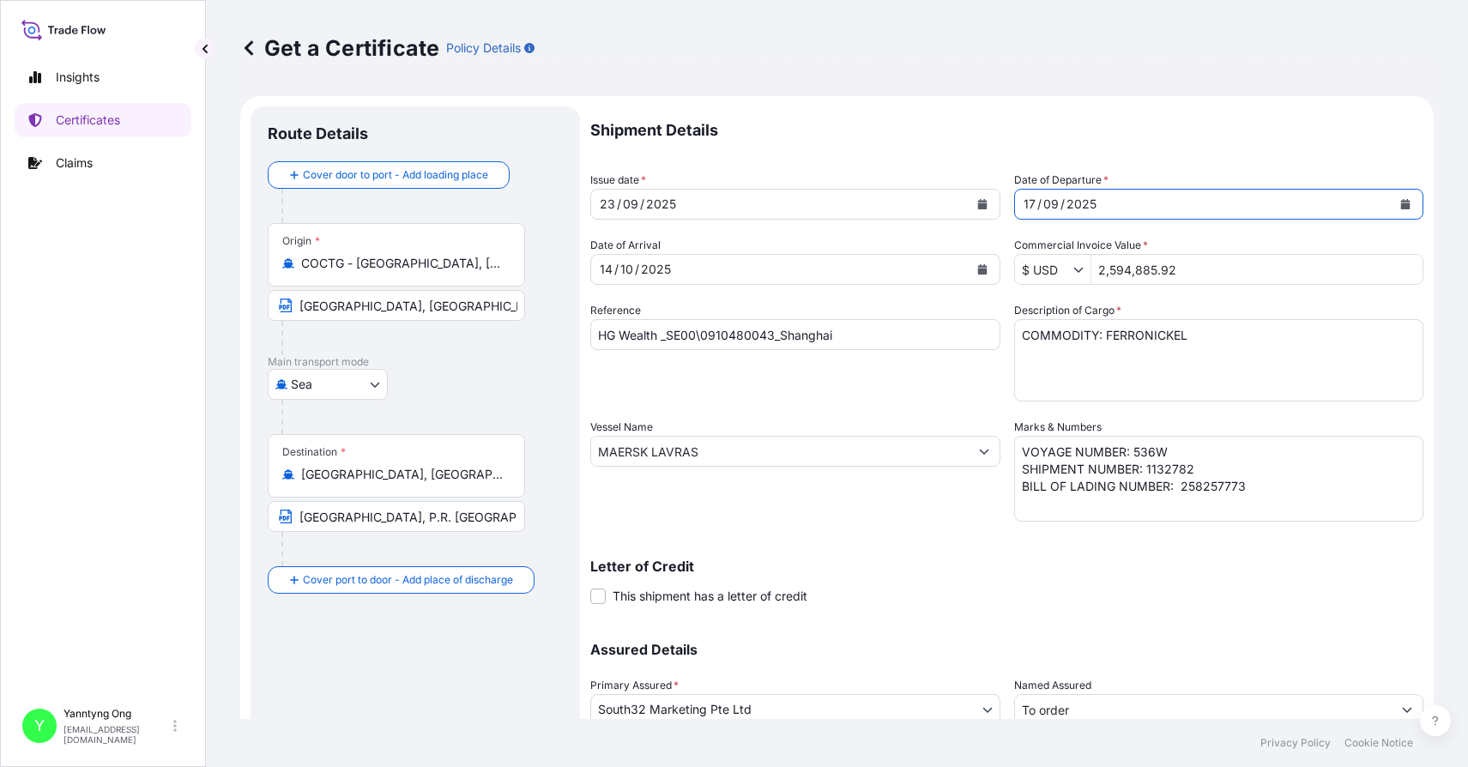
click at [1030, 206] on div "[DATE]" at bounding box center [1203, 204] width 377 height 31
click at [1030, 205] on button "Calendar" at bounding box center [1404, 203] width 27 height 27
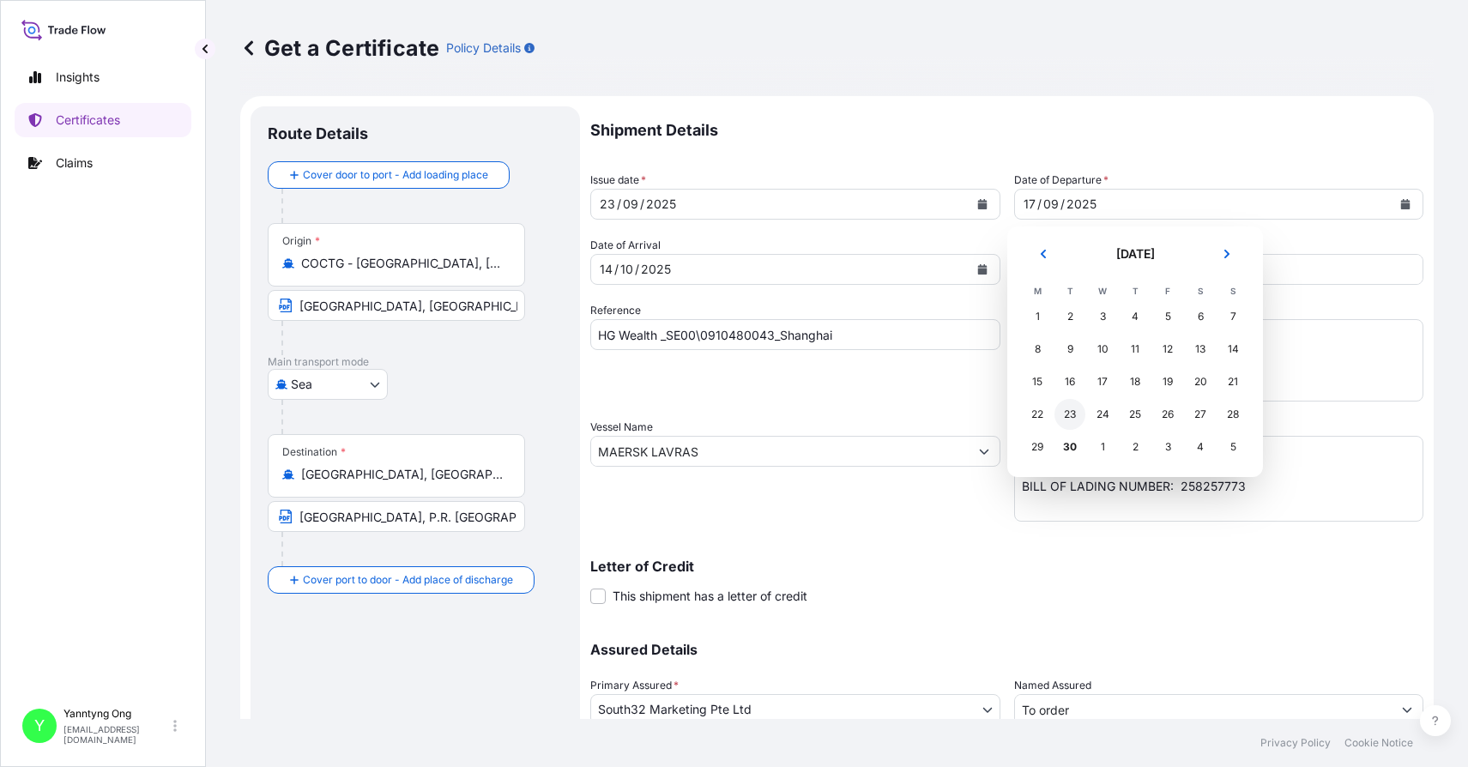
click at [1030, 411] on div "23" at bounding box center [1069, 414] width 31 height 31
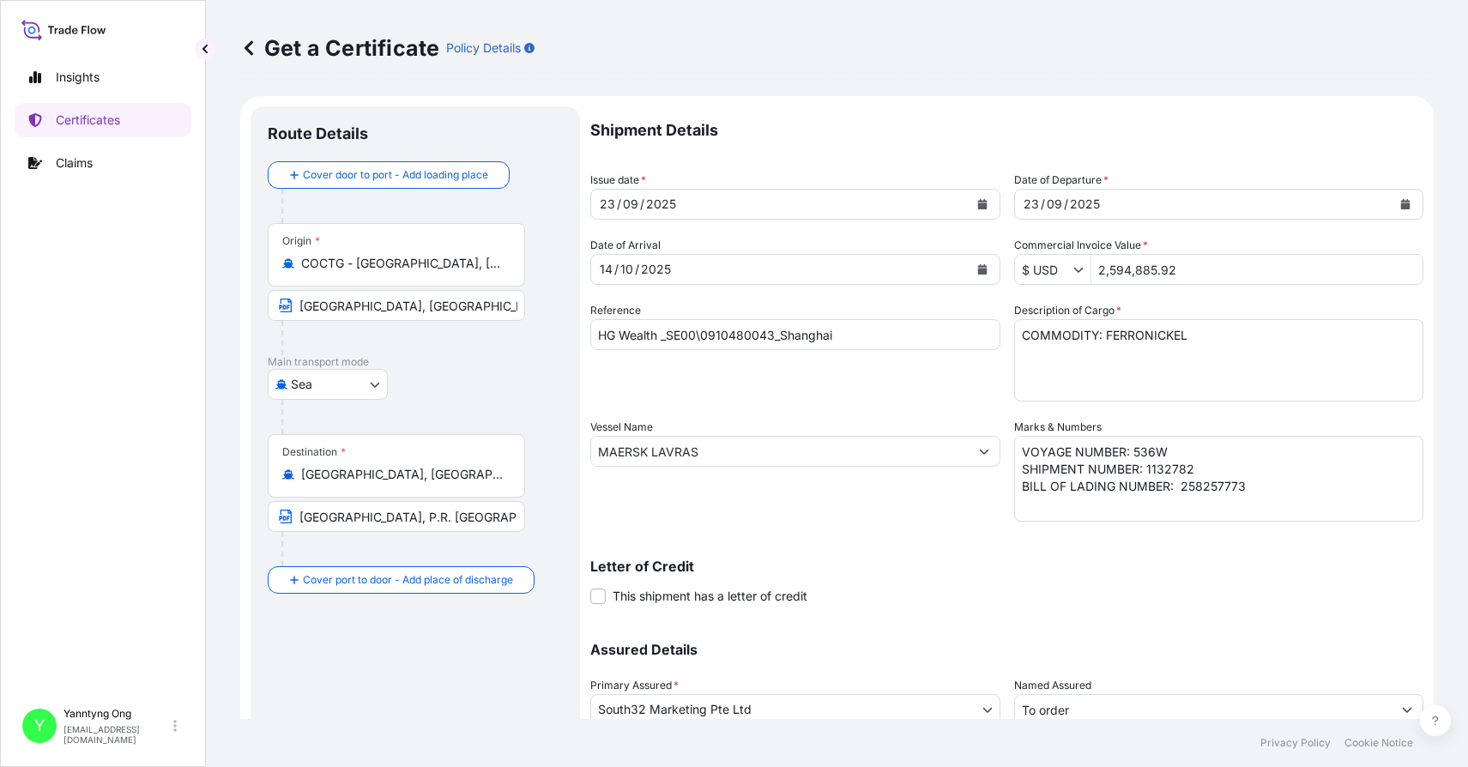
click at [1030, 590] on div "Letter of Credit This shipment has a letter of credit Letter of credit * Letter…" at bounding box center [1006, 581] width 833 height 45
click at [977, 268] on icon "Calendar" at bounding box center [981, 269] width 9 height 10
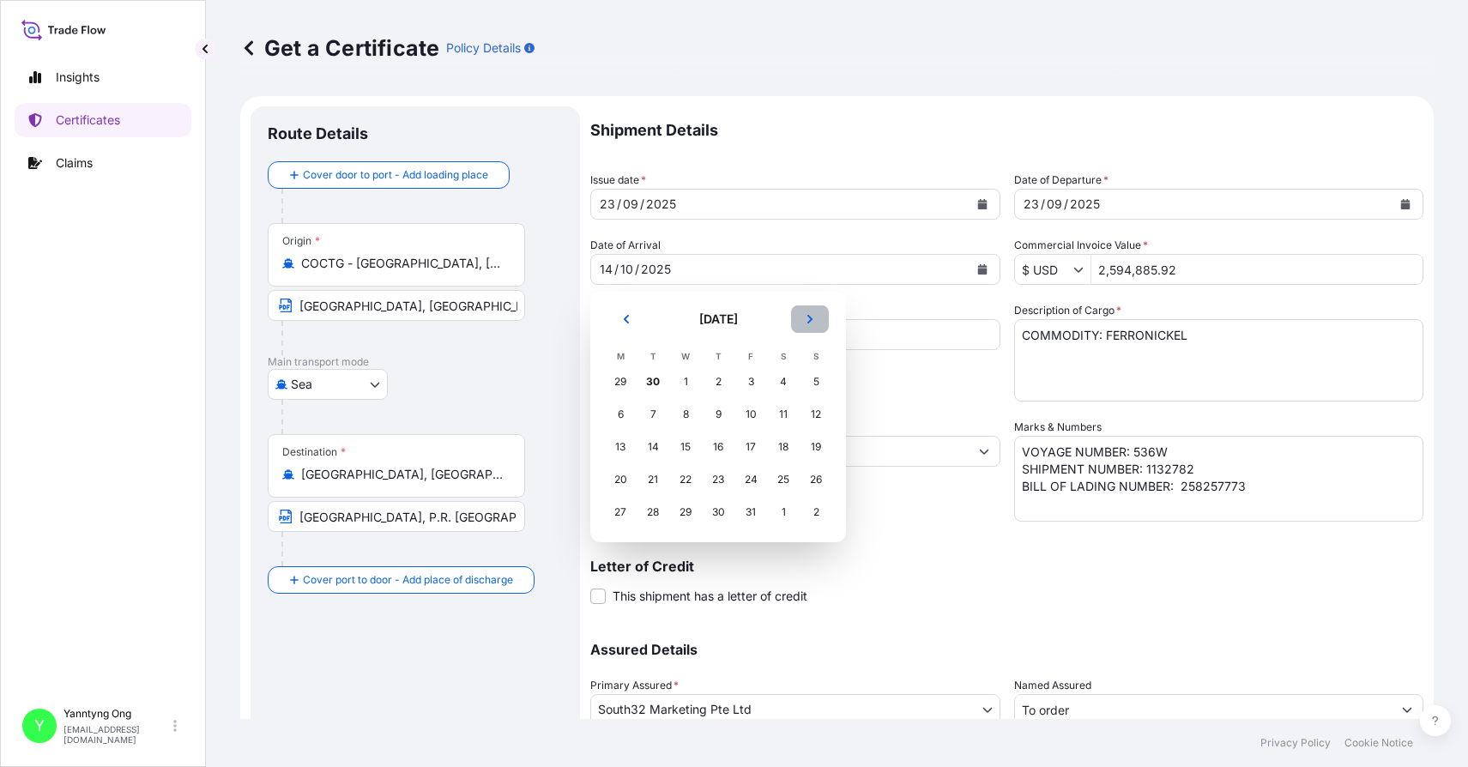
click at [815, 317] on button "Next" at bounding box center [810, 318] width 38 height 27
click at [813, 485] on div "23" at bounding box center [815, 479] width 31 height 31
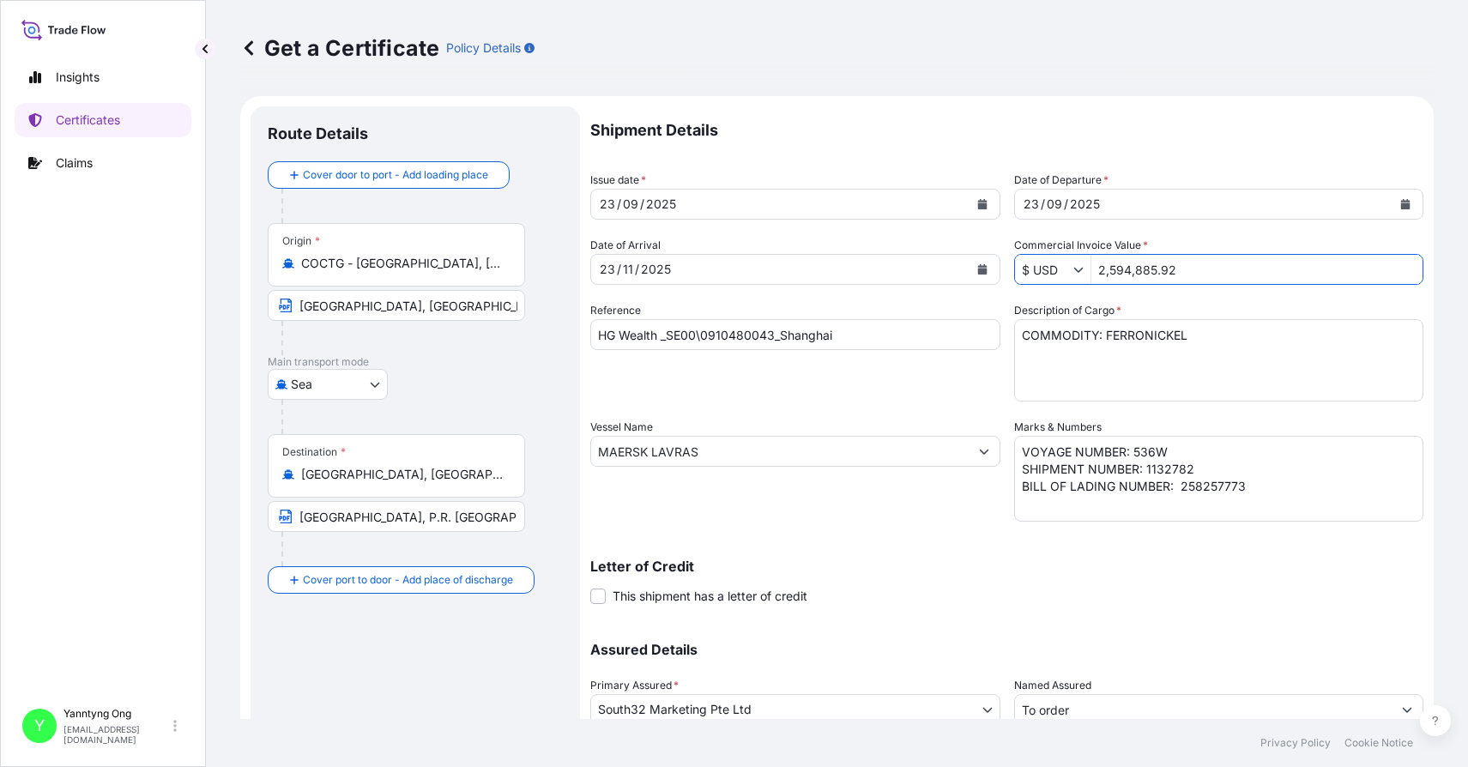
drag, startPoint x: 1171, startPoint y: 270, endPoint x: 1088, endPoint y: 269, distance: 83.2
click at [1030, 269] on input "2,594,885.92" at bounding box center [1257, 269] width 332 height 31
type input "2,518,589.64"
click at [686, 277] on div "[DATE]" at bounding box center [779, 269] width 377 height 31
drag, startPoint x: 775, startPoint y: 333, endPoint x: 666, endPoint y: 339, distance: 108.2
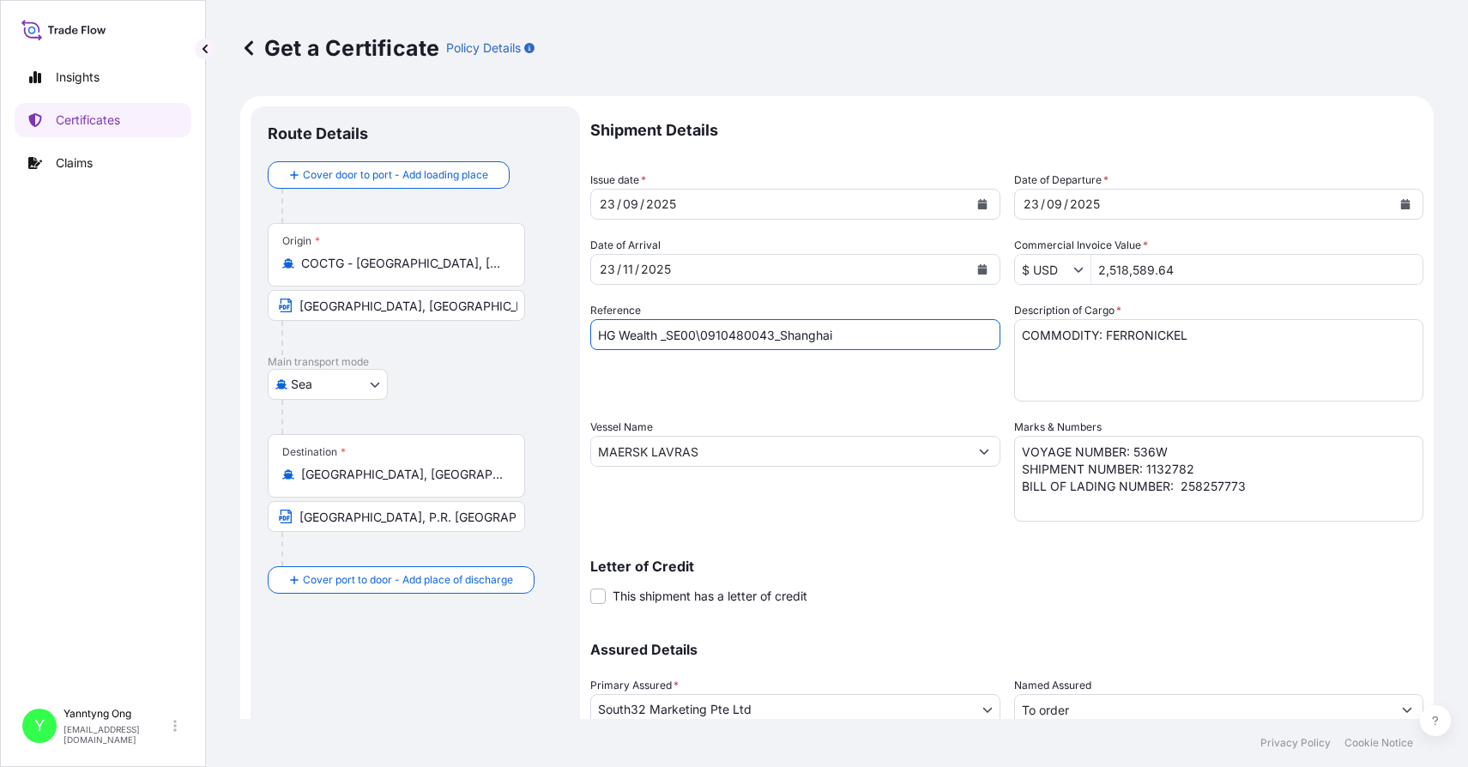
click at [666, 339] on input "HG Wealth _SE00\0910480043_Shanghai" at bounding box center [795, 334] width 410 height 31
paste input "74"
type input "HG Wealth _SE00\0910480074_Shanghai"
click at [1030, 462] on textarea "VOYAGE NUMBER: 536W SHIPMENT NUMBER: 1132782 BILL OF LADING NUMBER: 258257773" at bounding box center [1219, 479] width 410 height 86
drag, startPoint x: 1238, startPoint y: 487, endPoint x: 1176, endPoint y: 497, distance: 62.6
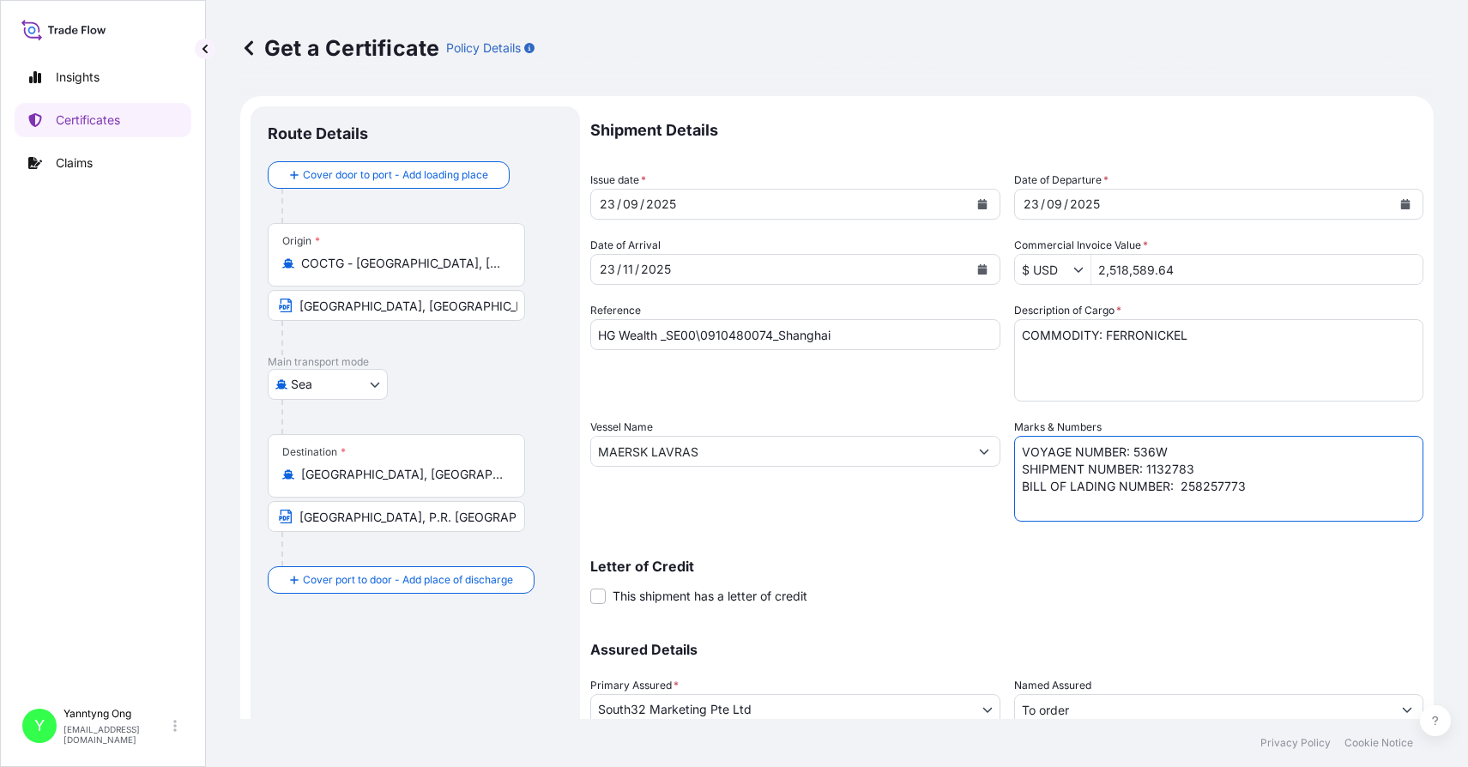
click at [1030, 497] on textarea "VOYAGE NUMBER: 536W SHIPMENT NUMBER: 1132782 BILL OF LADING NUMBER: 258257773" at bounding box center [1219, 479] width 410 height 86
paste textarea "BGA0486329"
click at [781, 521] on div "Vessel Name [PERSON_NAME]" at bounding box center [795, 470] width 410 height 103
drag, startPoint x: 1157, startPoint y: 447, endPoint x: 1125, endPoint y: 446, distance: 31.7
click at [1030, 446] on textarea "VOYAGE NUMBER: 536W SHIPMENT NUMBER: 1132782 BILL OF LADING NUMBER: 258257773" at bounding box center [1219, 479] width 410 height 86
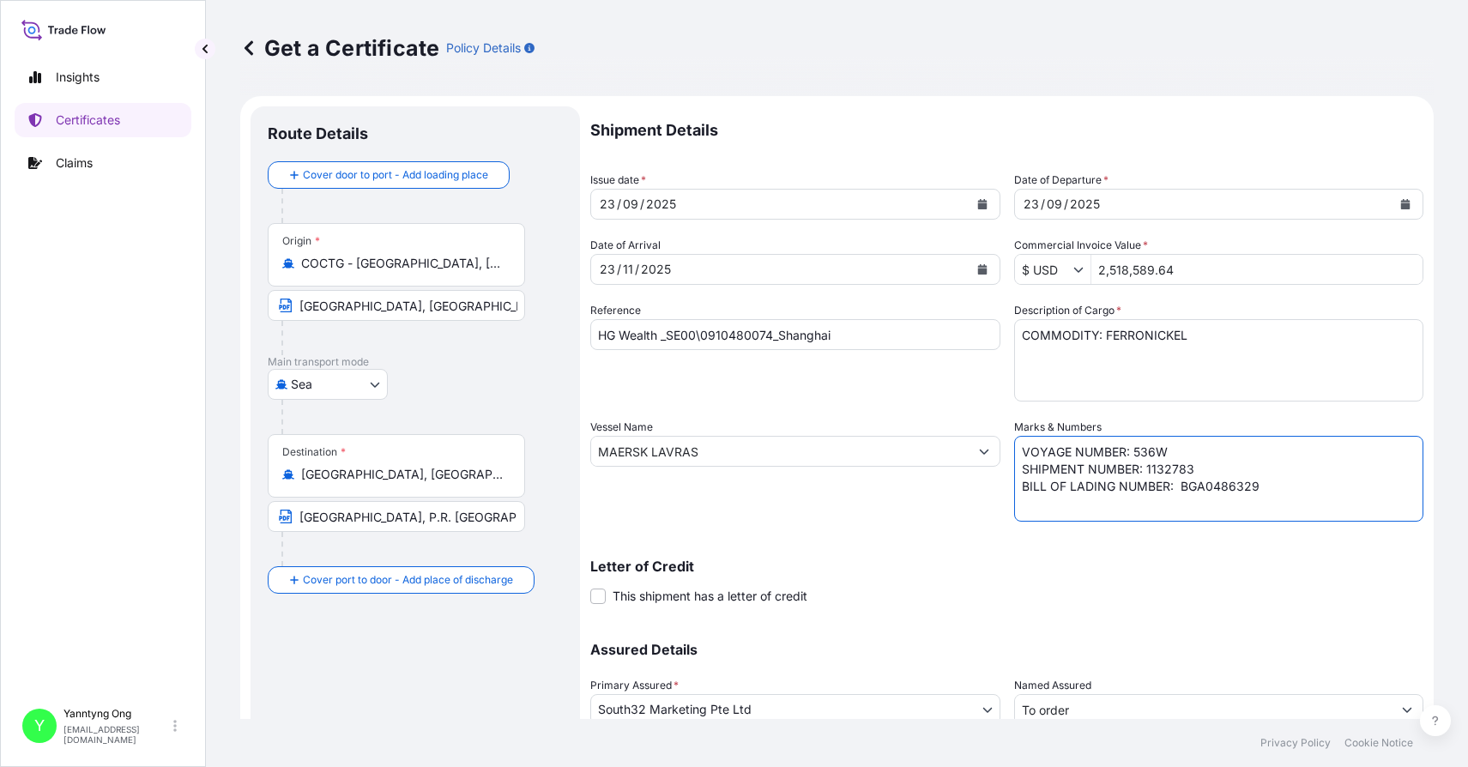
paste textarea "0PPLLW2MA"
type textarea "VOYAGE NUMBER: 0PPLLW2MA SHIPMENT NUMBER: 1132783 BILL OF LADING NUMBER: BGA048…"
click at [781, 446] on input "MAERSK LAVRAS" at bounding box center [779, 451] width 377 height 31
drag, startPoint x: 781, startPoint y: 446, endPoint x: 556, endPoint y: 433, distance: 225.9
click at [556, 433] on form "Route Details Cover door to port - Add loading place Place of loading Road / [G…" at bounding box center [836, 474] width 1193 height 756
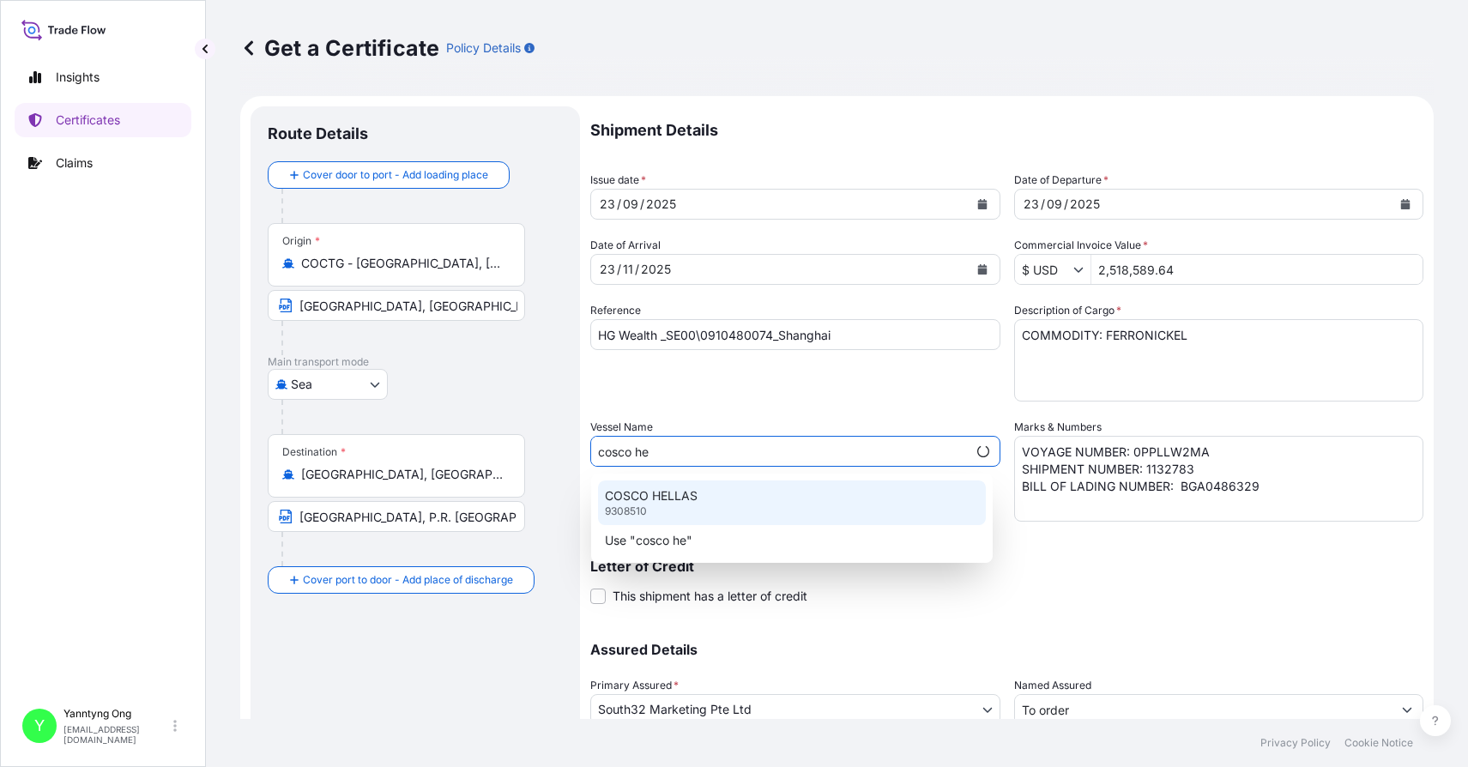
click at [645, 495] on p "COSCO HELLAS" at bounding box center [651, 495] width 93 height 17
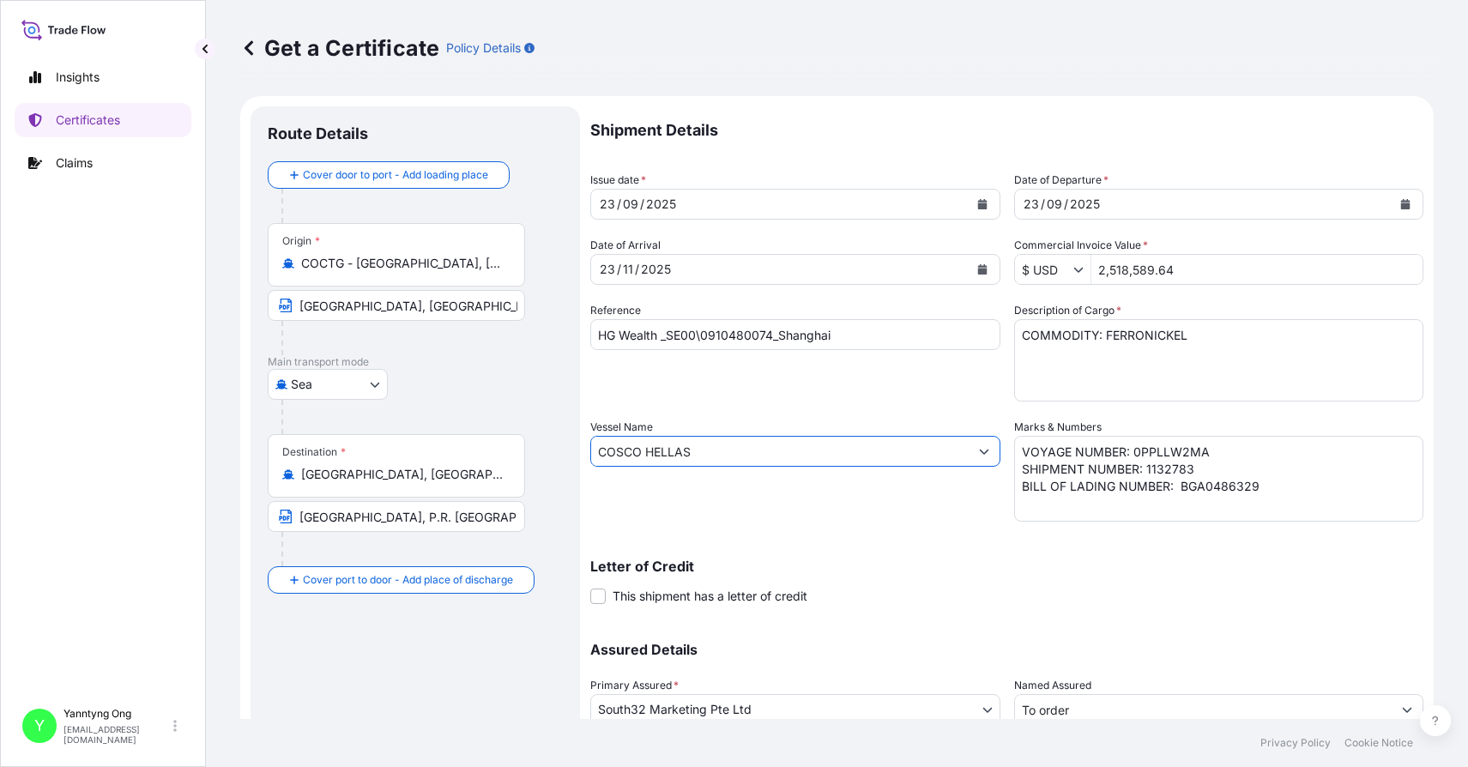
type input "COSCO HELLAS"
click at [714, 383] on div "Reference HG Wealth _SE00\0910480074_Shanghai" at bounding box center [795, 351] width 410 height 99
click at [787, 395] on div "Reference HG Wealth _SE00\0910480074_Shanghai" at bounding box center [795, 351] width 410 height 99
click at [760, 388] on div "Reference HG Wealth _SE00\0910480074_Shanghai" at bounding box center [795, 351] width 410 height 99
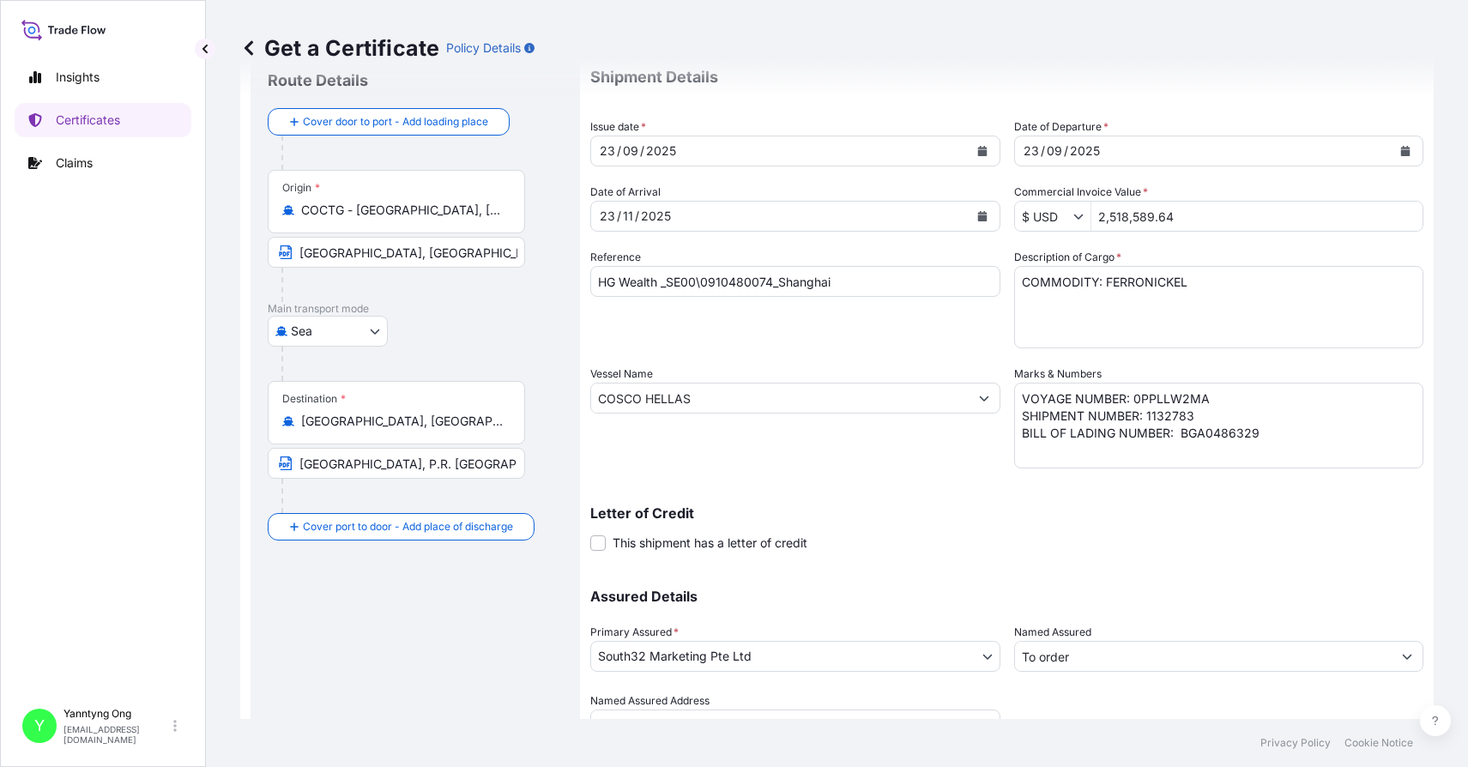
scroll to position [133, 0]
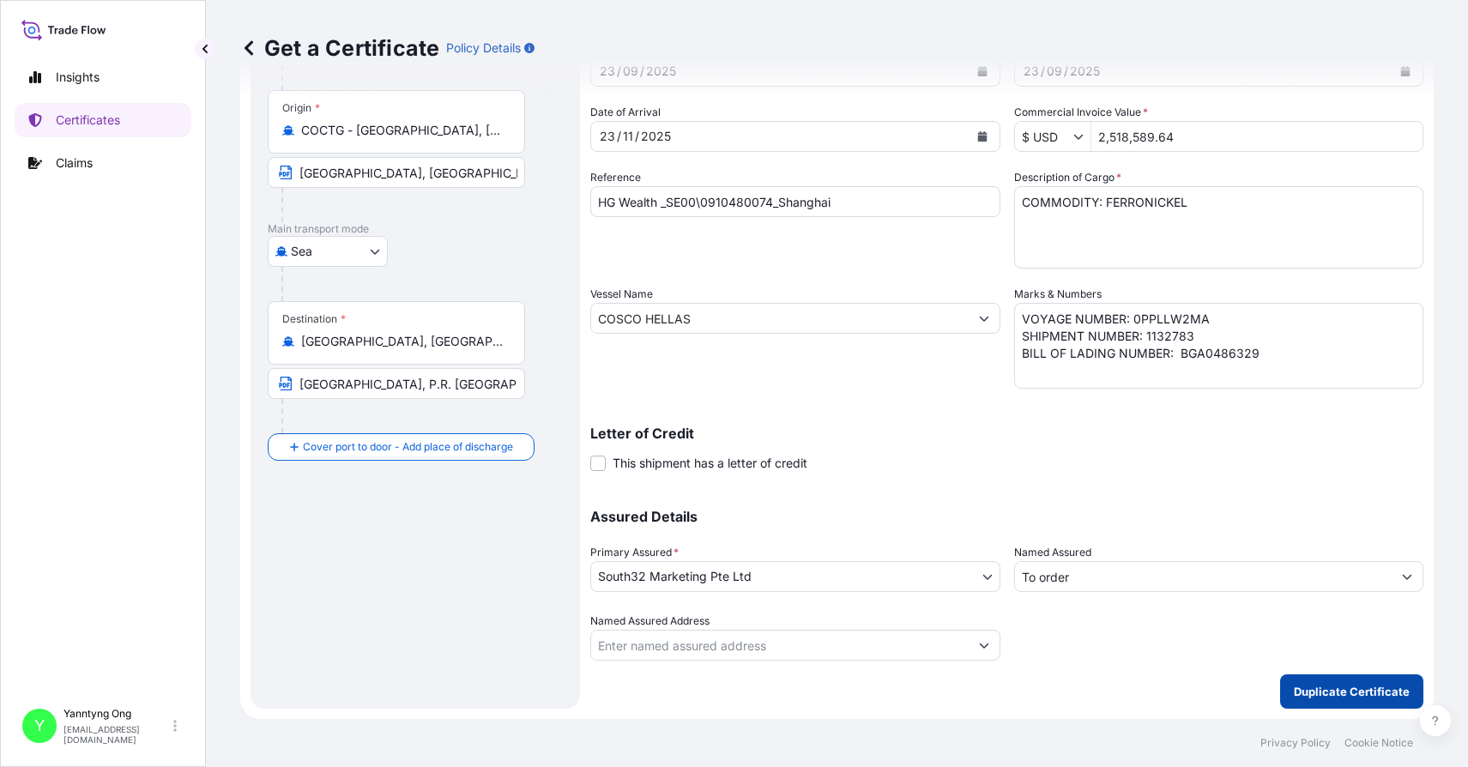
click at [1030, 690] on p "Duplicate Certificate" at bounding box center [1351, 691] width 116 height 17
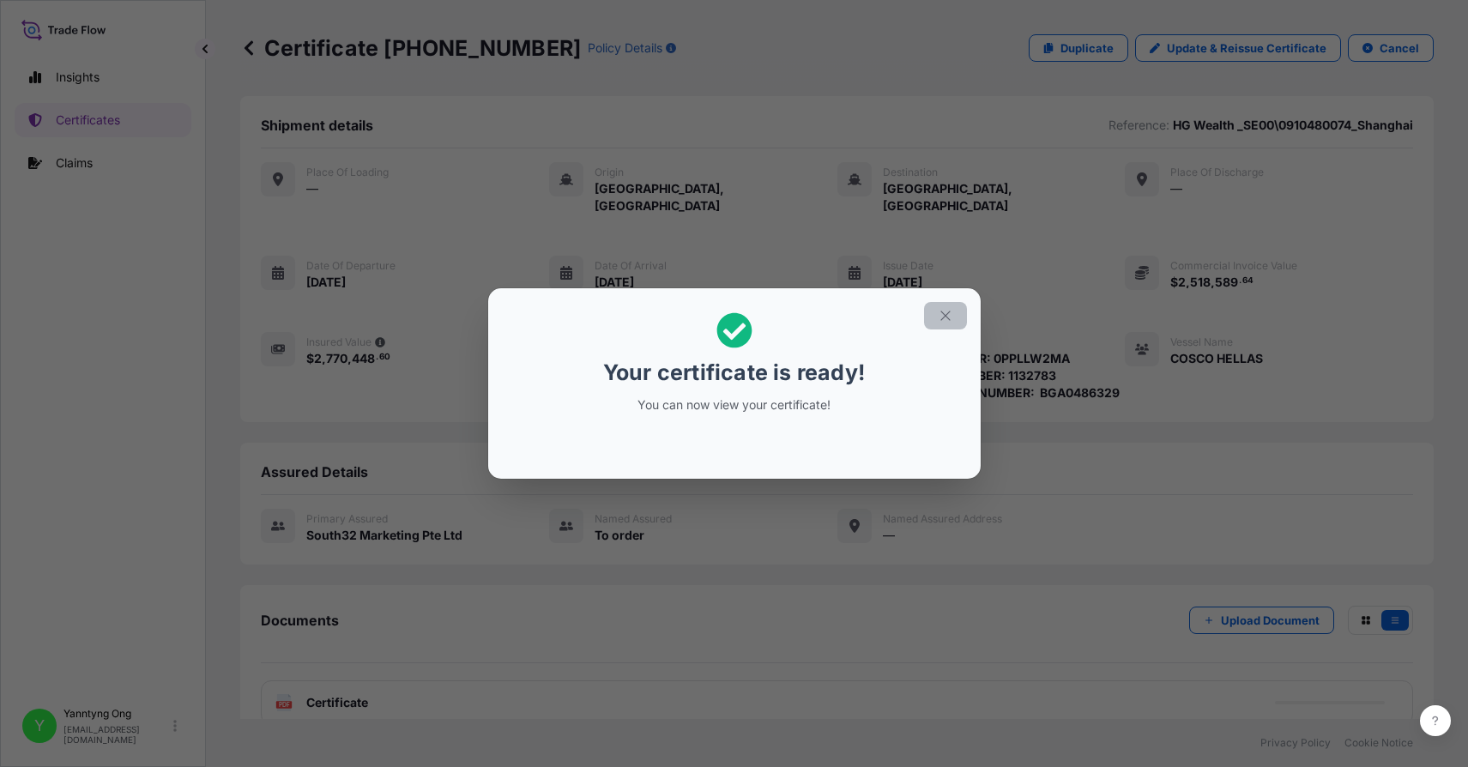
click at [948, 312] on icon "button" at bounding box center [944, 314] width 9 height 9
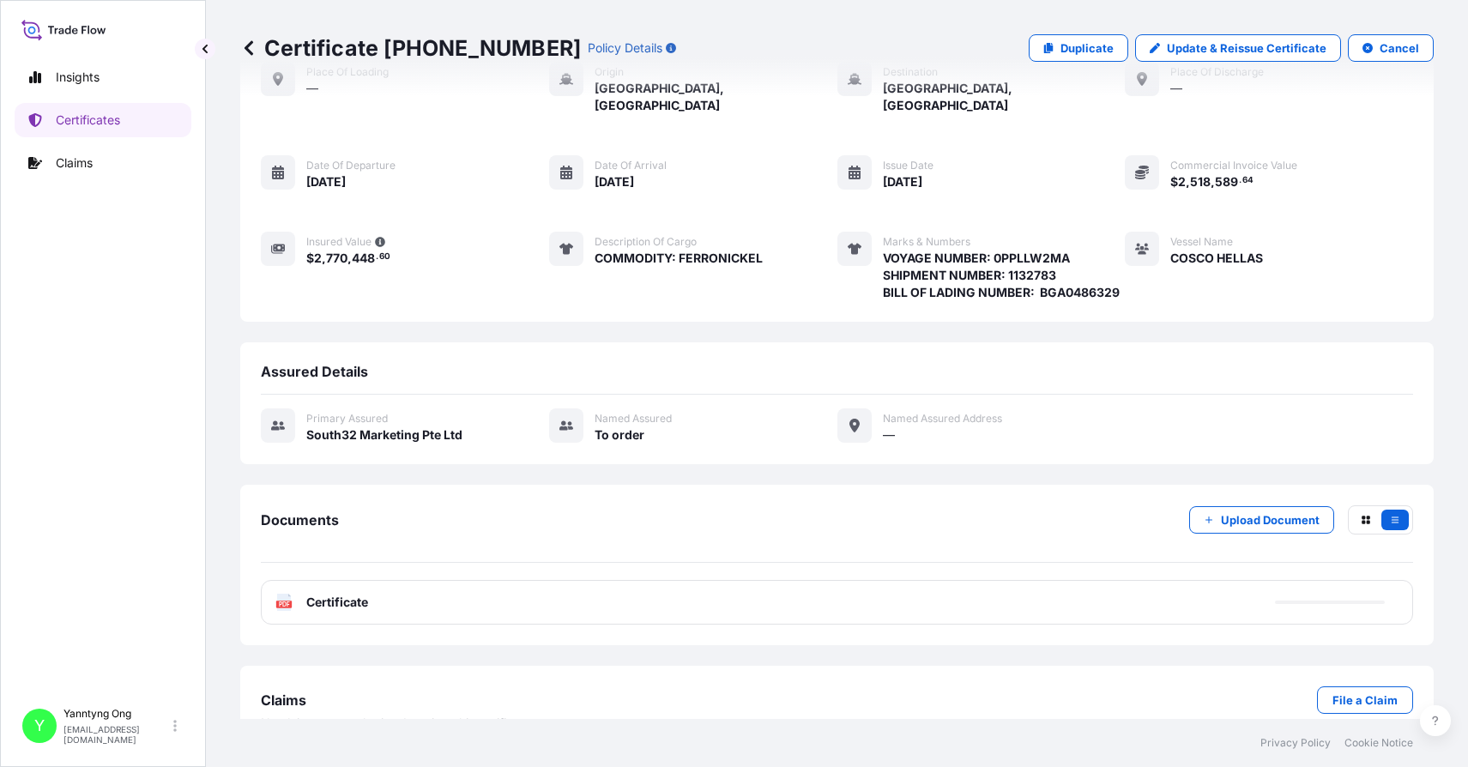
scroll to position [117, 0]
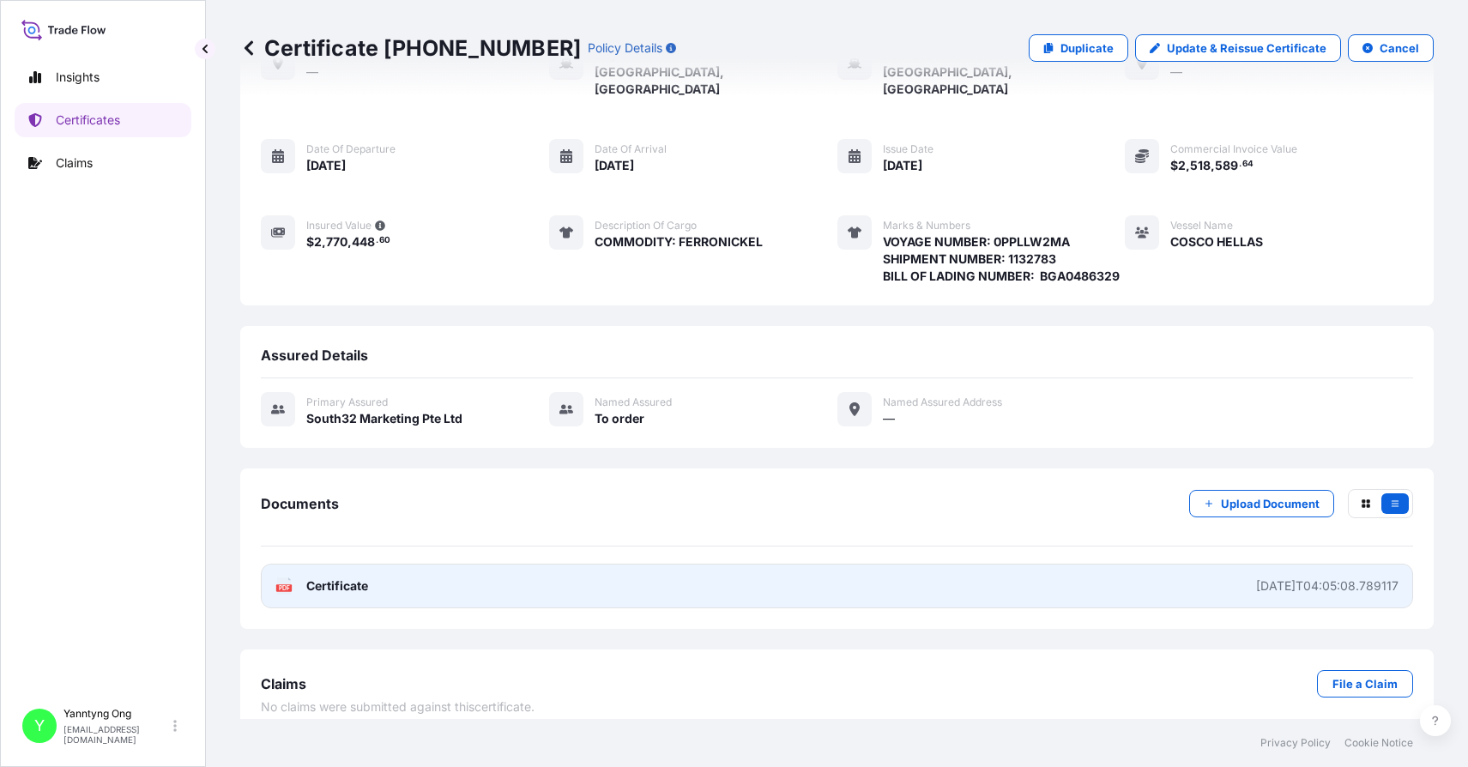
click at [344, 577] on span "Certificate" at bounding box center [337, 585] width 62 height 17
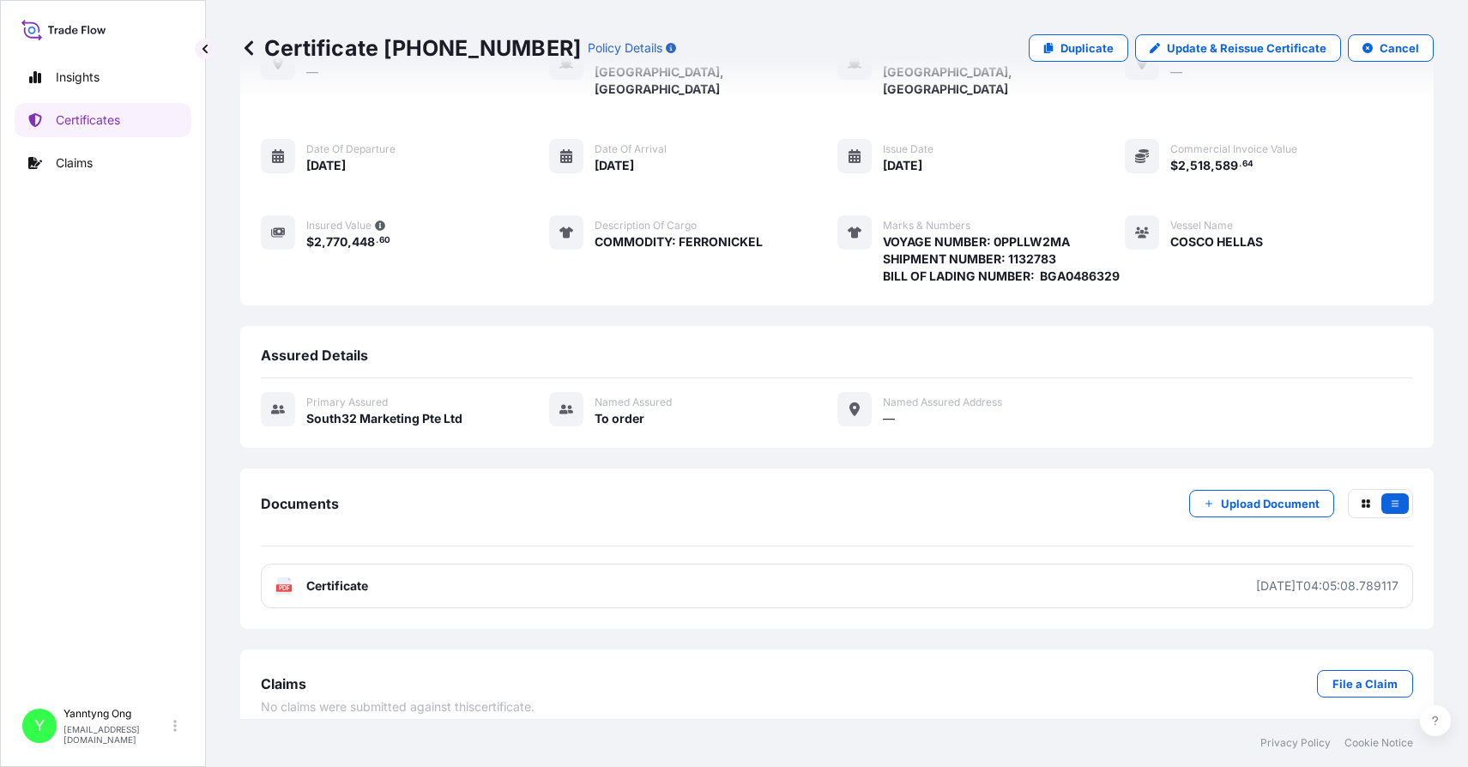
click at [1030, 226] on div "Place of Loading — Origin [GEOGRAPHIC_DATA], [GEOGRAPHIC_DATA] Destination [GEO…" at bounding box center [837, 164] width 1152 height 239
